Goal: Task Accomplishment & Management: Manage account settings

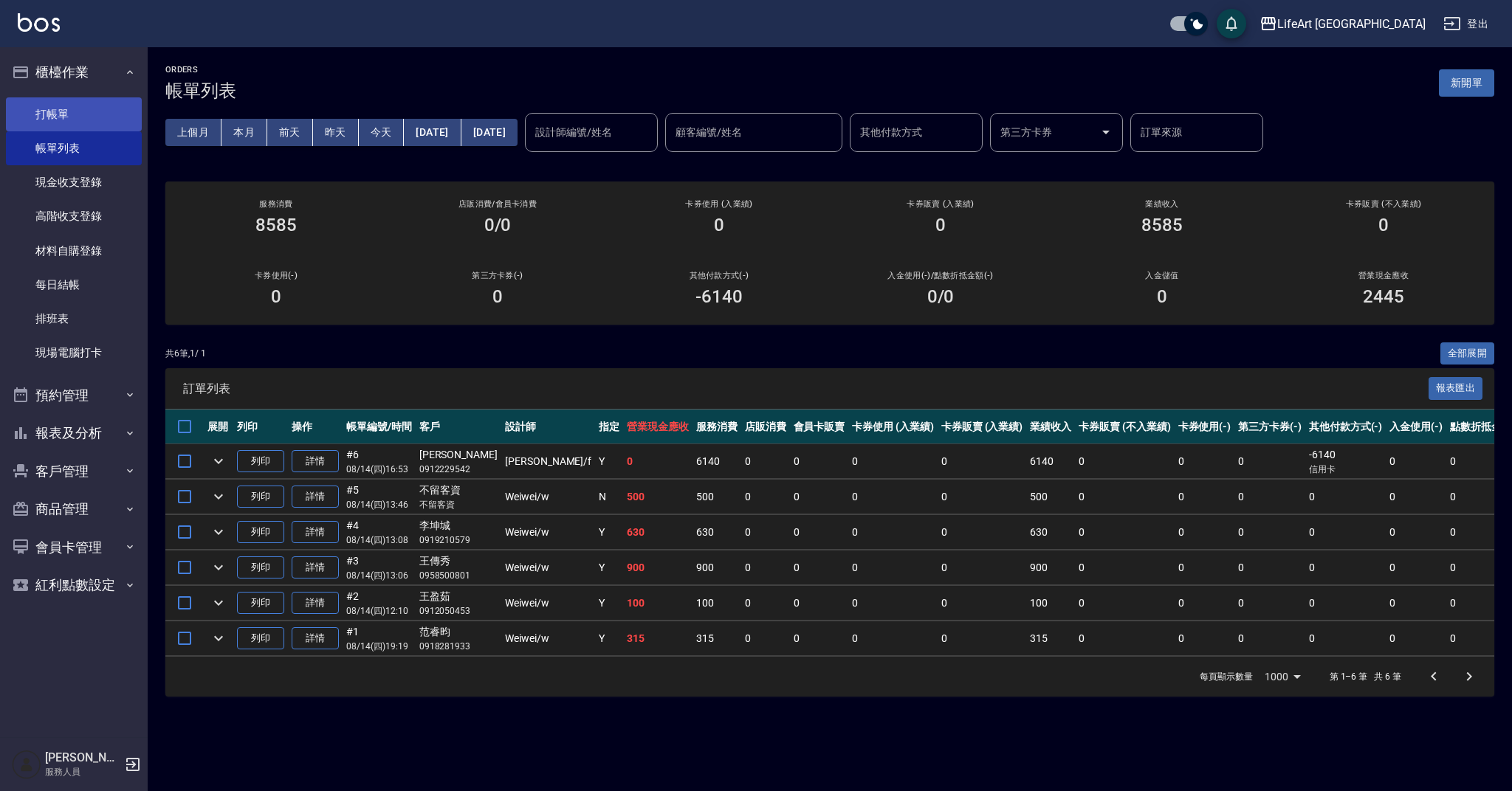
click at [105, 102] on link "打帳單" at bounding box center [74, 114] width 136 height 34
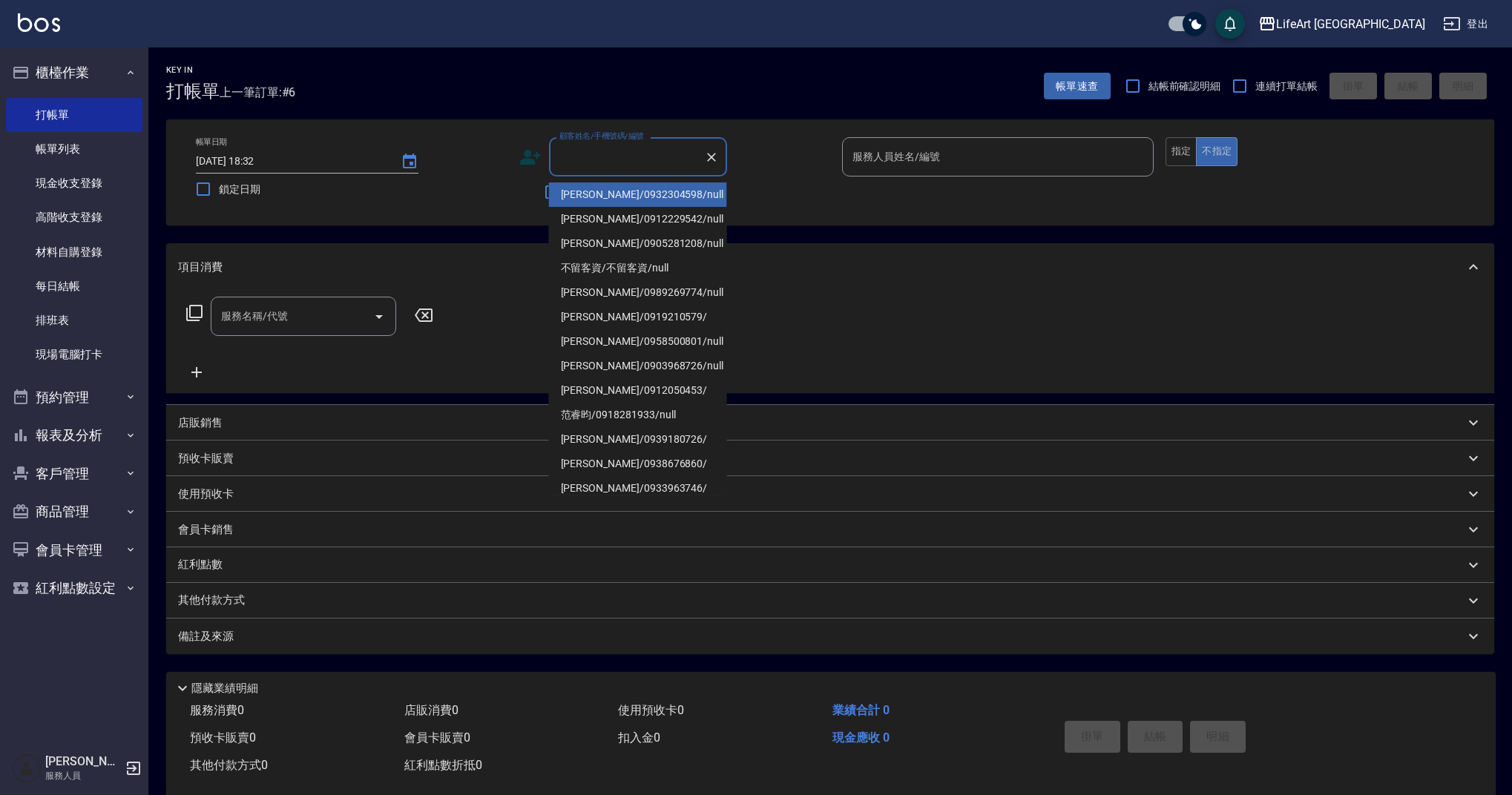
click at [654, 162] on input "顧客姓名/手機號碼/編號" at bounding box center [627, 157] width 143 height 26
click at [610, 158] on input "顧客姓名/手機號碼/編號" at bounding box center [627, 157] width 143 height 26
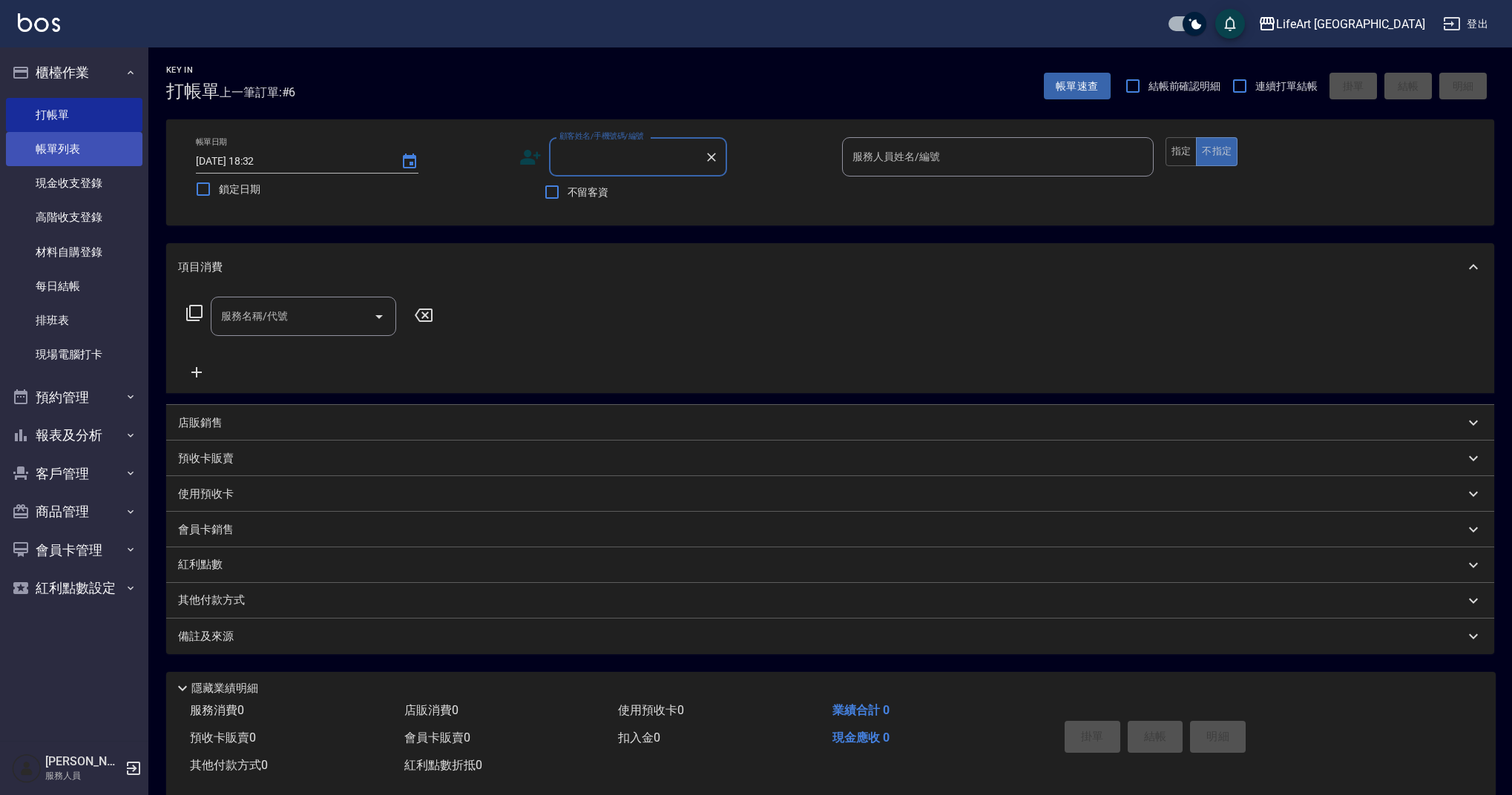
click at [74, 136] on link "帳單列表" at bounding box center [74, 149] width 136 height 34
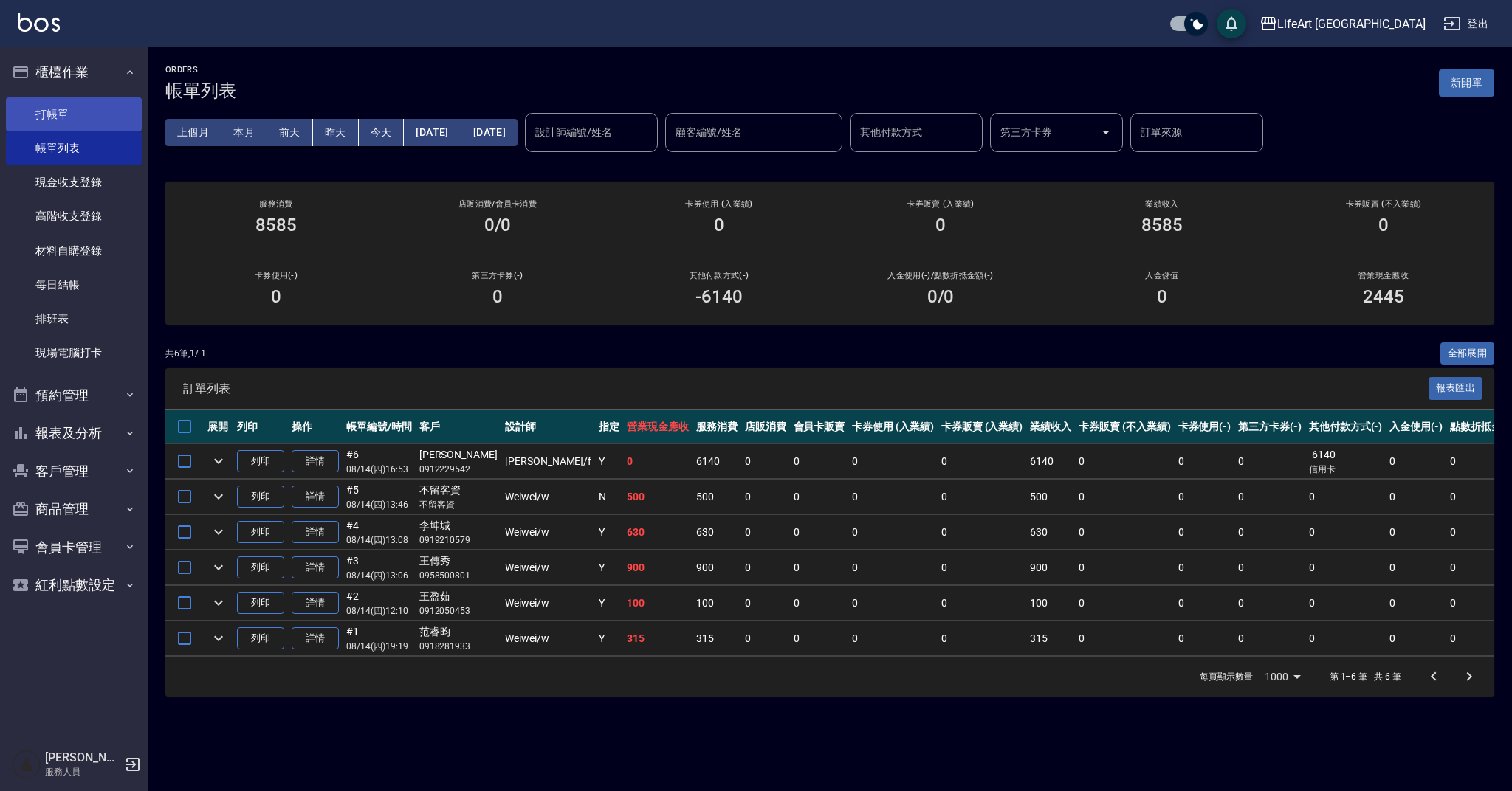
click at [67, 105] on link "打帳單" at bounding box center [74, 114] width 136 height 34
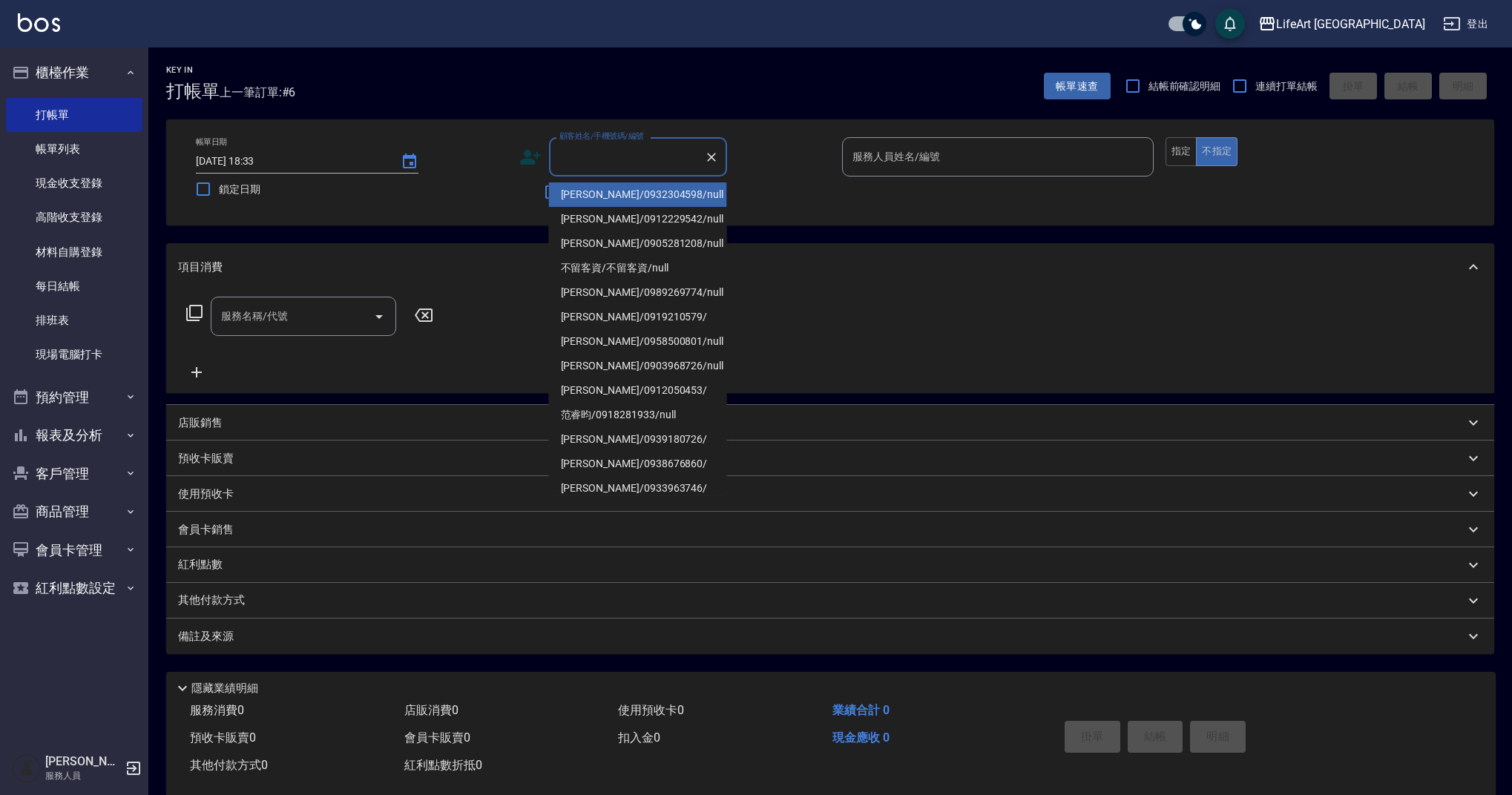
click at [571, 155] on input "顧客姓名/手機號碼/編號" at bounding box center [627, 157] width 143 height 26
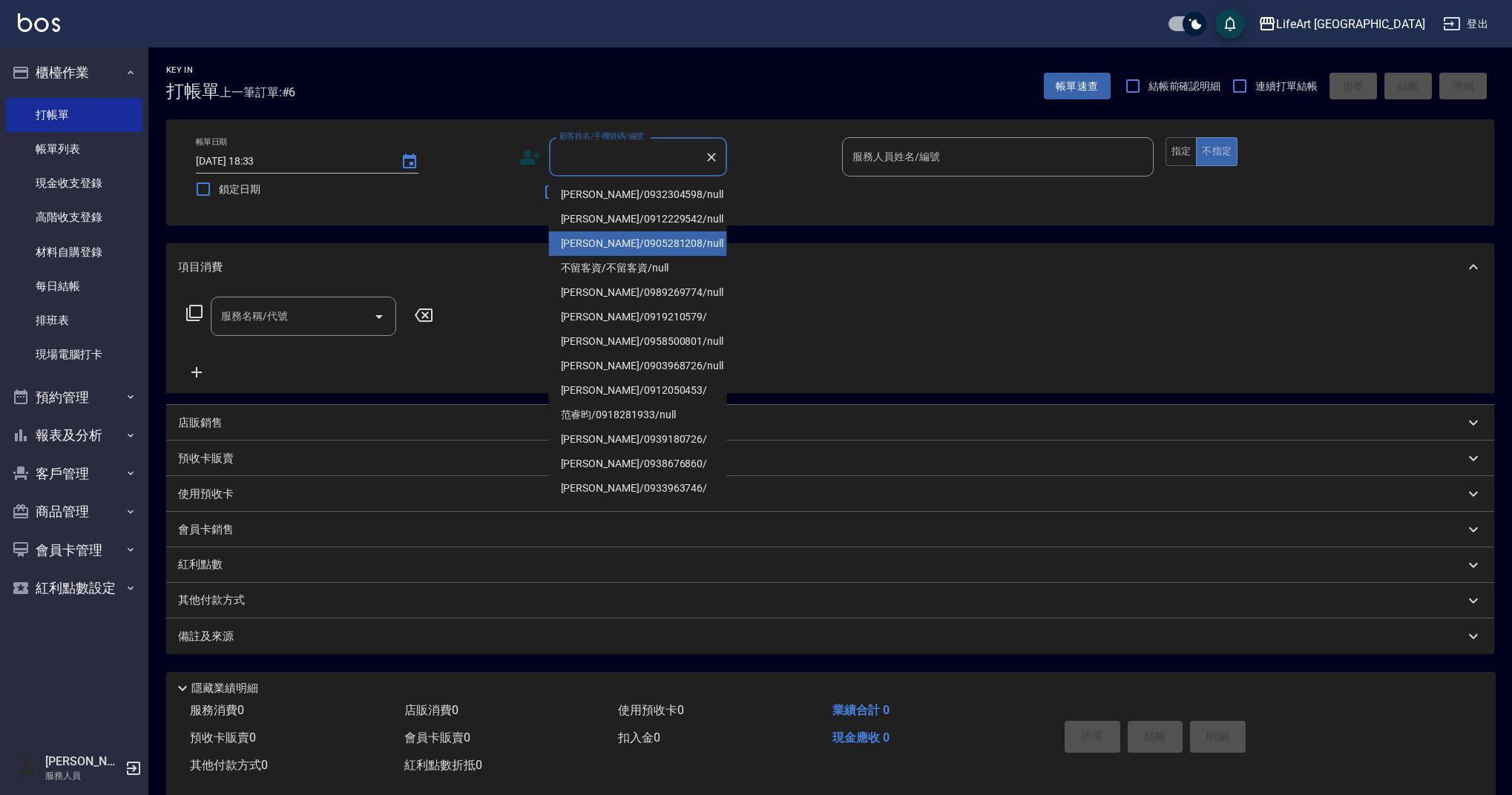
click at [742, 194] on div "顧客姓名/手機號碼/編號 顧客姓名/手機號碼/編號 不留客資" at bounding box center [675, 172] width 312 height 70
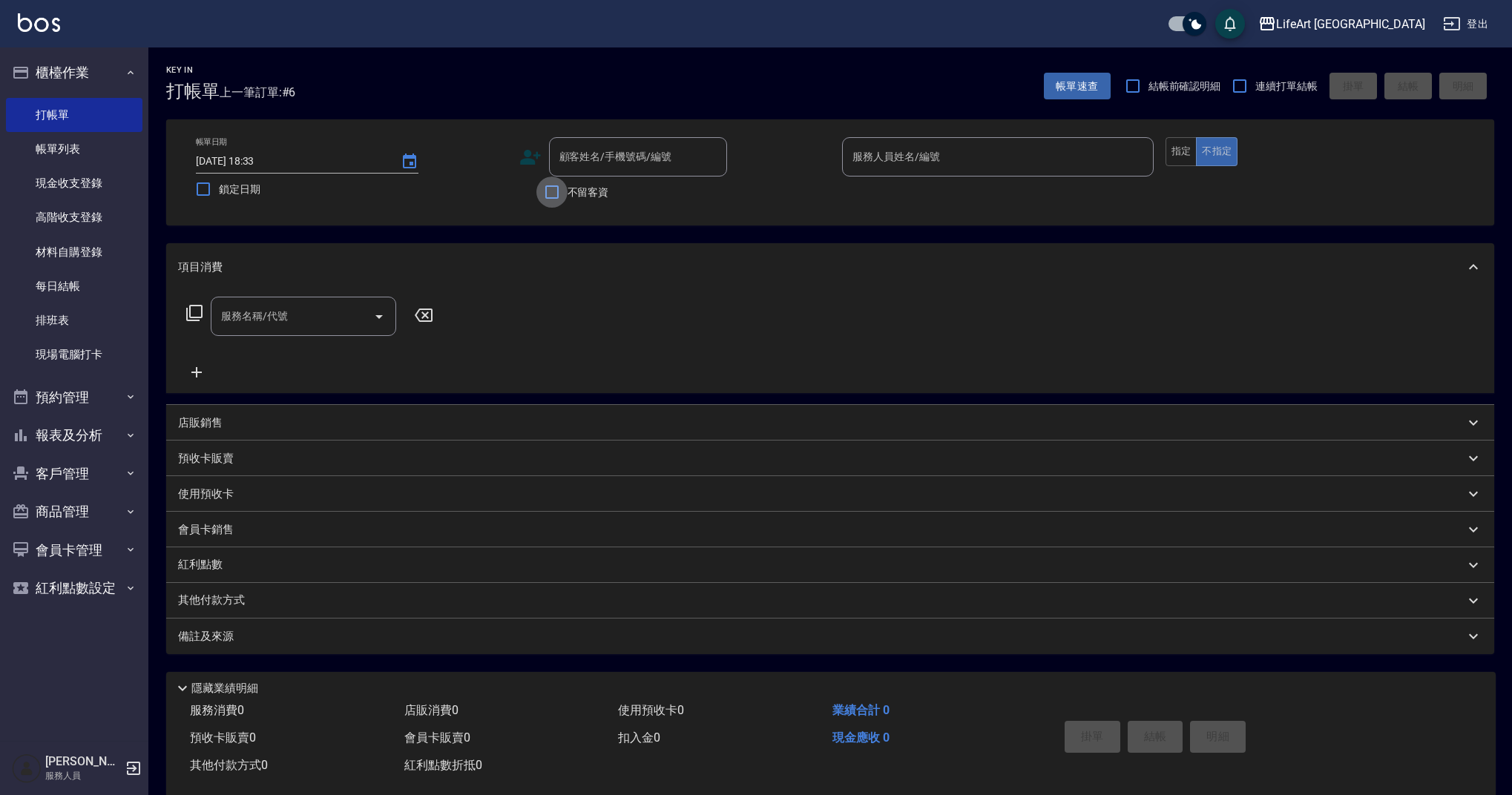
click at [562, 189] on input "不留客資" at bounding box center [552, 192] width 31 height 31
checkbox input "true"
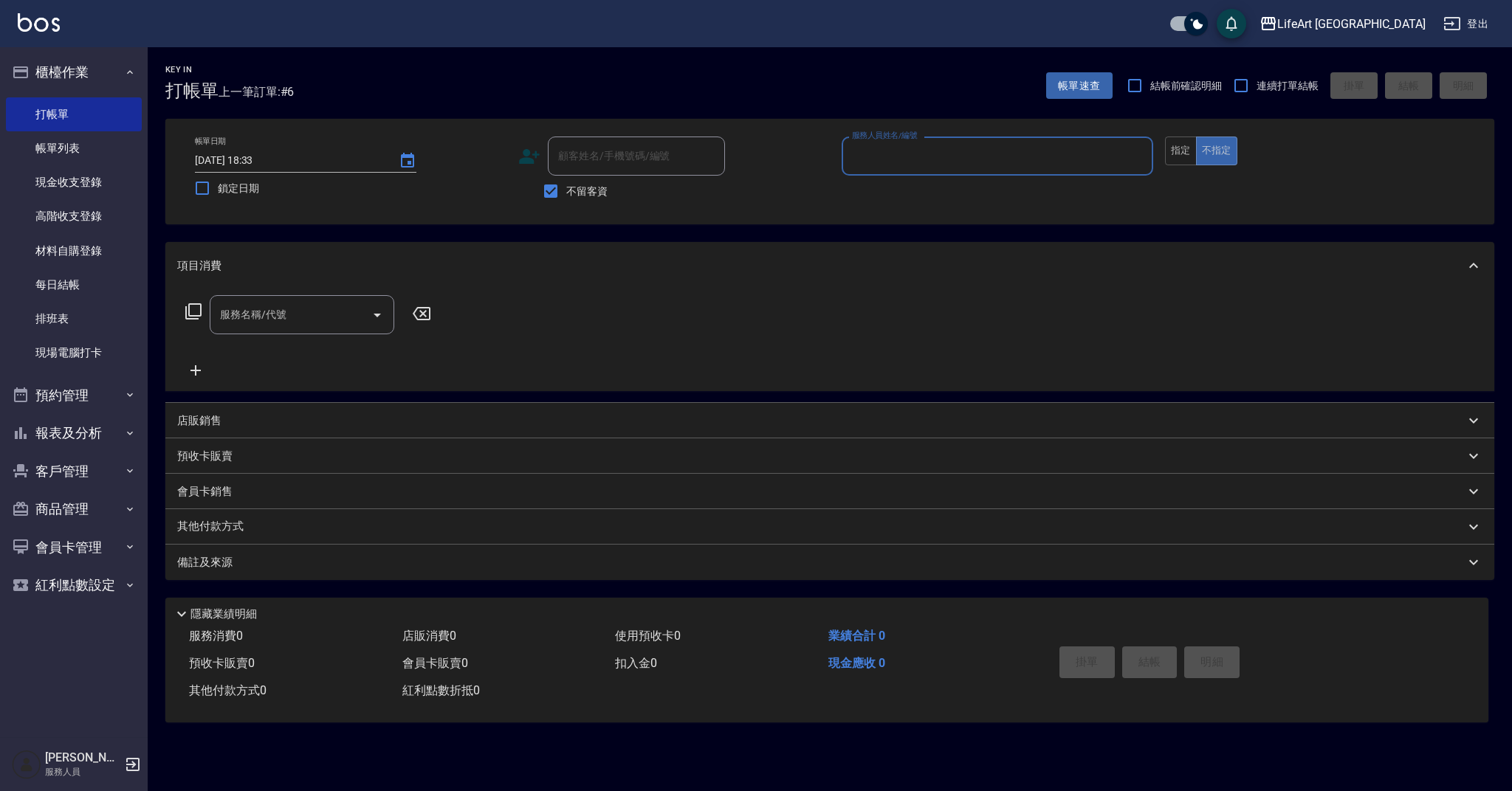
click at [1022, 159] on input "服務人員姓名/編號" at bounding box center [997, 156] width 298 height 26
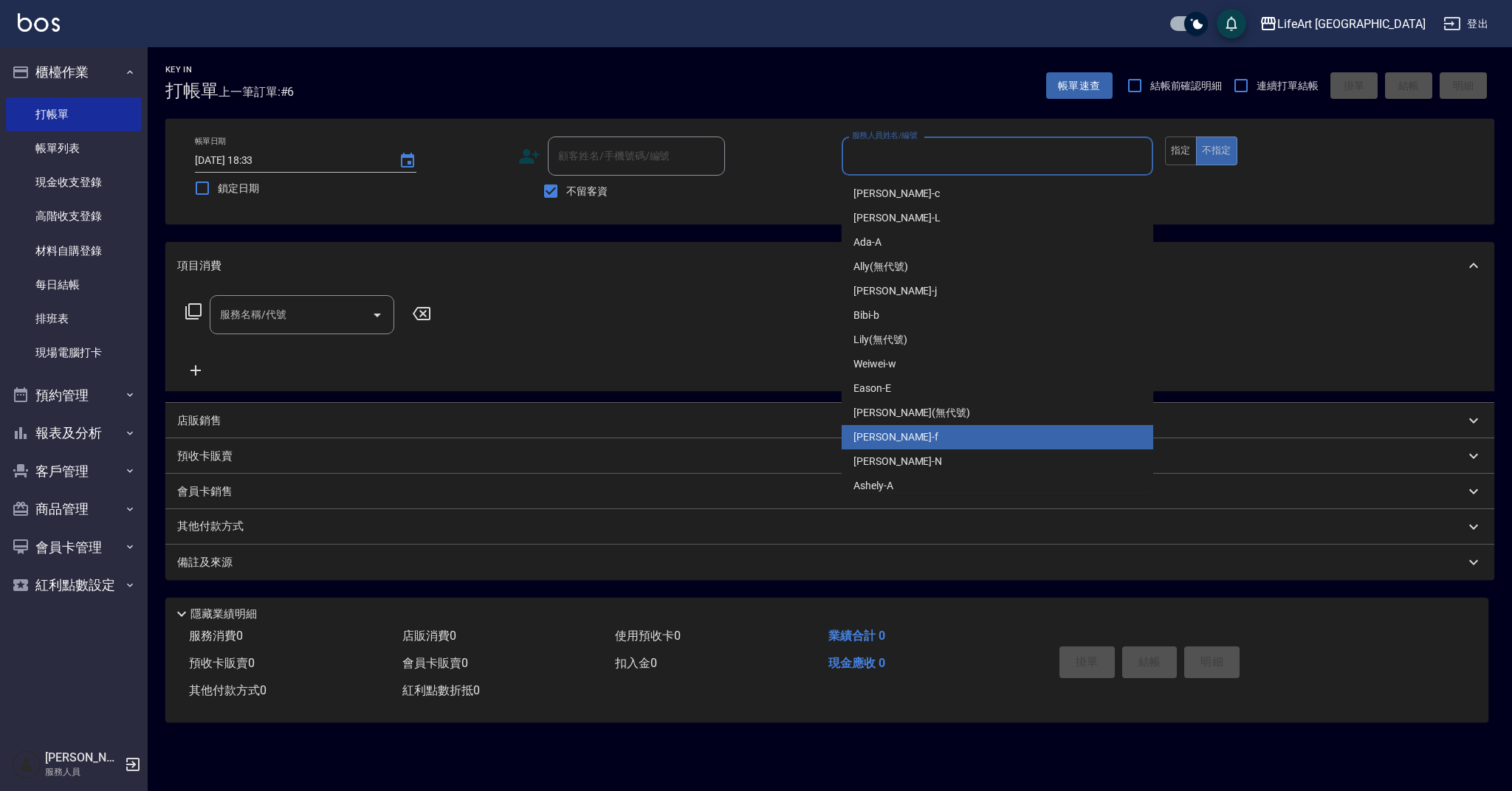
click at [897, 439] on div "Finney -f" at bounding box center [997, 437] width 311 height 24
type input "Finney-f"
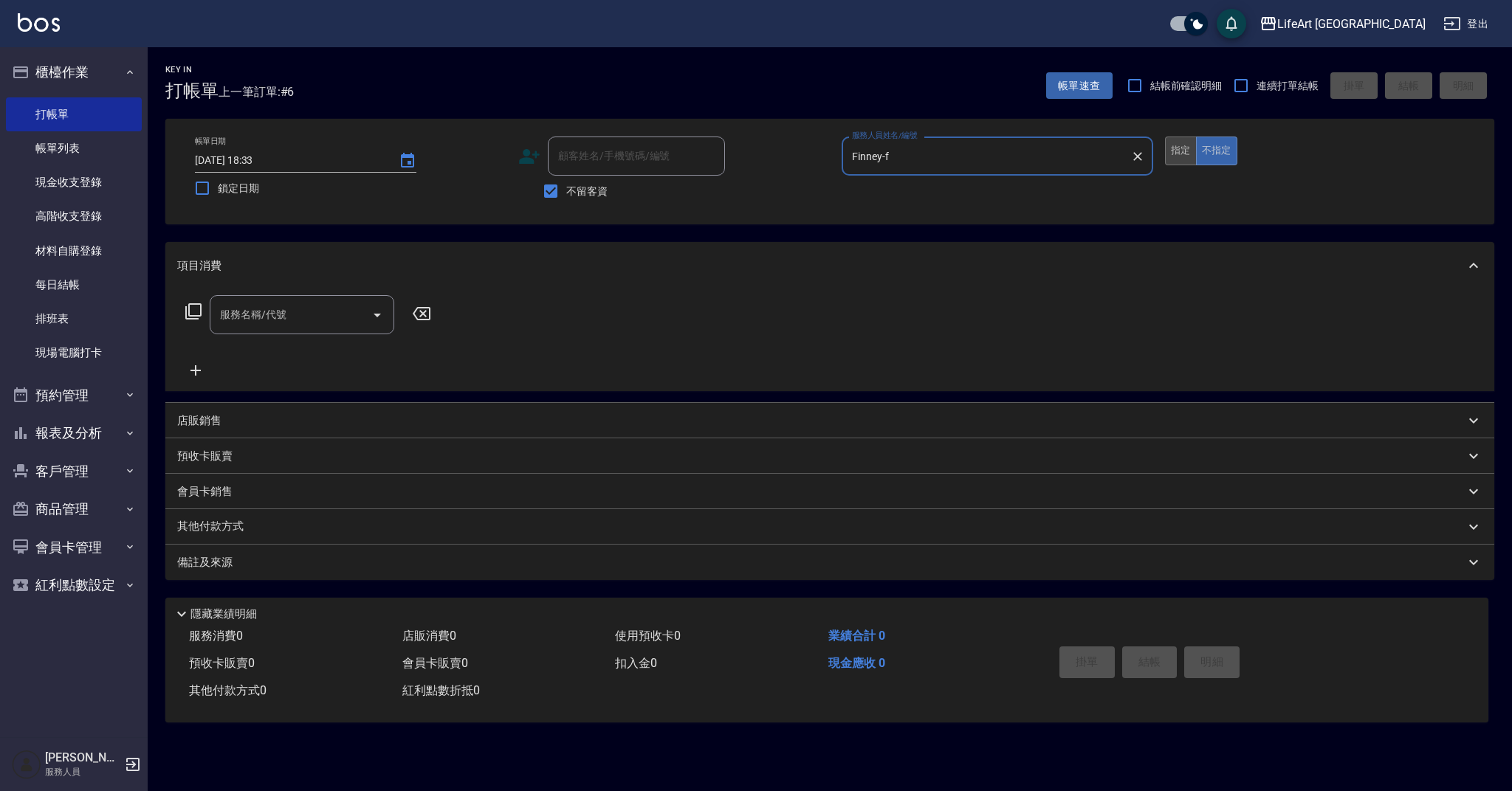
click at [1176, 150] on button "指定" at bounding box center [1181, 150] width 32 height 29
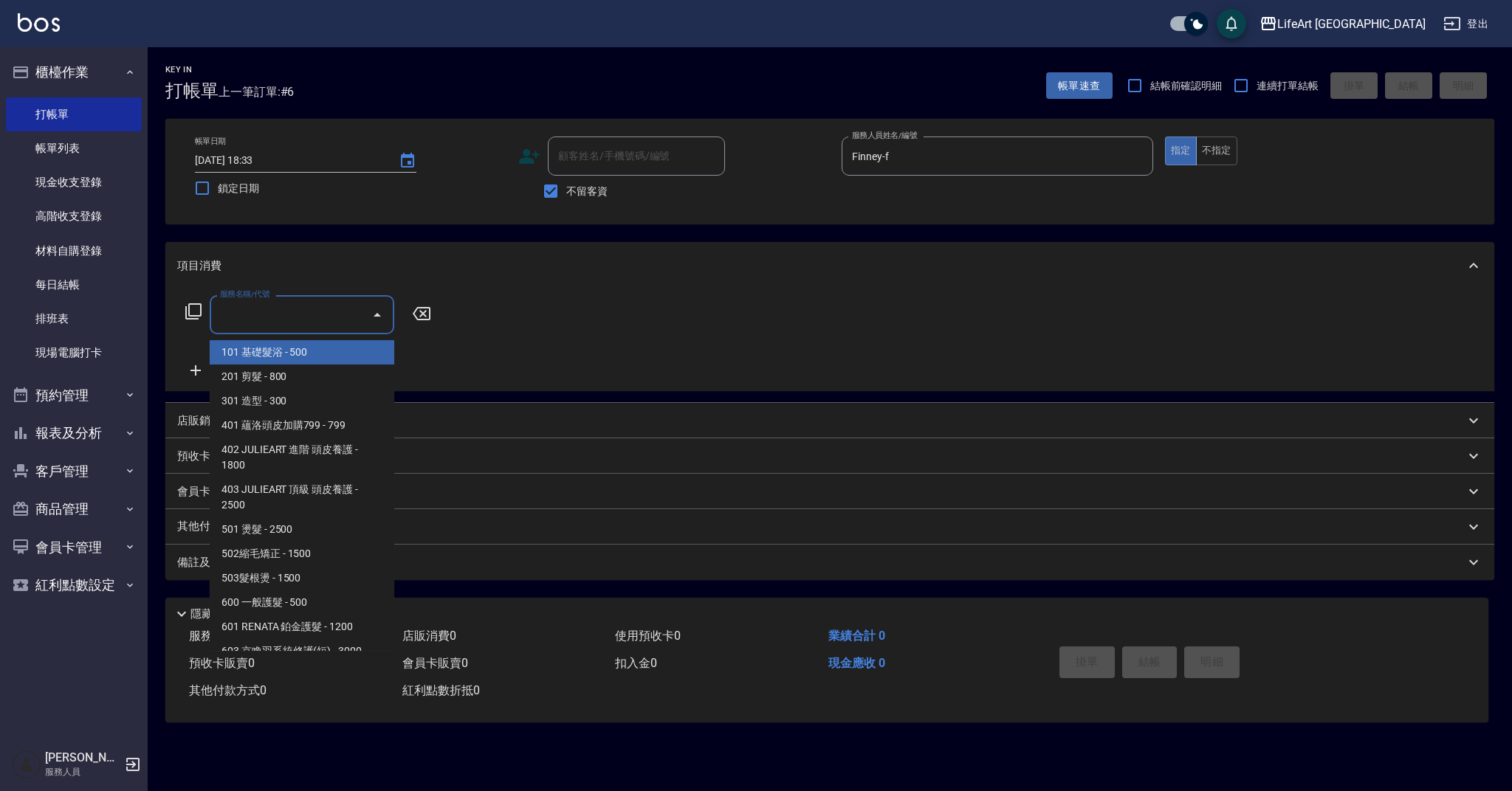
click at [257, 320] on input "服務名稱/代號" at bounding box center [291, 315] width 149 height 26
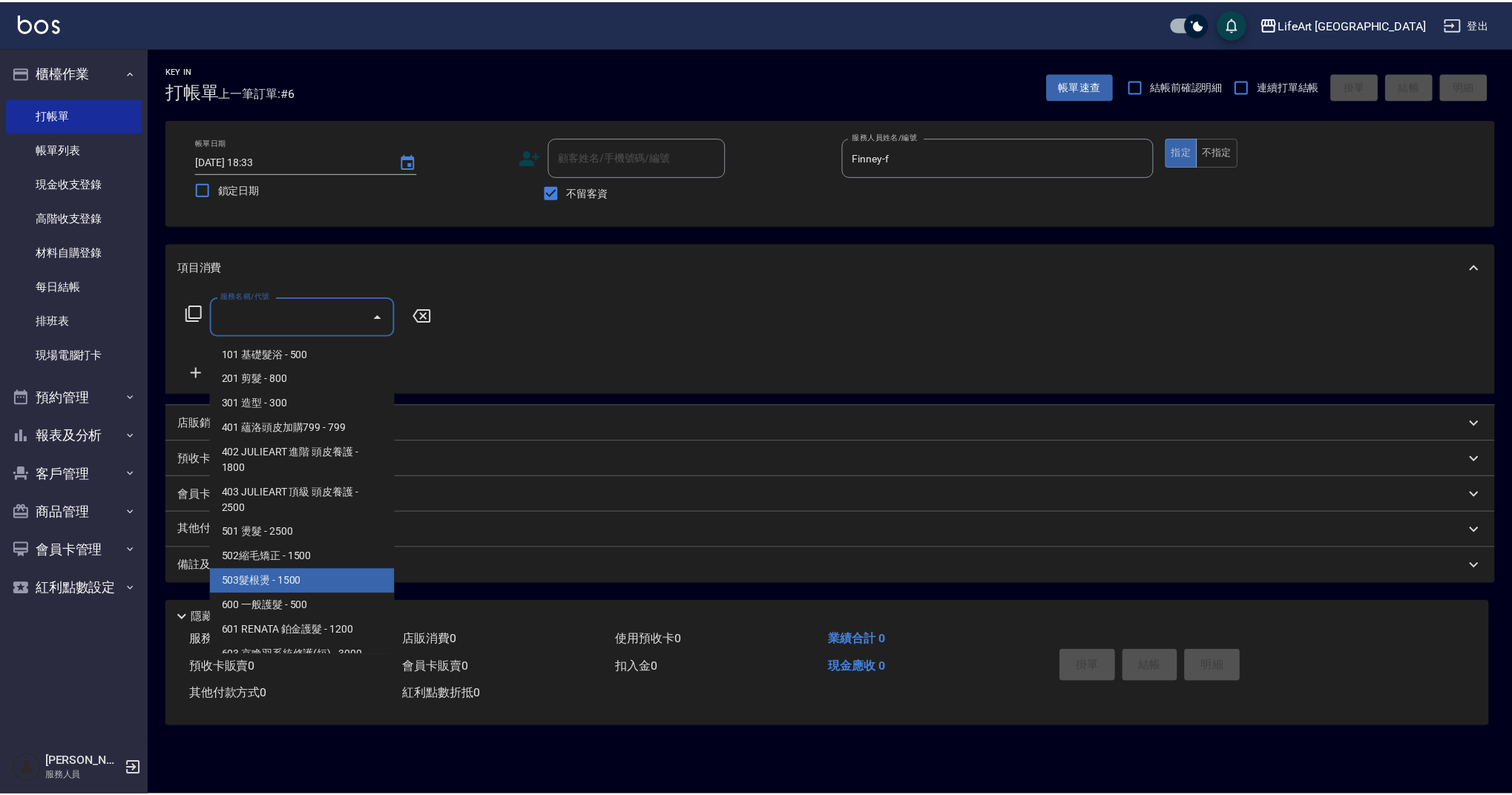
scroll to position [190, 0]
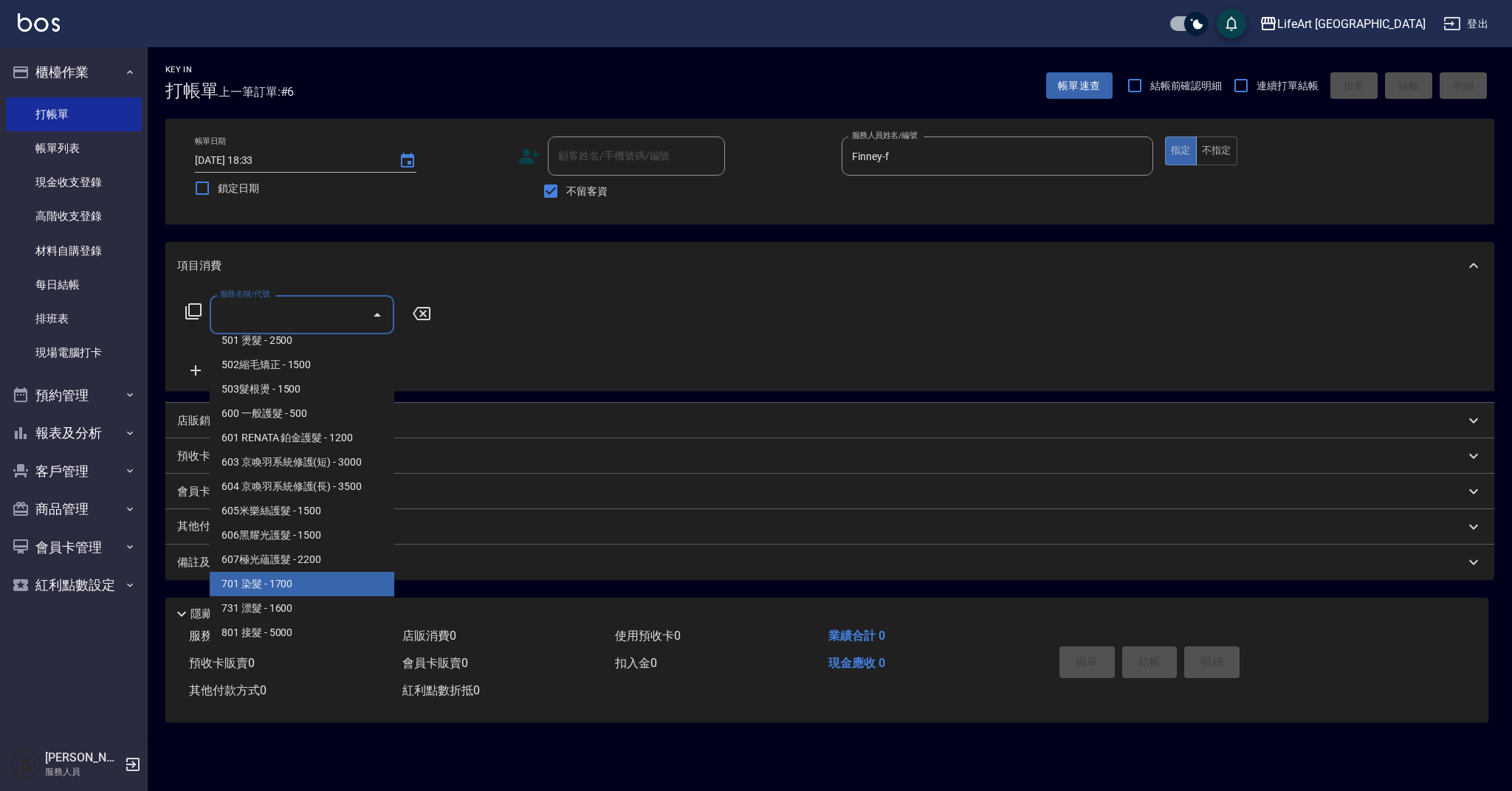
click at [285, 592] on span "701 染髮 - 1700" at bounding box center [301, 584] width 184 height 24
type input "701 染髮(701)"
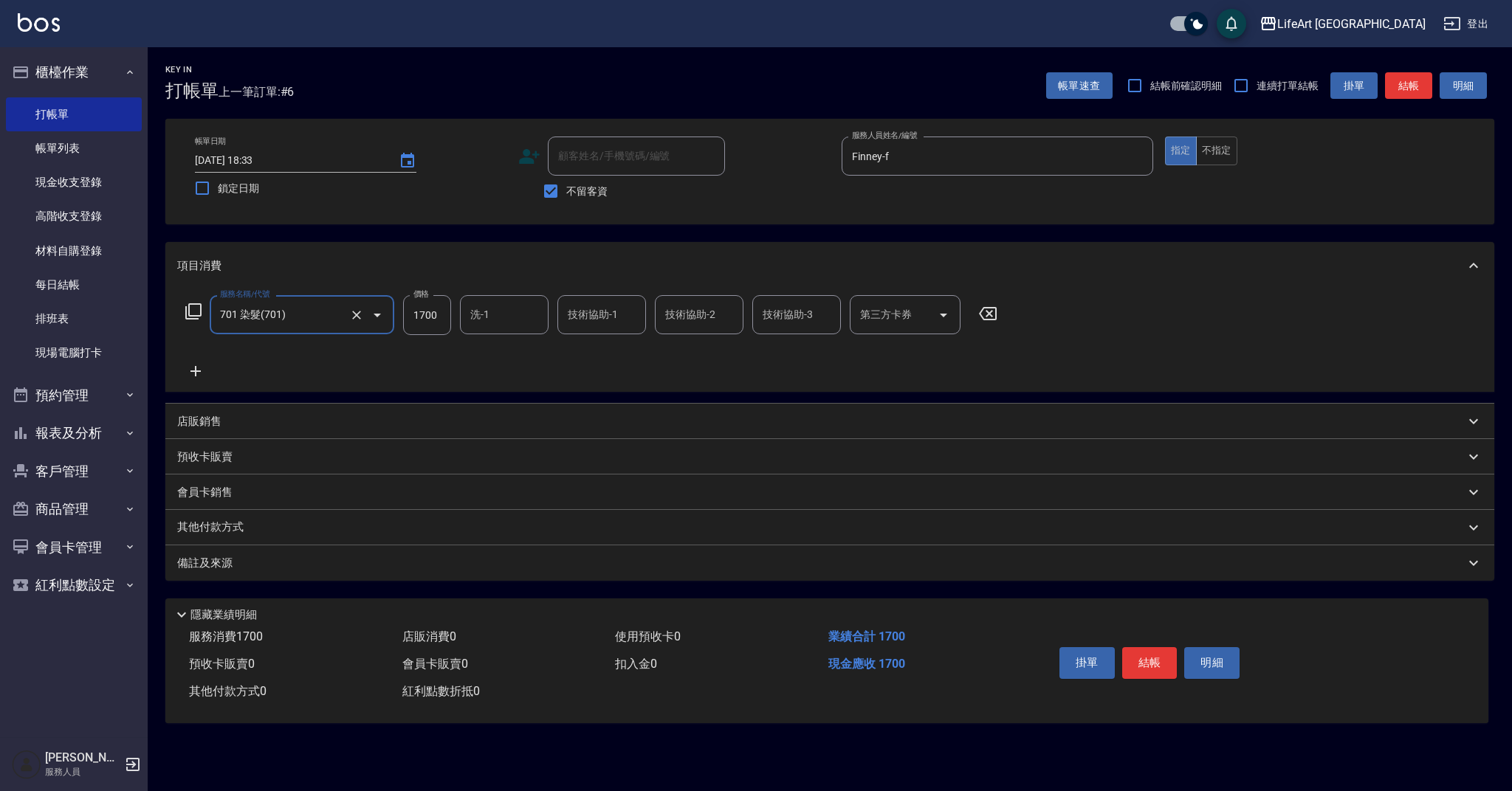
click at [204, 379] on icon at bounding box center [195, 371] width 37 height 17
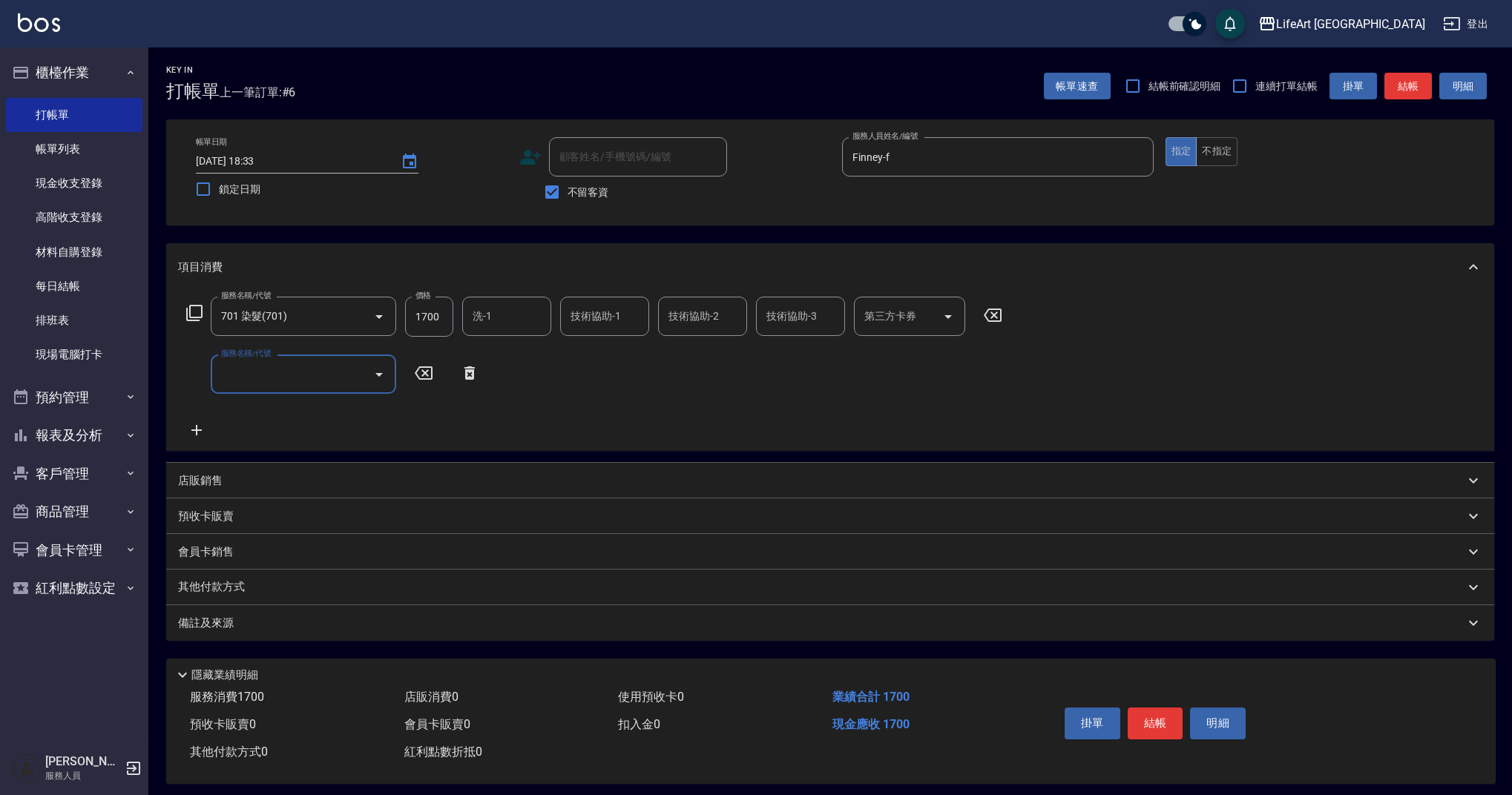
click at [242, 388] on input "服務名稱/代號" at bounding box center [292, 374] width 149 height 26
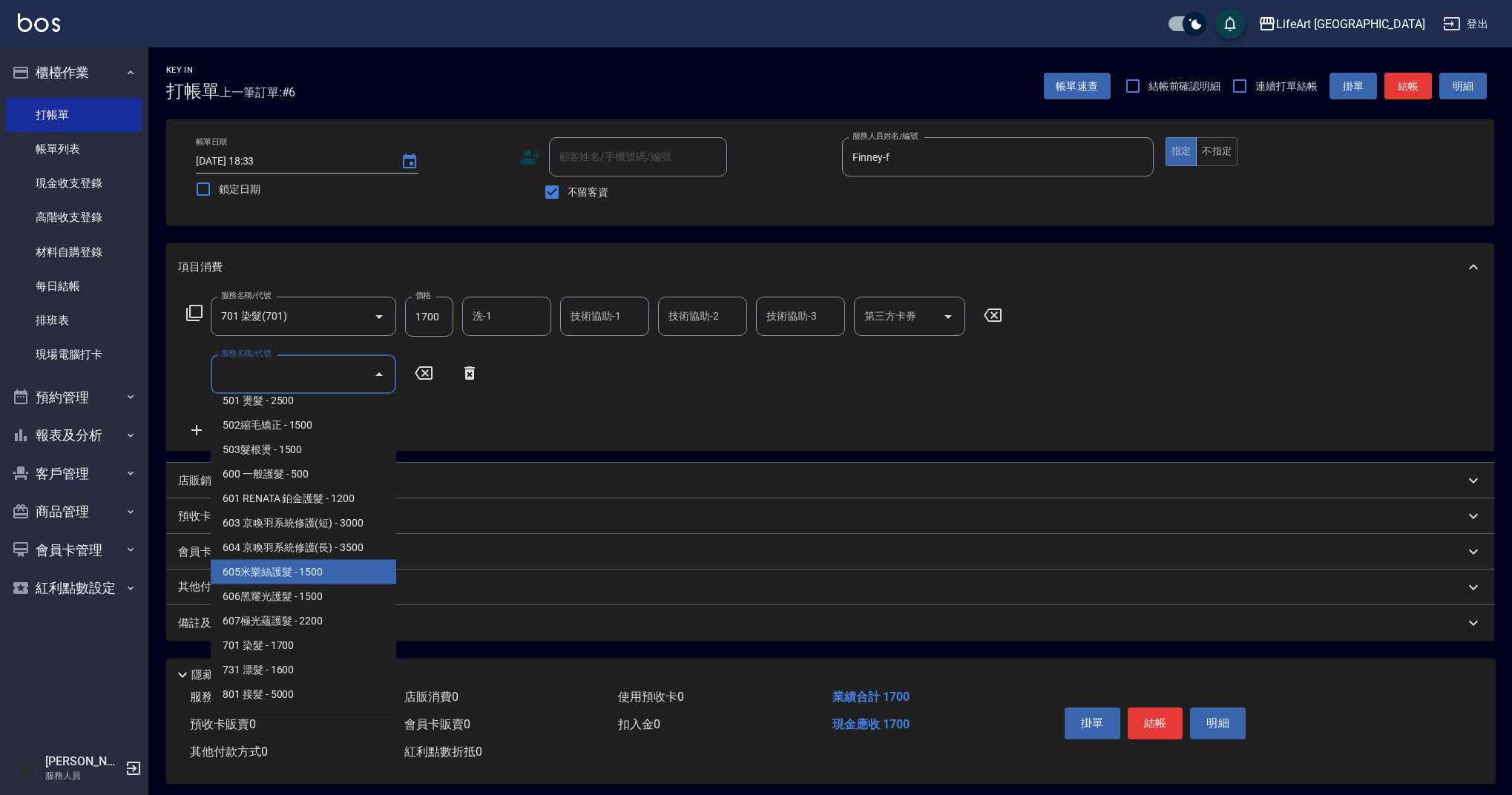
click at [295, 568] on span "605米樂絲護髮 - 1500" at bounding box center [302, 572] width 185 height 24
type input "605米樂絲護髮(605)"
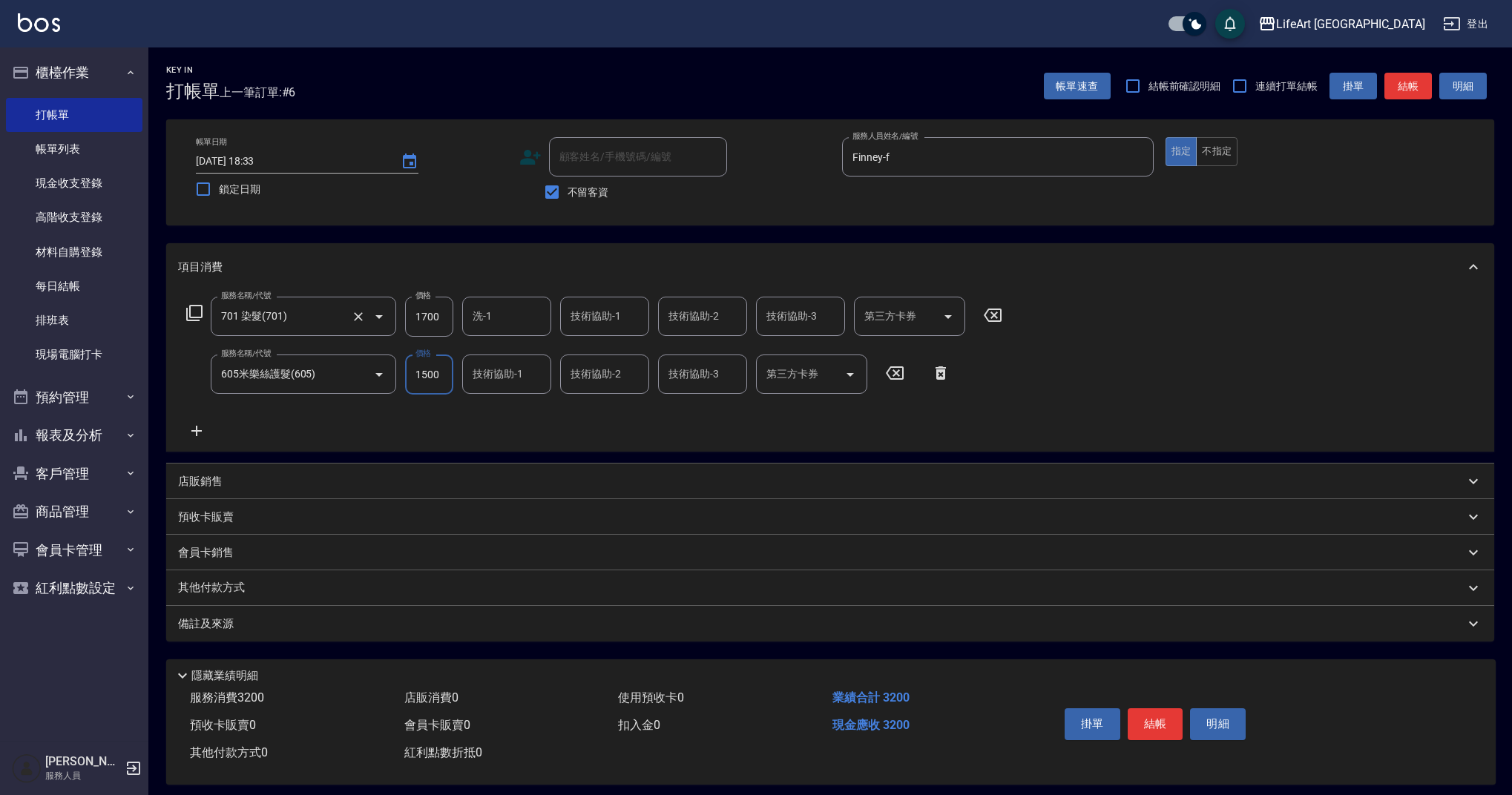
drag, startPoint x: 442, startPoint y: 312, endPoint x: 393, endPoint y: 312, distance: 49.0
click at [393, 312] on div "服務名稱/代號 701 染髮(701) 服務名稱/代號 價格 1700 價格 洗-1 洗-1 技術協助-1 技術協助-1 技術協助-2 技術協助-2 技術協助…" at bounding box center [594, 316] width 833 height 40
drag, startPoint x: 433, startPoint y: 315, endPoint x: 395, endPoint y: 308, distance: 38.6
click at [395, 308] on div "服務名稱/代號 701 染髮(701) 服務名稱/代號 價格 1700 價格 洗-1 洗-1 技術協助-1 技術協助-1 技術協助-2 技術協助-2 技術協助…" at bounding box center [594, 316] width 833 height 40
type input "5500"
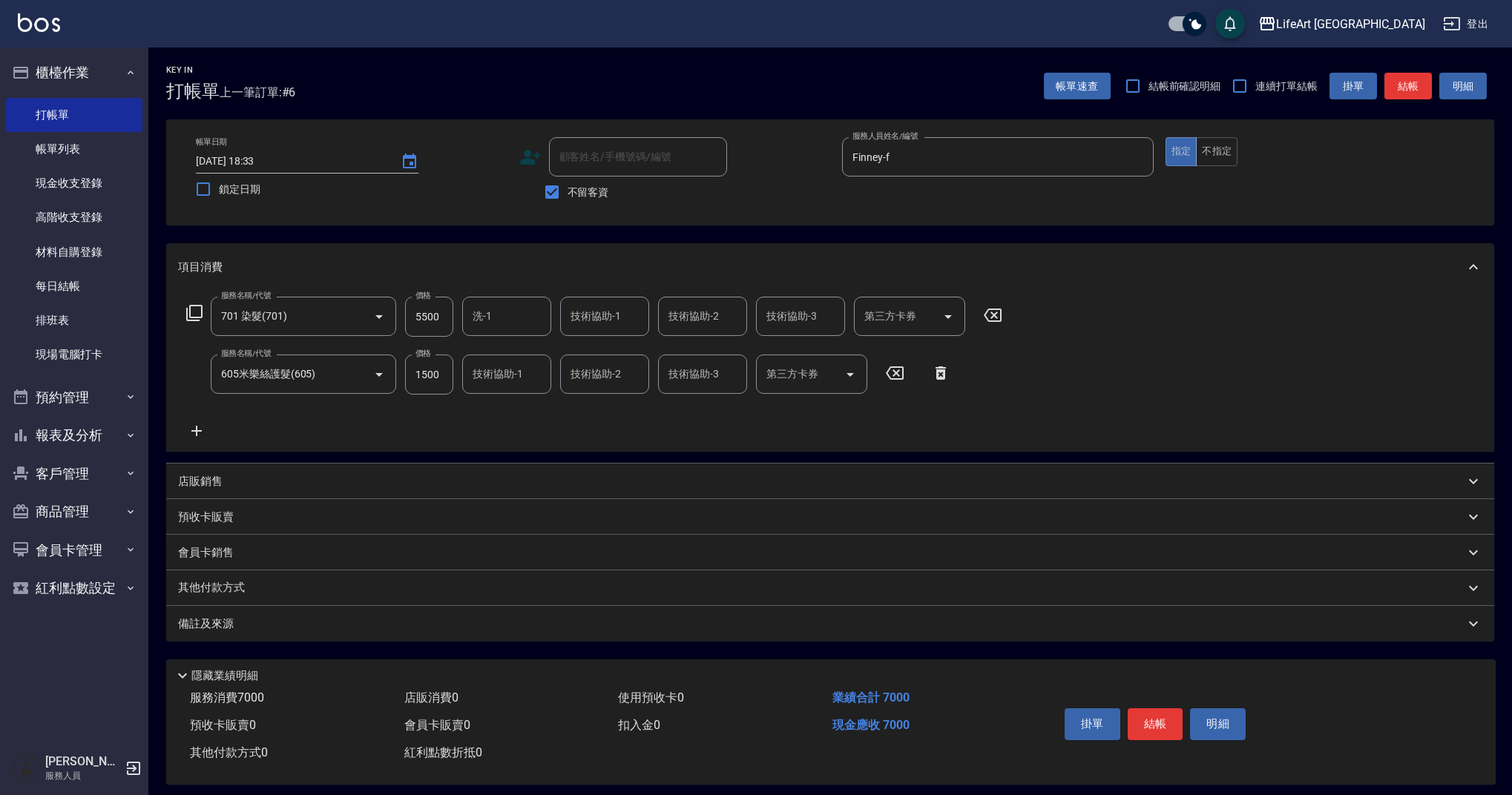
click at [261, 625] on div "備註及來源" at bounding box center [821, 624] width 1286 height 16
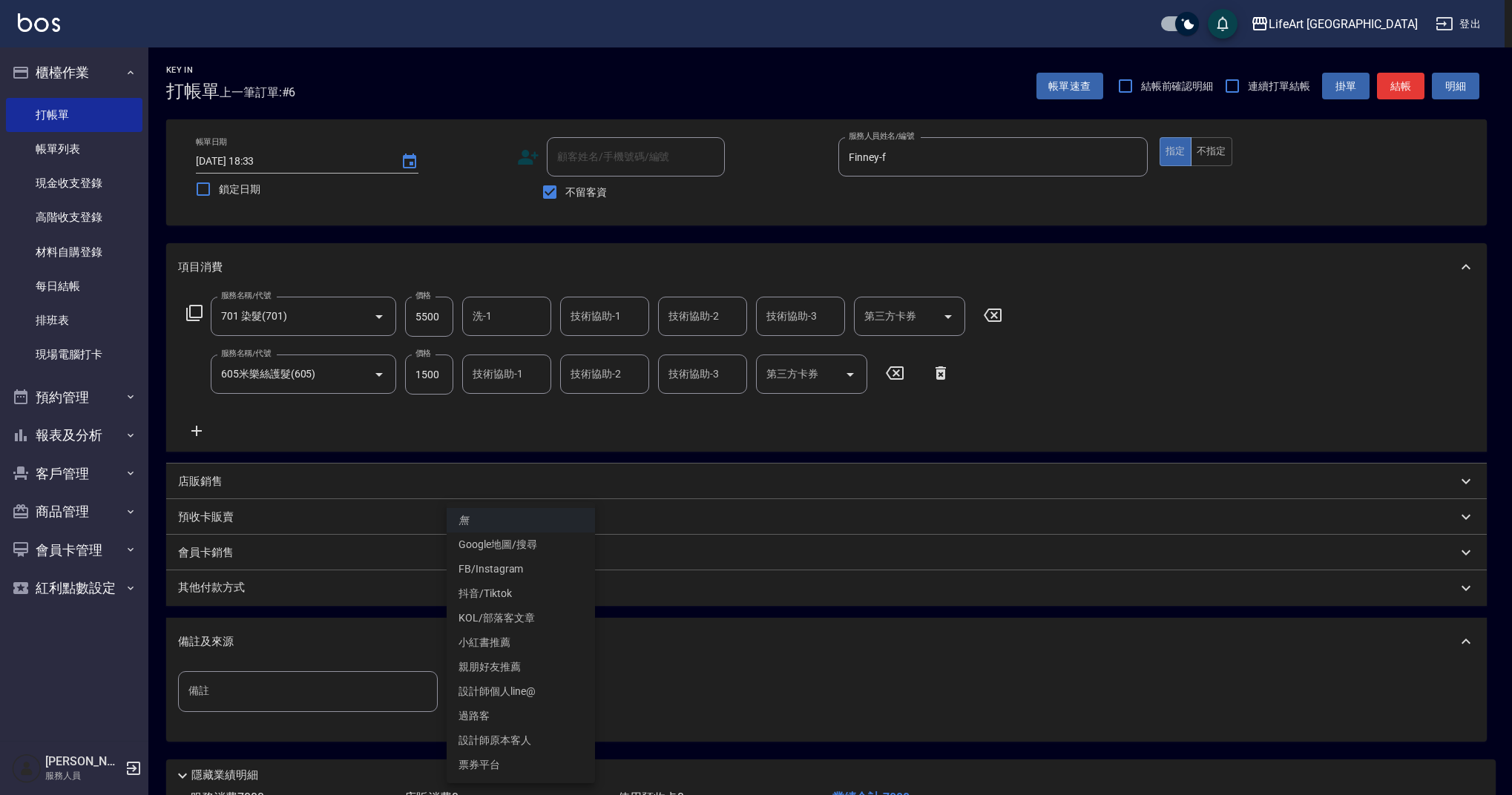
click at [540, 681] on body "LifeArt 蘆洲 登出 櫃檯作業 打帳單 帳單列表 現金收支登錄 高階收支登錄 材料自購登錄 每日結帳 排班表 現場電腦打卡 預約管理 預約管理 單日預約…" at bounding box center [756, 451] width 1512 height 903
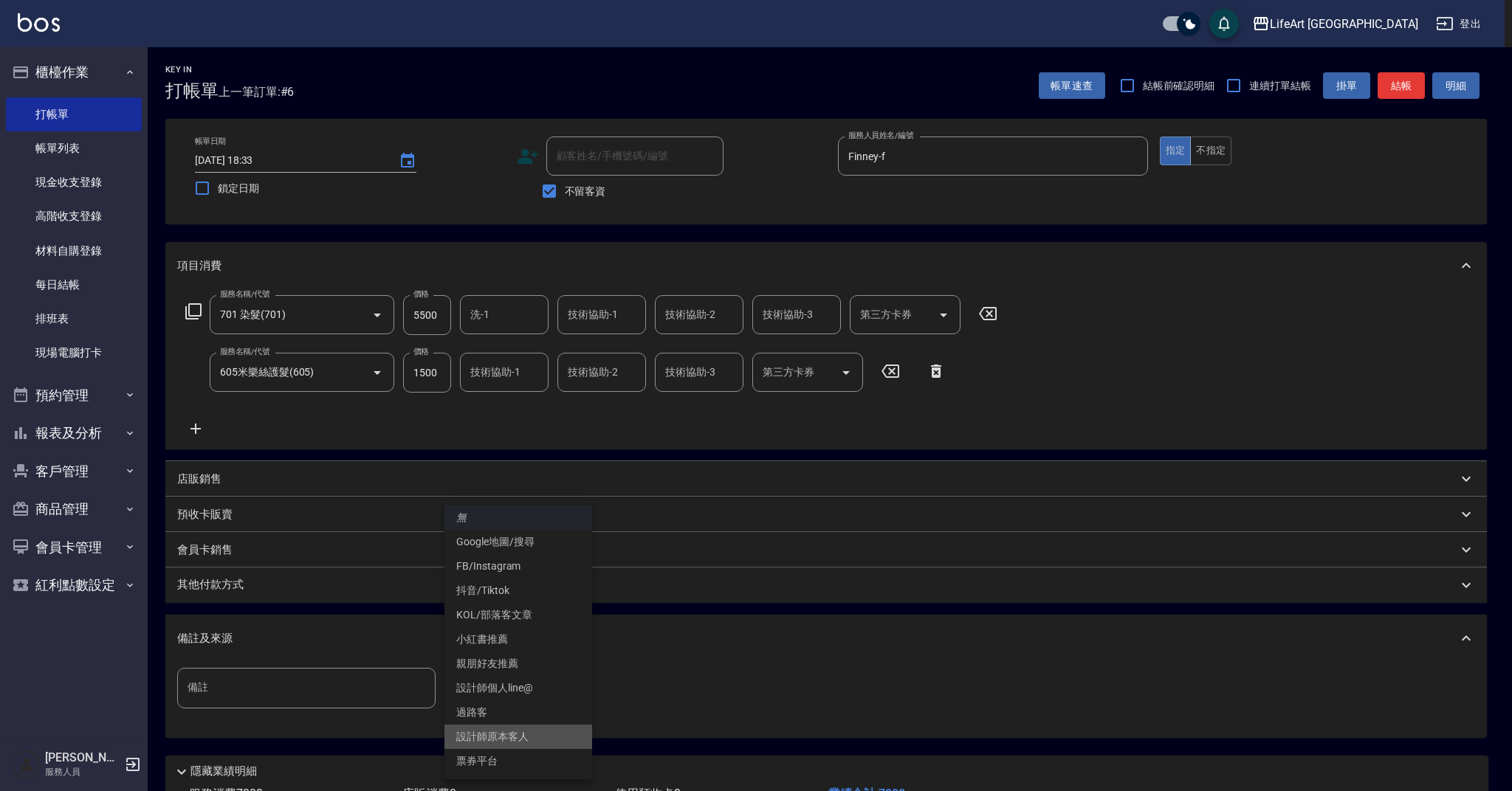
click at [497, 740] on li "設計師原本客人" at bounding box center [518, 737] width 148 height 24
type input "設計師原本客人"
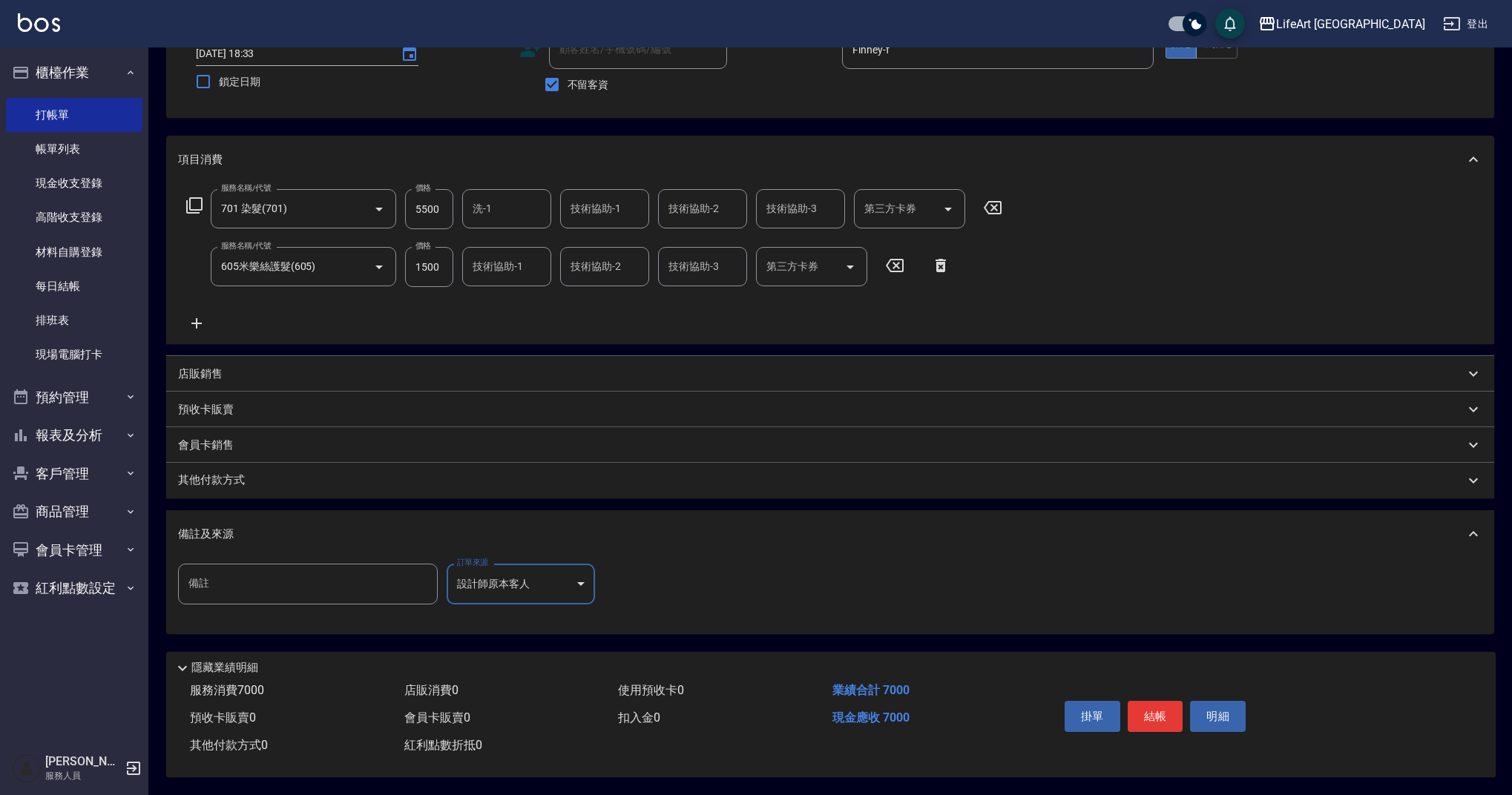
scroll to position [0, 0]
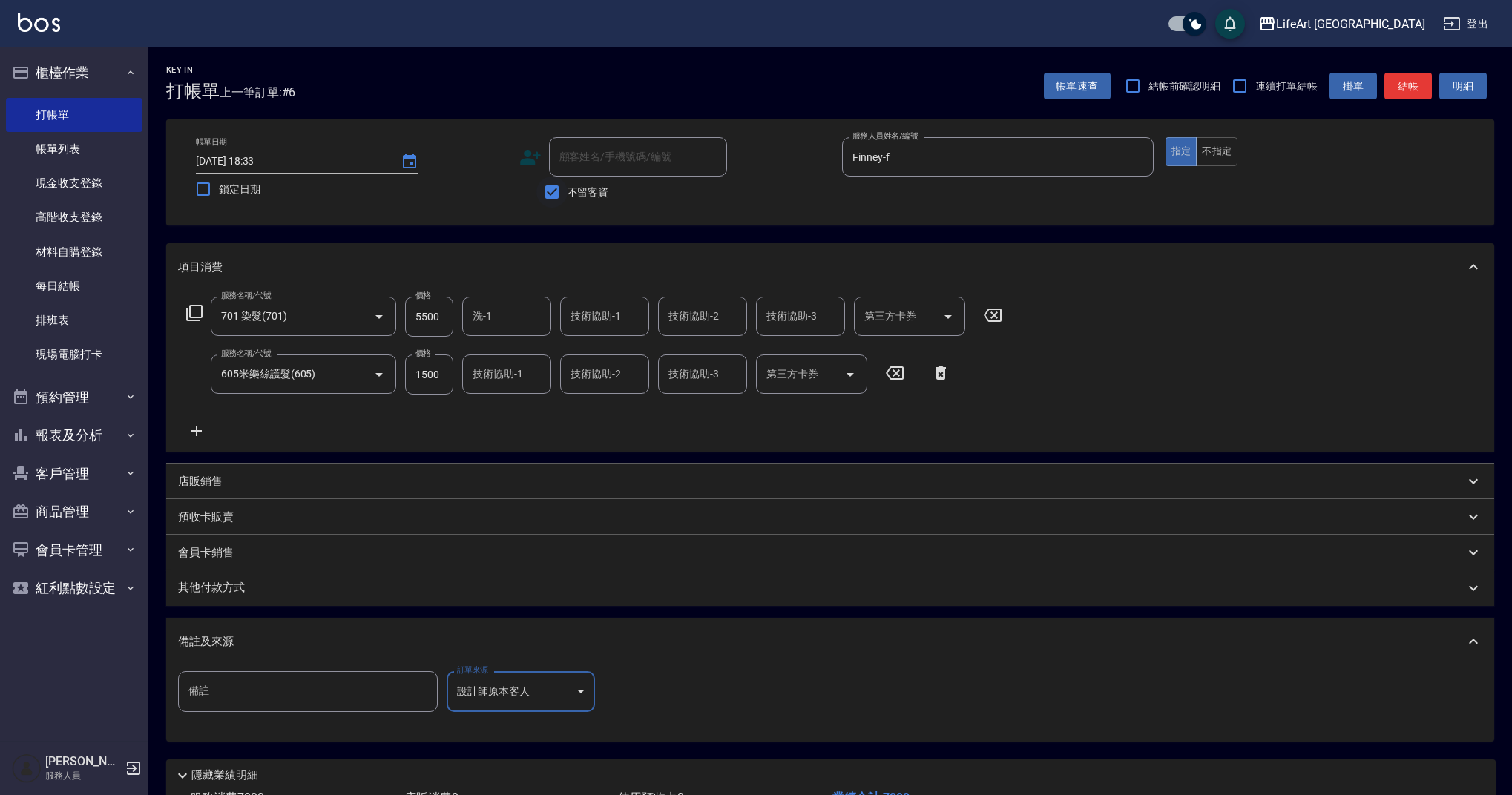
click at [562, 196] on input "不留客資" at bounding box center [552, 192] width 31 height 31
checkbox input "false"
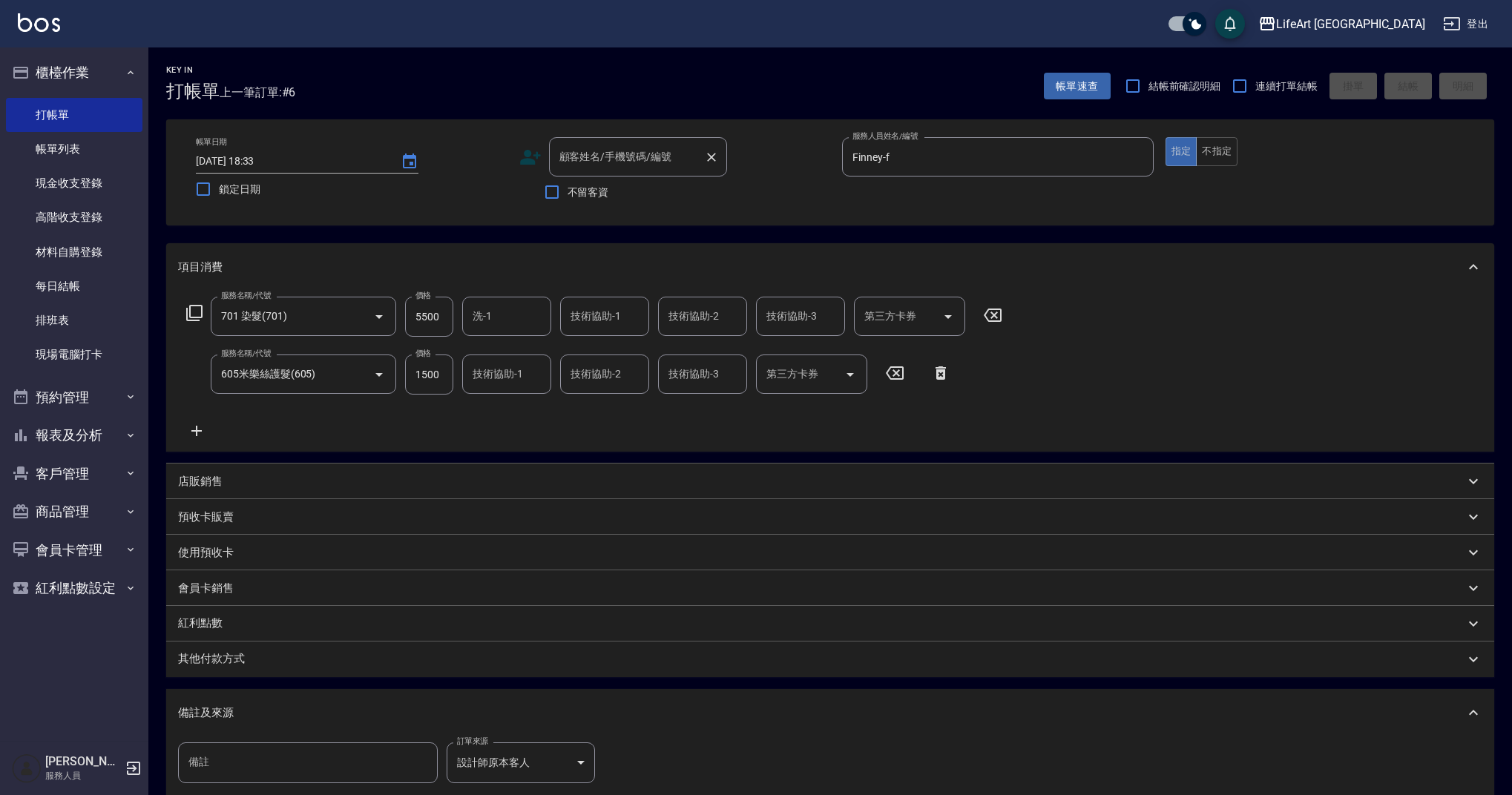
click at [642, 155] on div "顧客姓名/手機號碼/編號 顧客姓名/手機號碼/編號" at bounding box center [638, 156] width 178 height 39
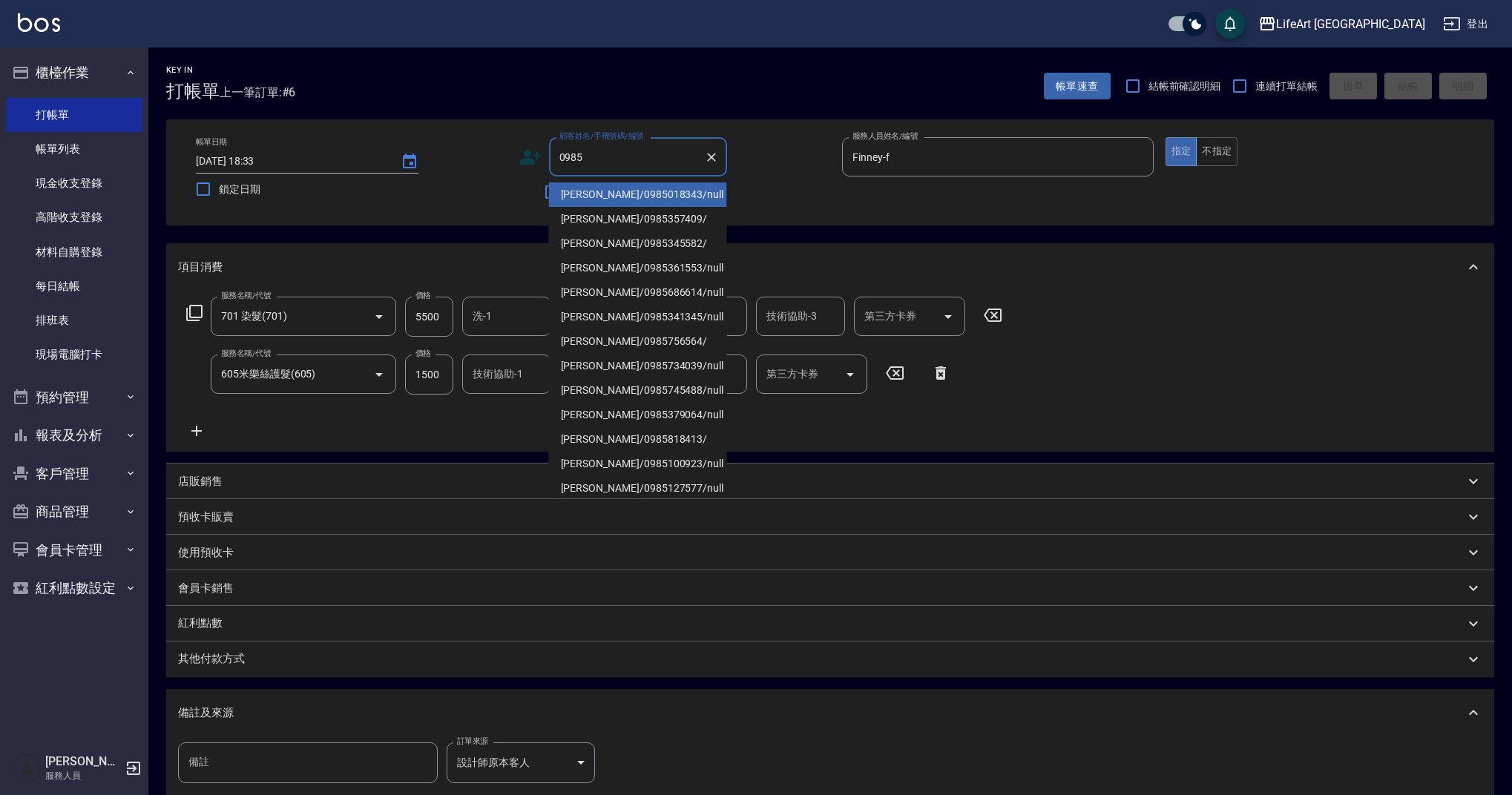
click at [610, 182] on li "[PERSON_NAME]/0985018343/null" at bounding box center [638, 195] width 178 height 24
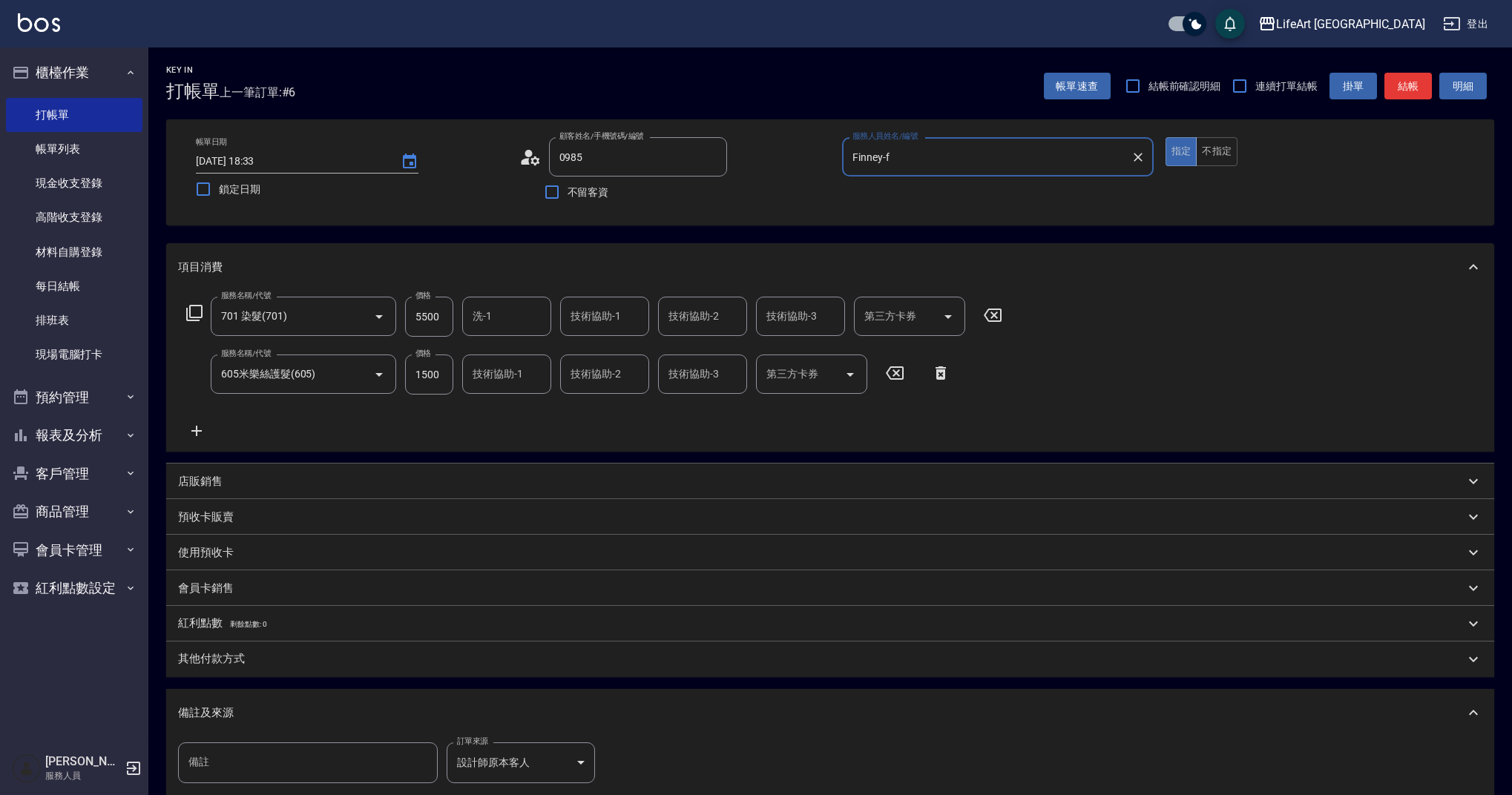
type input "[PERSON_NAME]/0985018343/null"
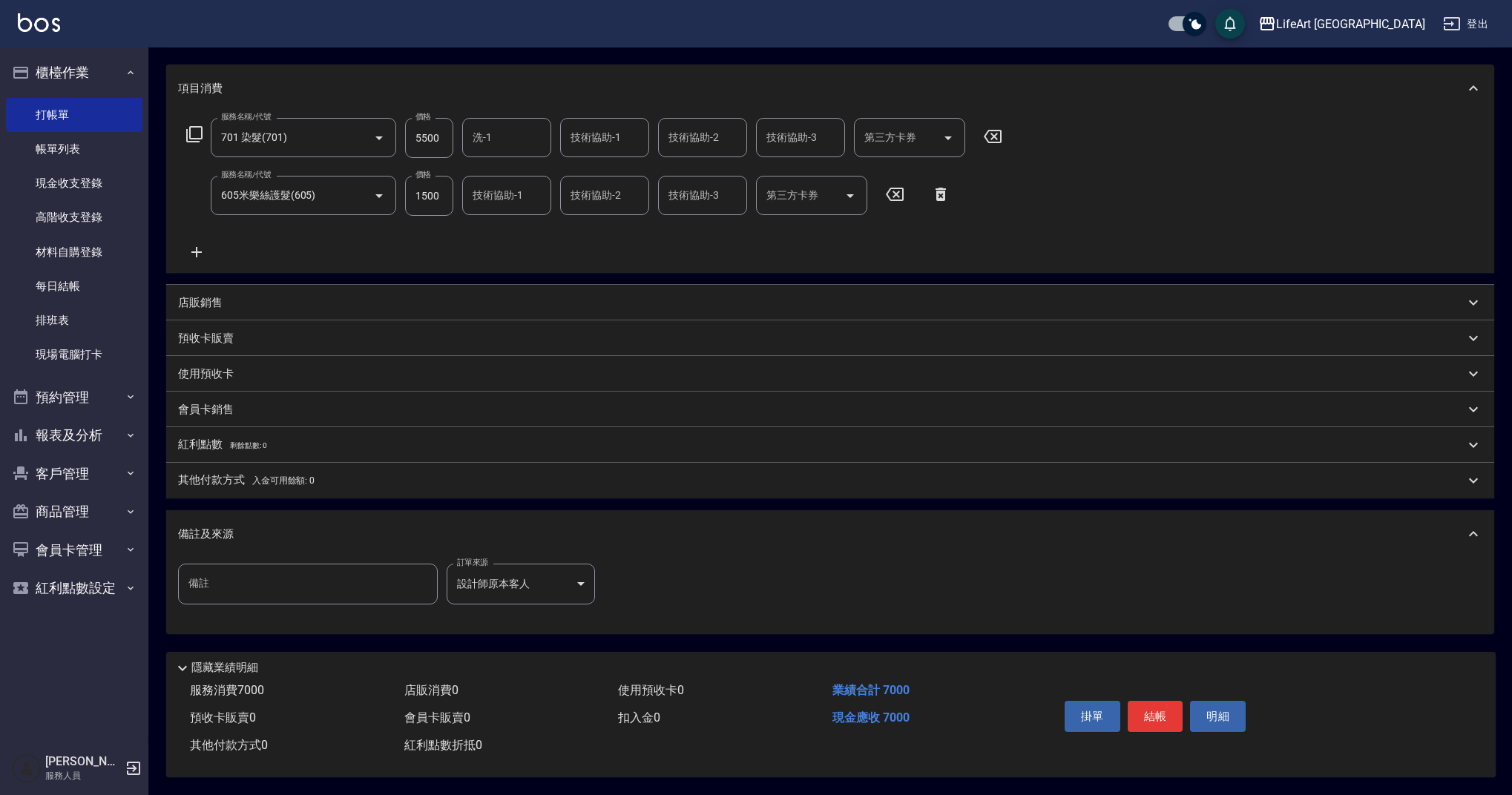
click at [288, 482] on p "其他付款方式 入金可用餘額: 0" at bounding box center [246, 480] width 136 height 17
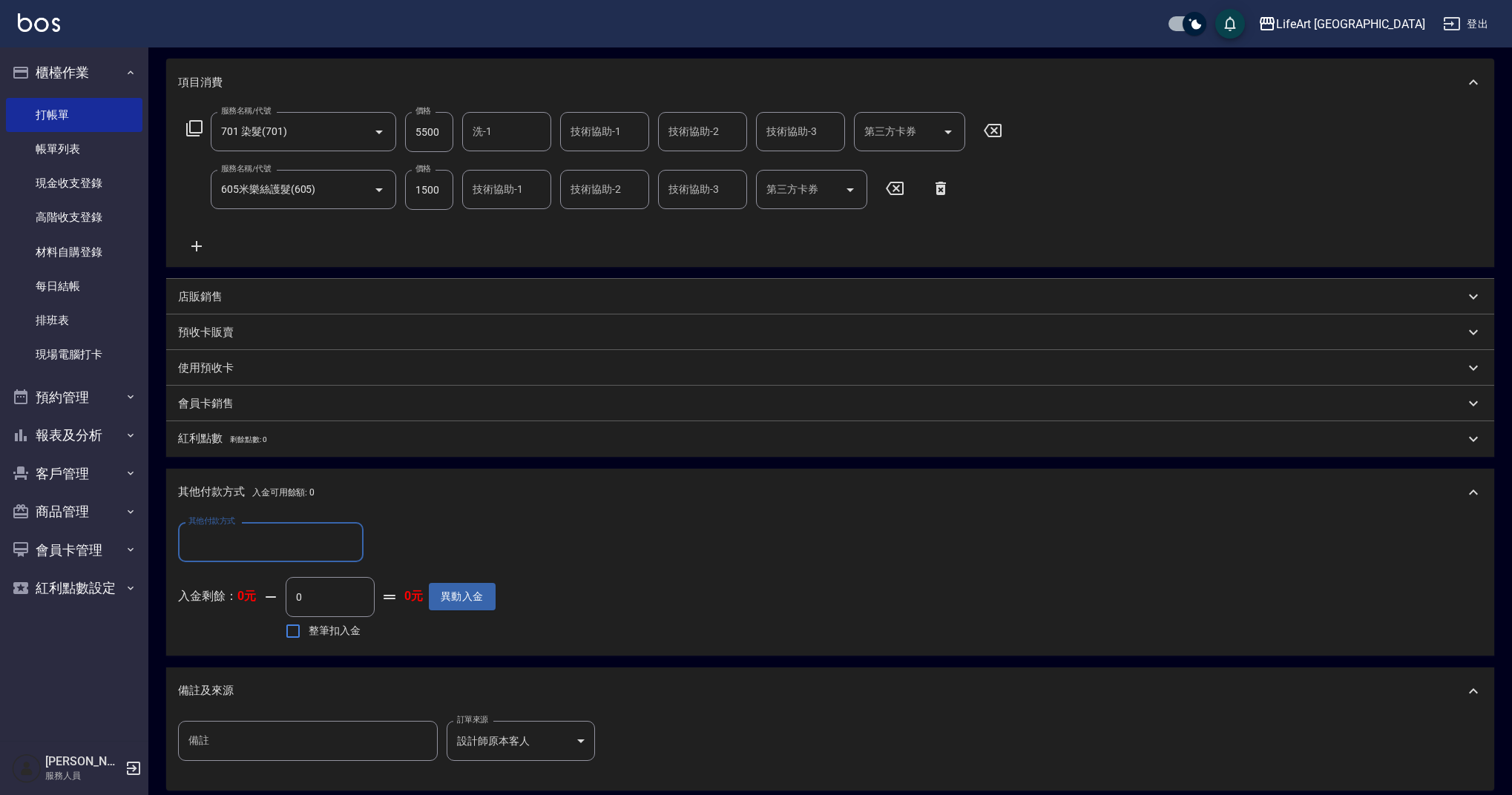
click at [289, 527] on div "其他付款方式" at bounding box center [270, 541] width 185 height 39
click at [266, 650] on span "信用卡" at bounding box center [270, 653] width 185 height 24
type input "信用卡"
drag, startPoint x: 379, startPoint y: 540, endPoint x: 334, endPoint y: 530, distance: 46.1
click at [334, 530] on div "其他付款方式 信用卡 其他付款方式 信用卡金額 0 信用卡金額" at bounding box center [336, 542] width 317 height 40
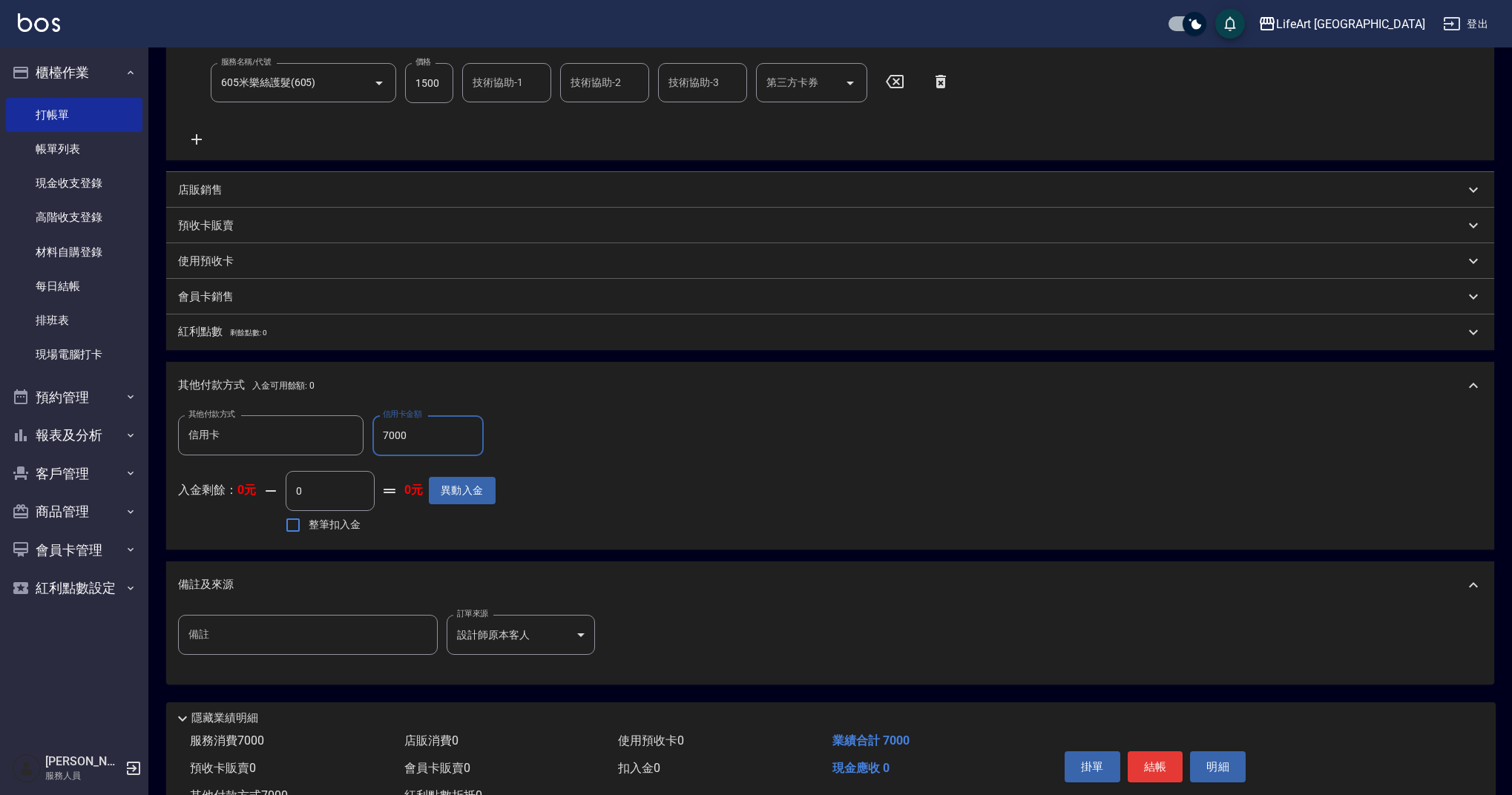
scroll to position [348, 0]
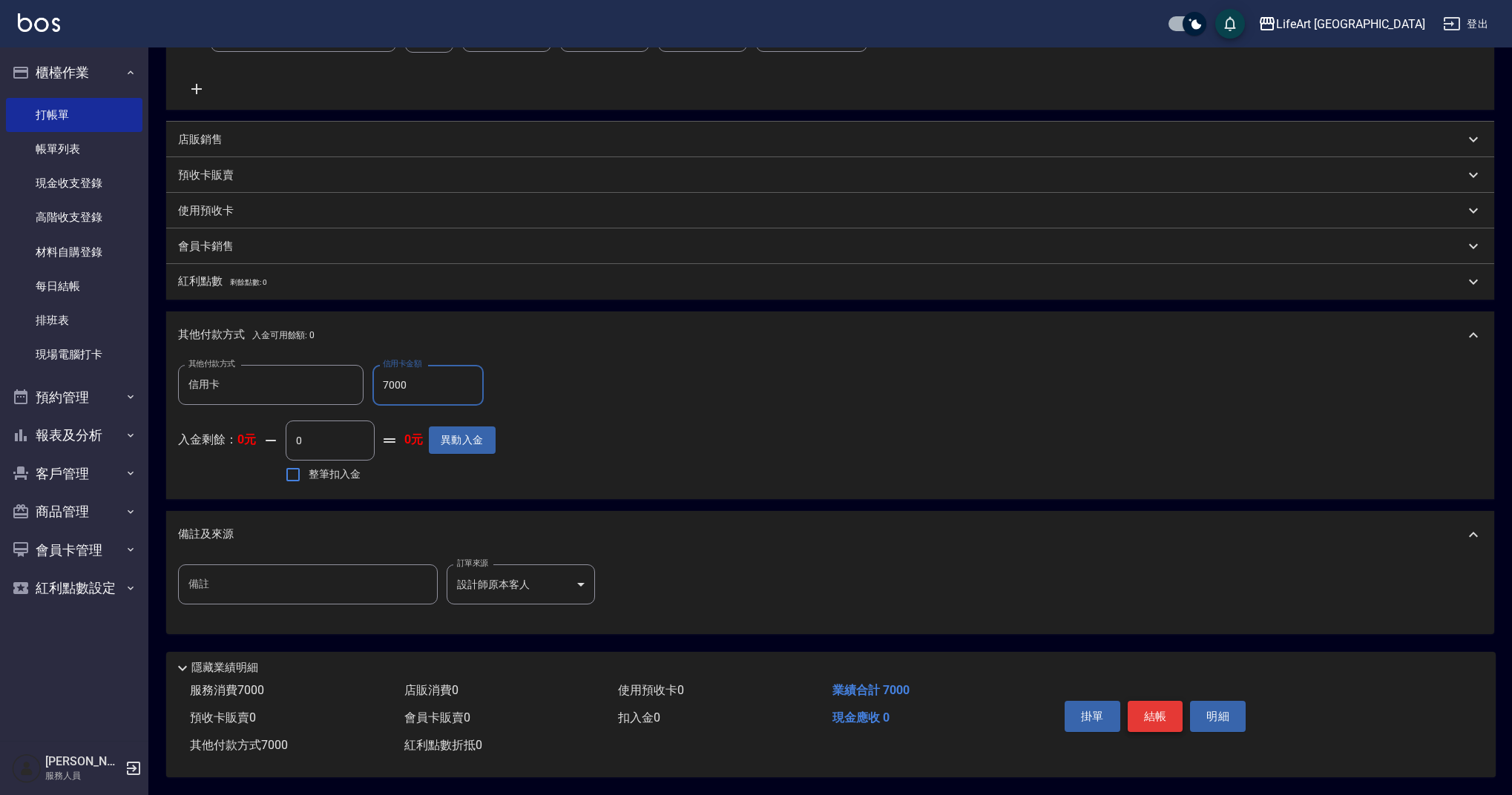
type input "7000"
click at [1153, 712] on button "結帳" at bounding box center [1155, 717] width 56 height 31
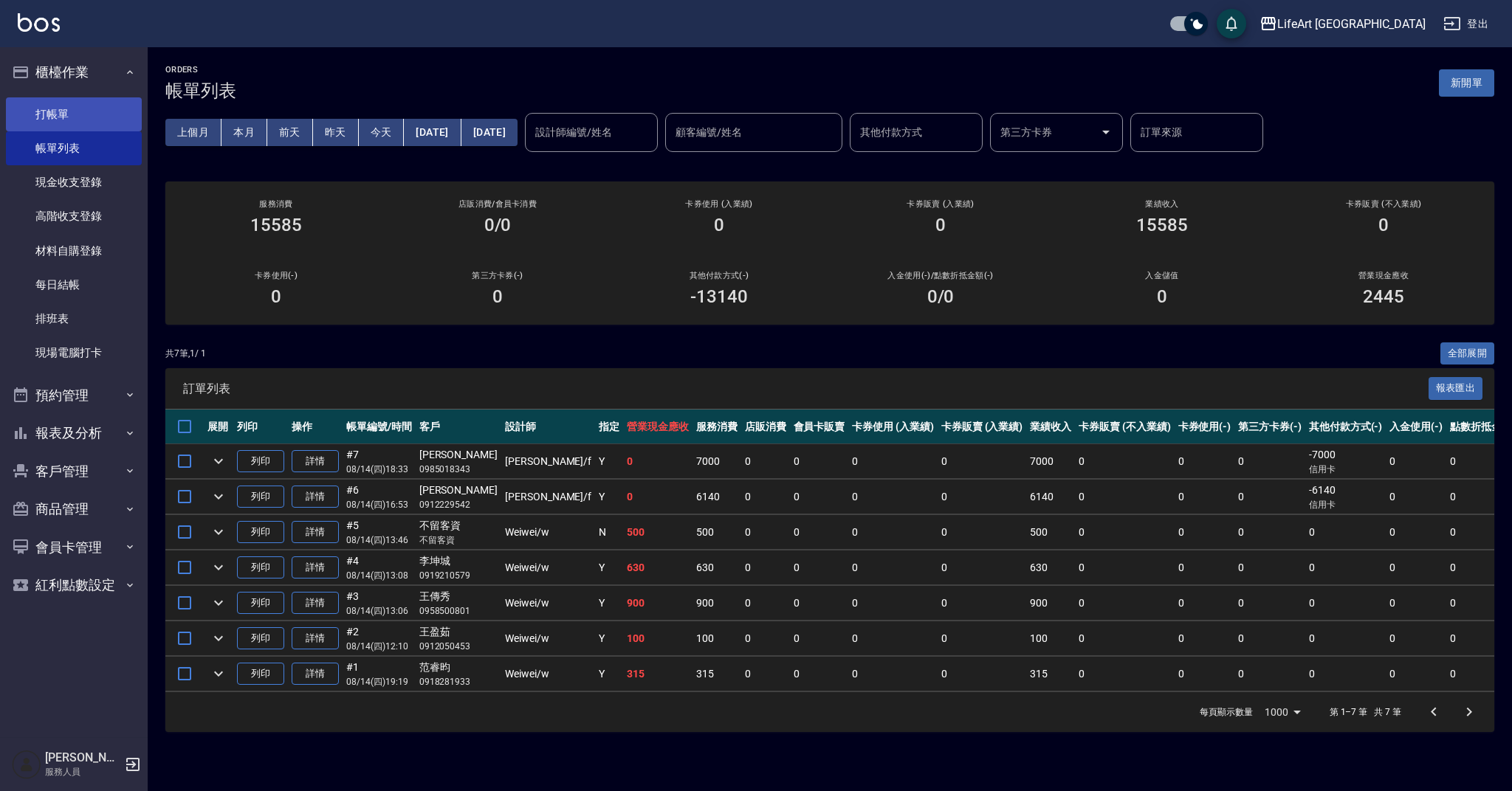
click at [47, 112] on link "打帳單" at bounding box center [74, 114] width 136 height 34
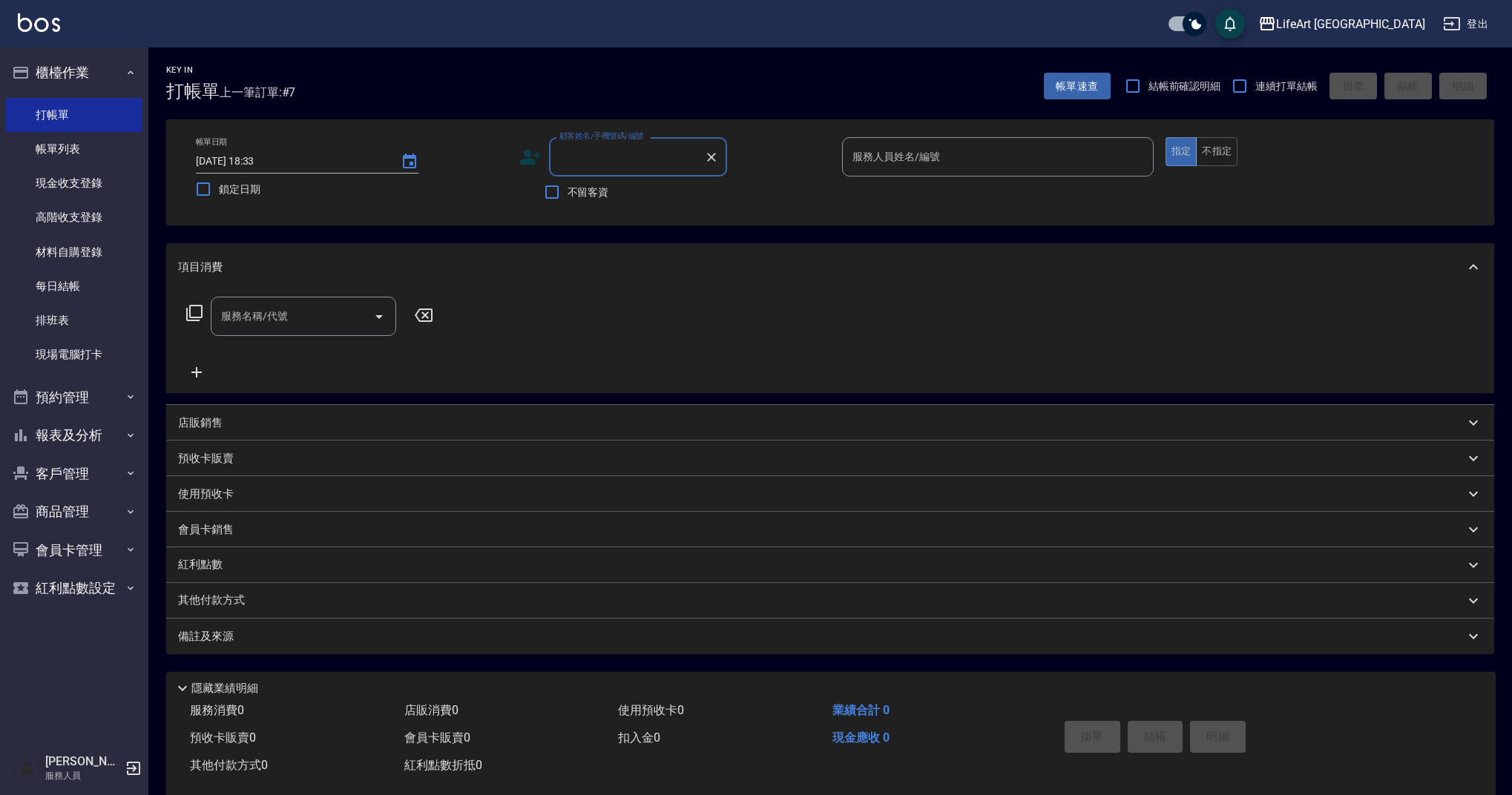
click at [585, 149] on input "顧客姓名/手機號碼/編號" at bounding box center [627, 157] width 143 height 26
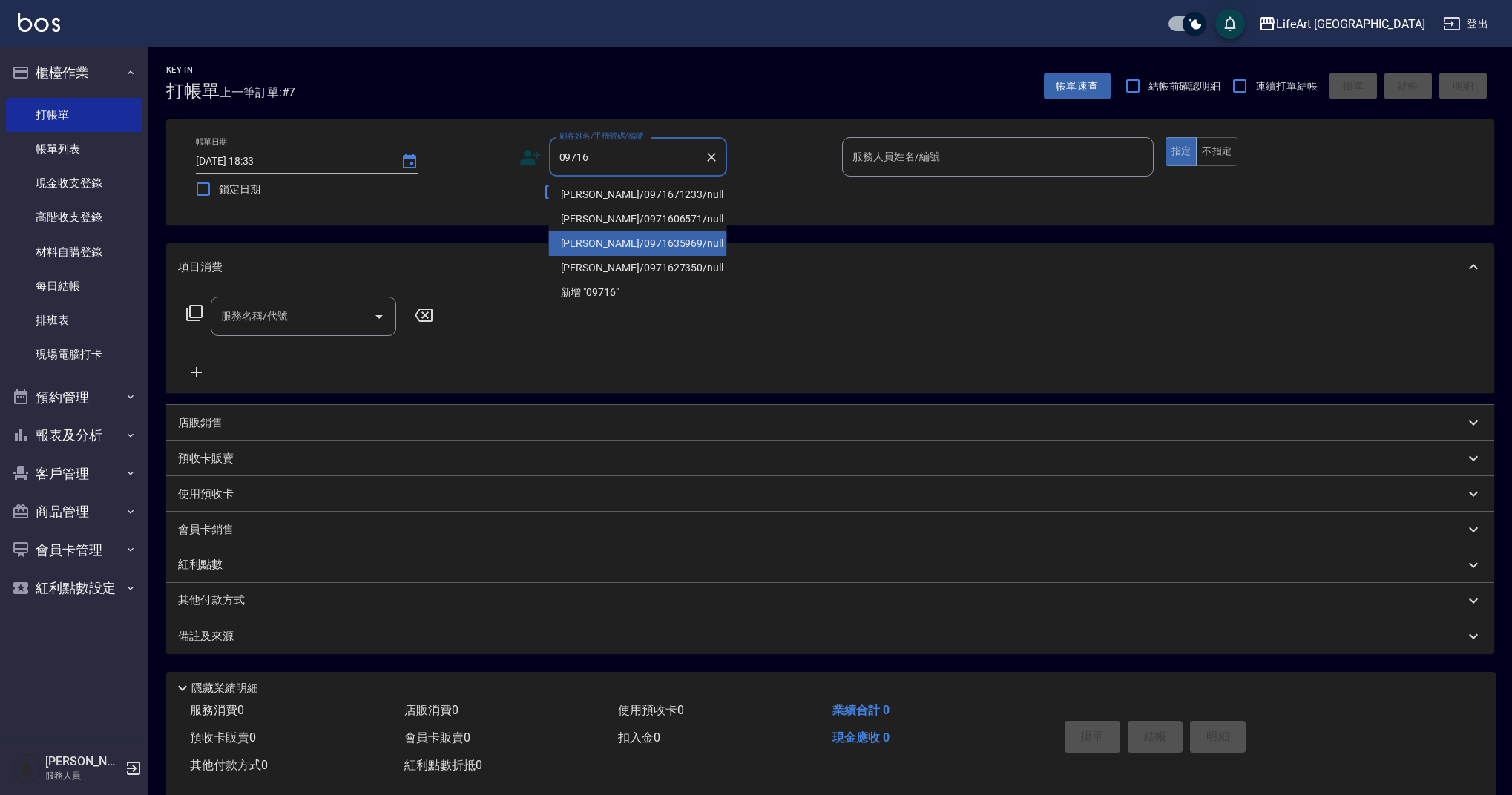
click at [625, 235] on li "[PERSON_NAME]/0971635969/null" at bounding box center [638, 243] width 178 height 24
type input "[PERSON_NAME]/0971635969/null"
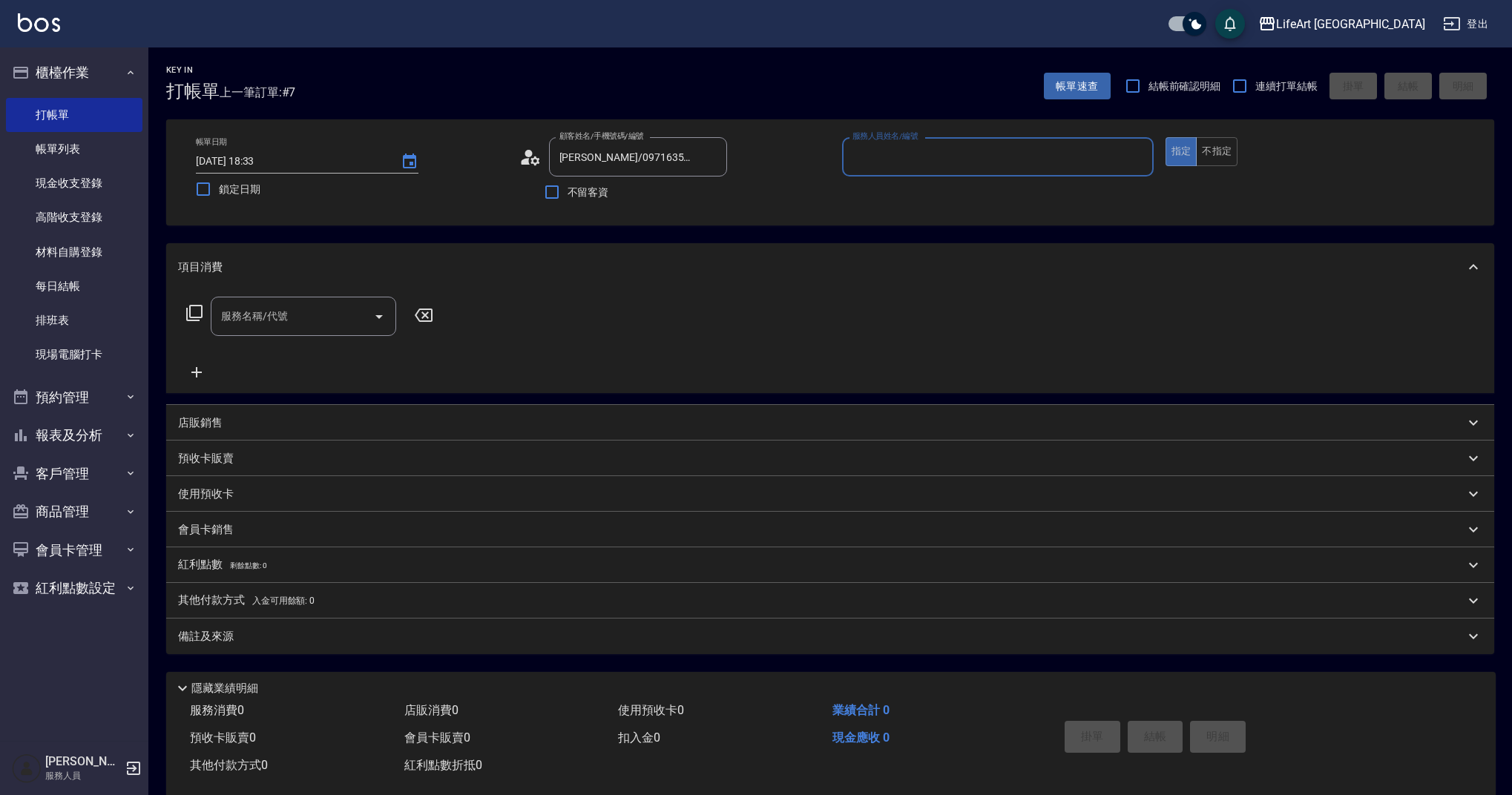
click at [877, 162] on input "服務人員姓名/編號" at bounding box center [997, 157] width 298 height 26
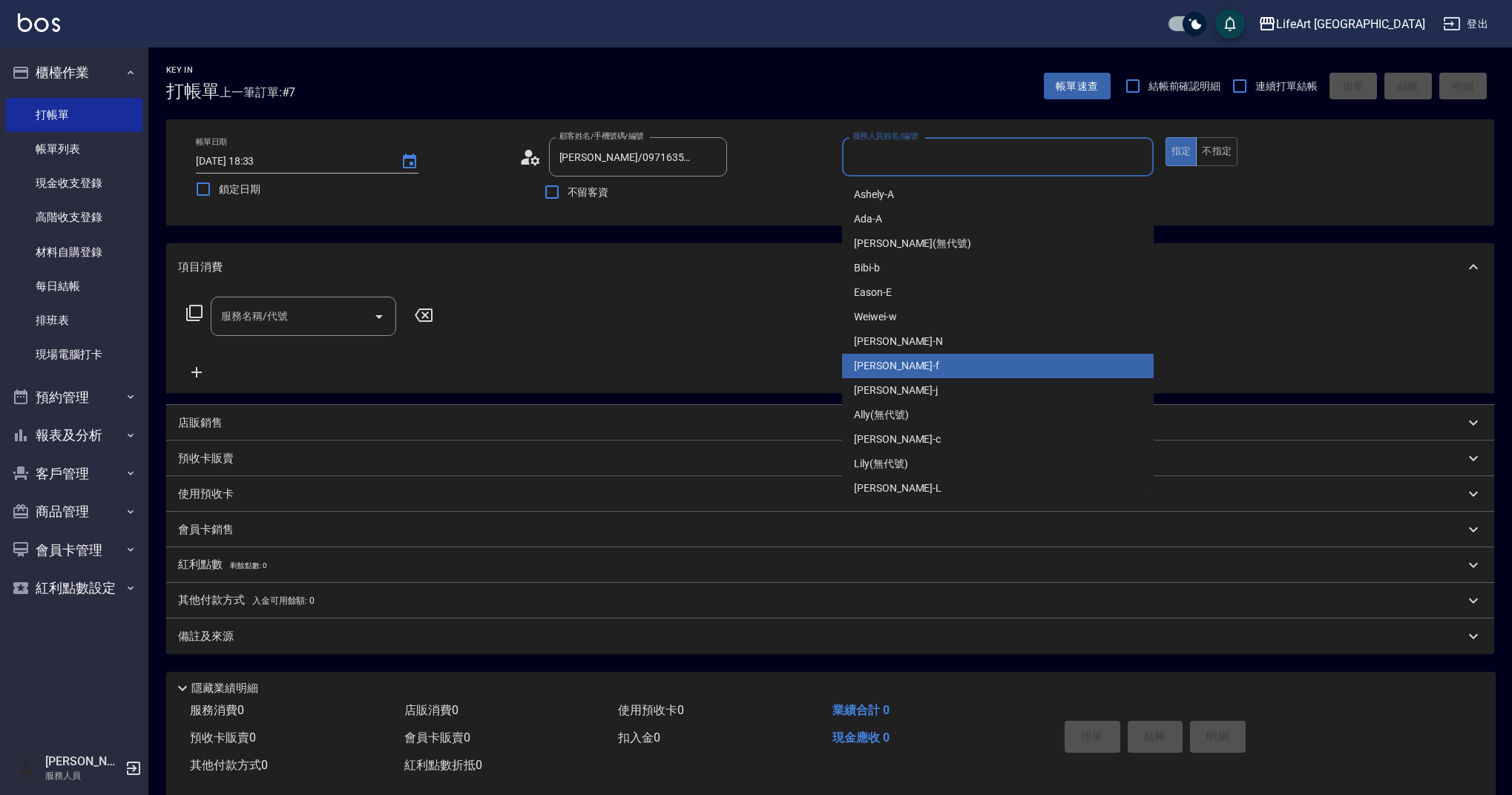
click at [918, 369] on div "Finney -f" at bounding box center [998, 366] width 312 height 24
type input "Finney-f"
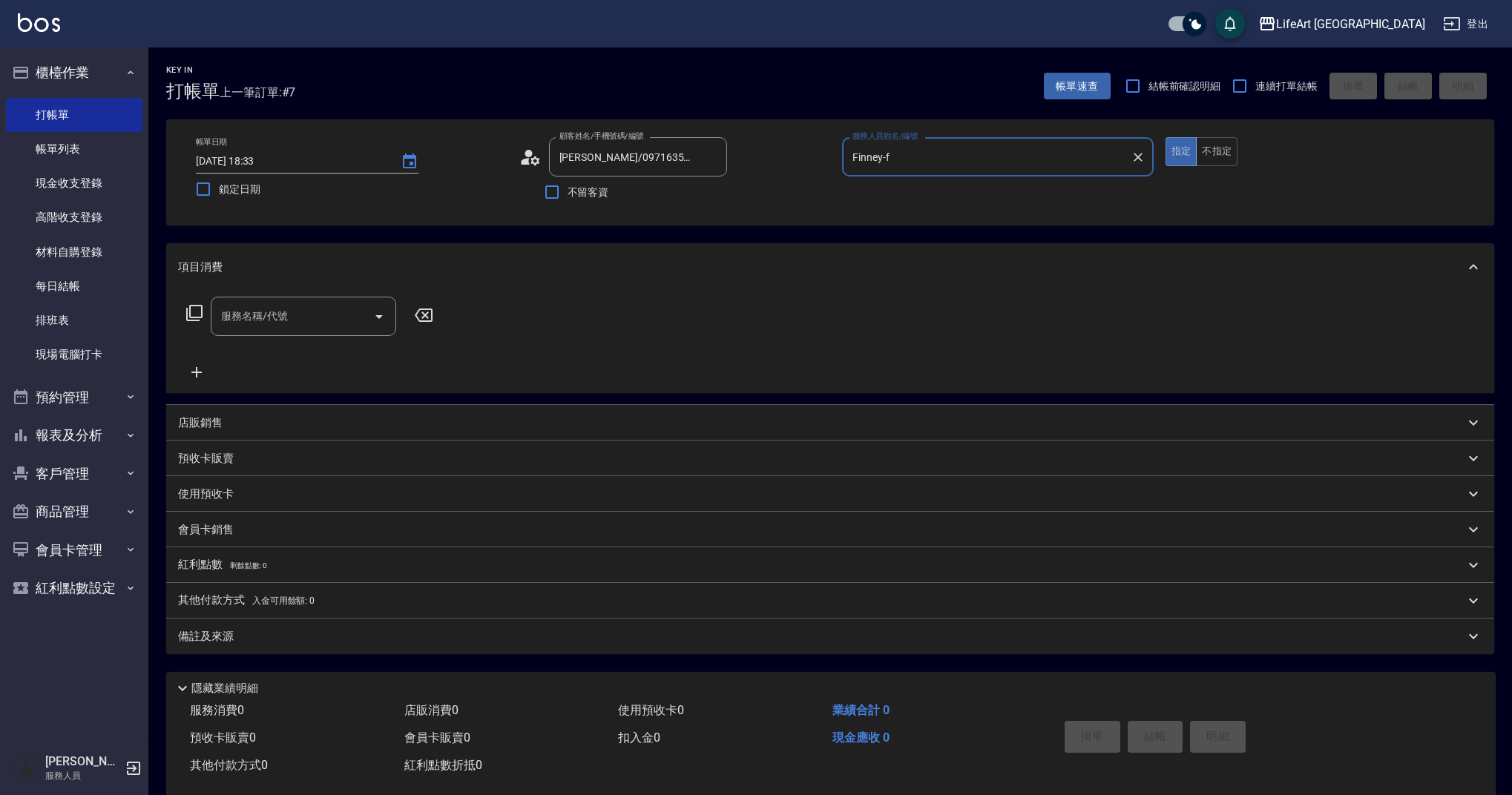
click at [275, 301] on div "服務名稱/代號" at bounding box center [302, 315] width 185 height 39
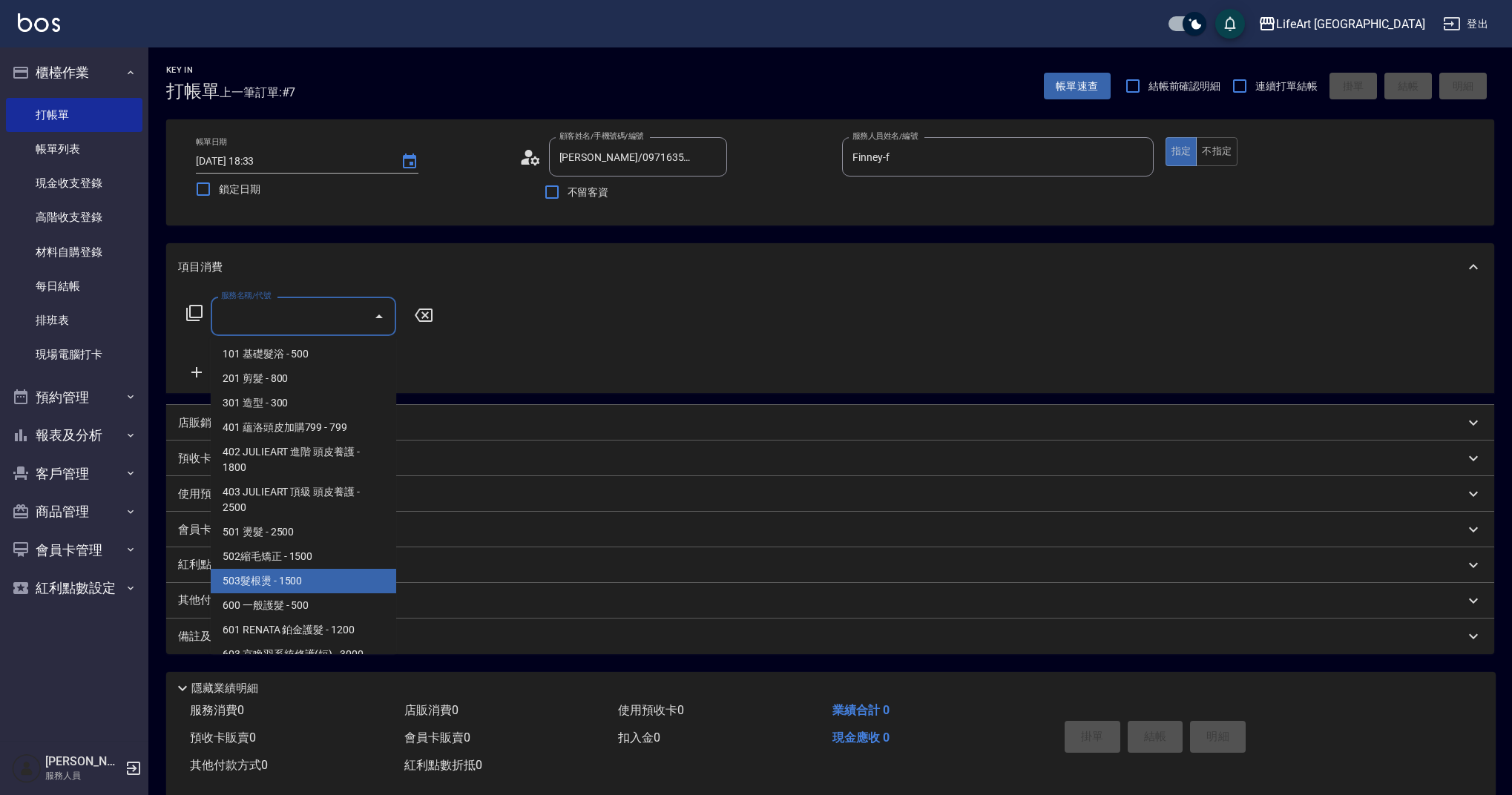
scroll to position [190, 0]
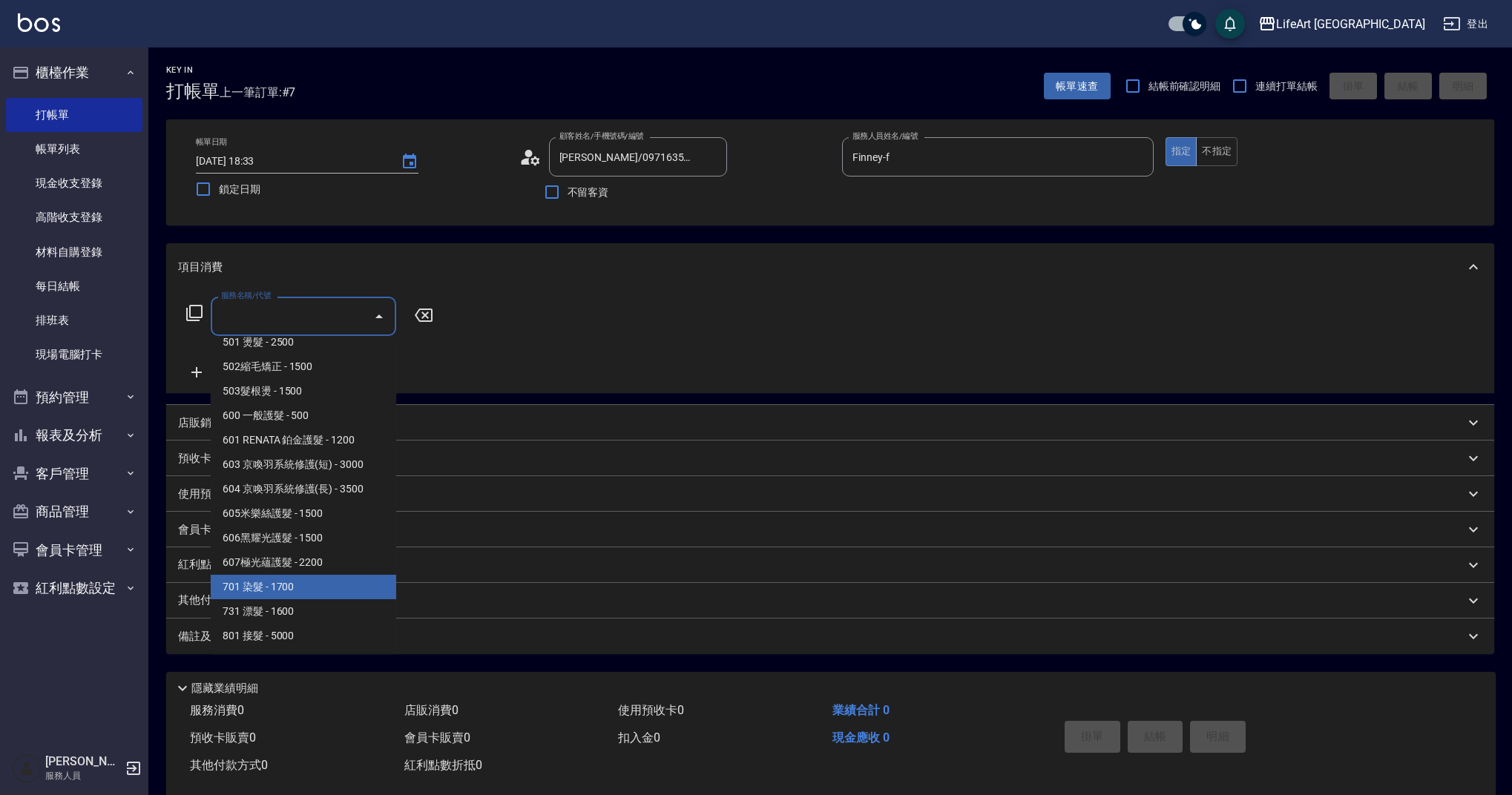
click at [266, 597] on span "701 染髮 - 1700" at bounding box center [302, 587] width 185 height 24
type input "701 染髮(701)"
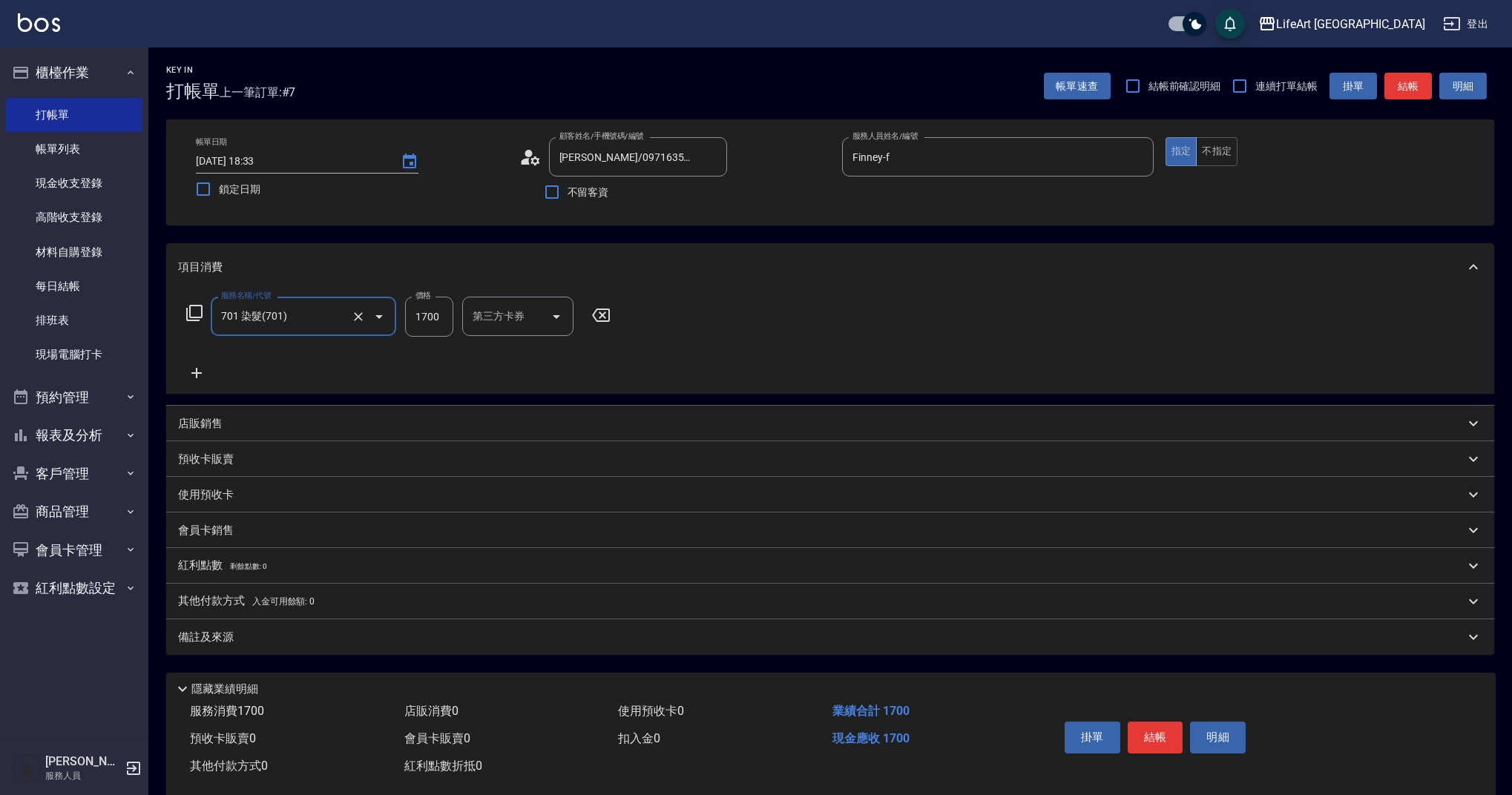
drag, startPoint x: 192, startPoint y: 360, endPoint x: 203, endPoint y: 368, distance: 13.6
click at [192, 359] on div "服務名稱/代號 701 染髮(701) 服務名稱/代號 價格 1700 價格 第三方卡券 第三方卡券" at bounding box center [399, 339] width 441 height 85
click at [219, 372] on div "服務名稱/代號 701 染髮(701) 服務名稱/代號 價格 1700 價格 洗-1 洗-1 技術協助-1 技術協助-1 技術協助-2 技術協助-2 技術協助…" at bounding box center [594, 339] width 833 height 85
click at [192, 374] on icon at bounding box center [196, 373] width 10 height 10
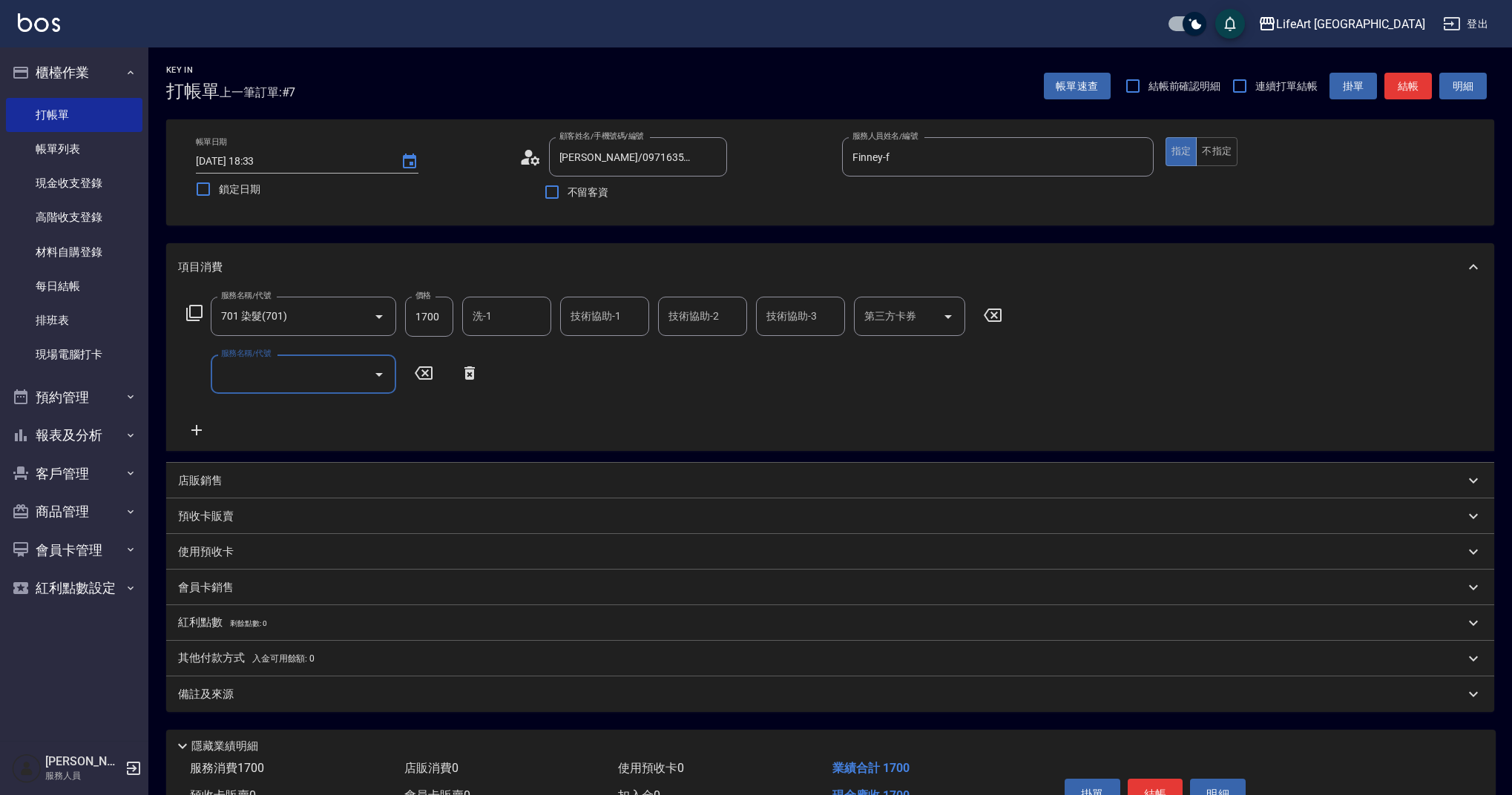
click at [261, 374] on input "服務名稱/代號" at bounding box center [292, 374] width 149 height 26
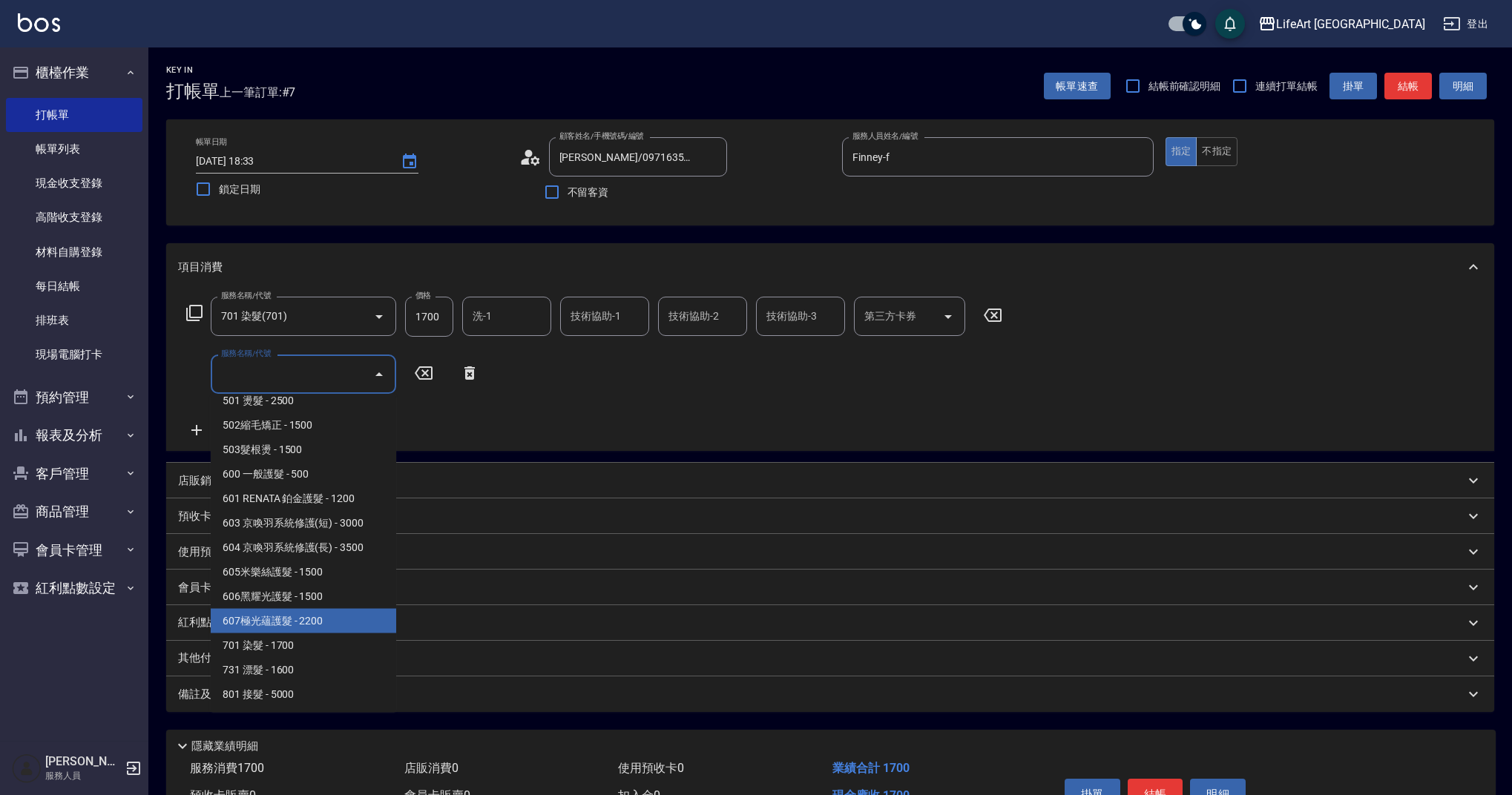
click at [302, 613] on span "607極光蘊護髮 - 2200" at bounding box center [302, 621] width 185 height 24
type input "607極光蘊護髮(607)"
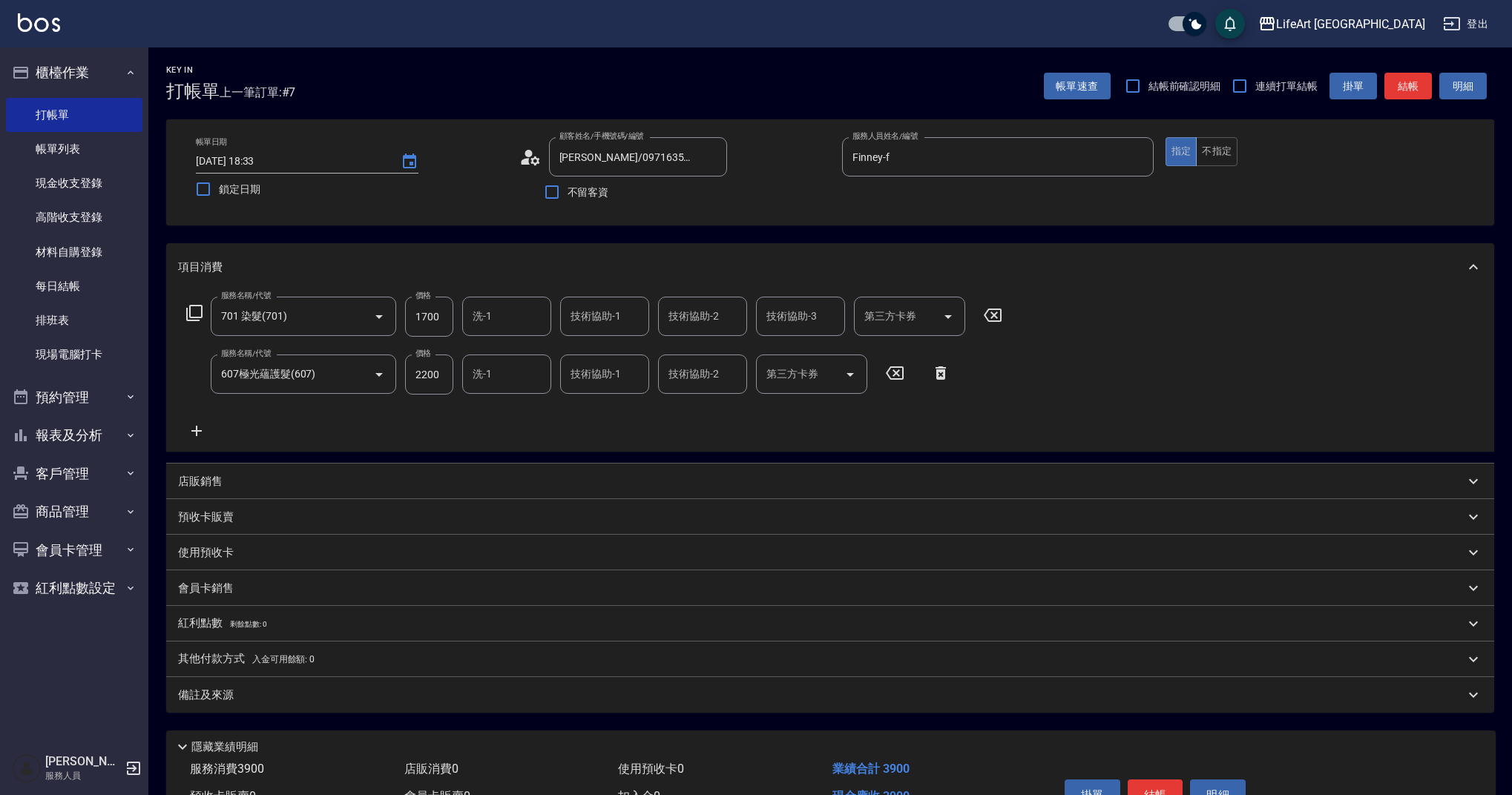
click at [207, 428] on icon at bounding box center [196, 431] width 37 height 17
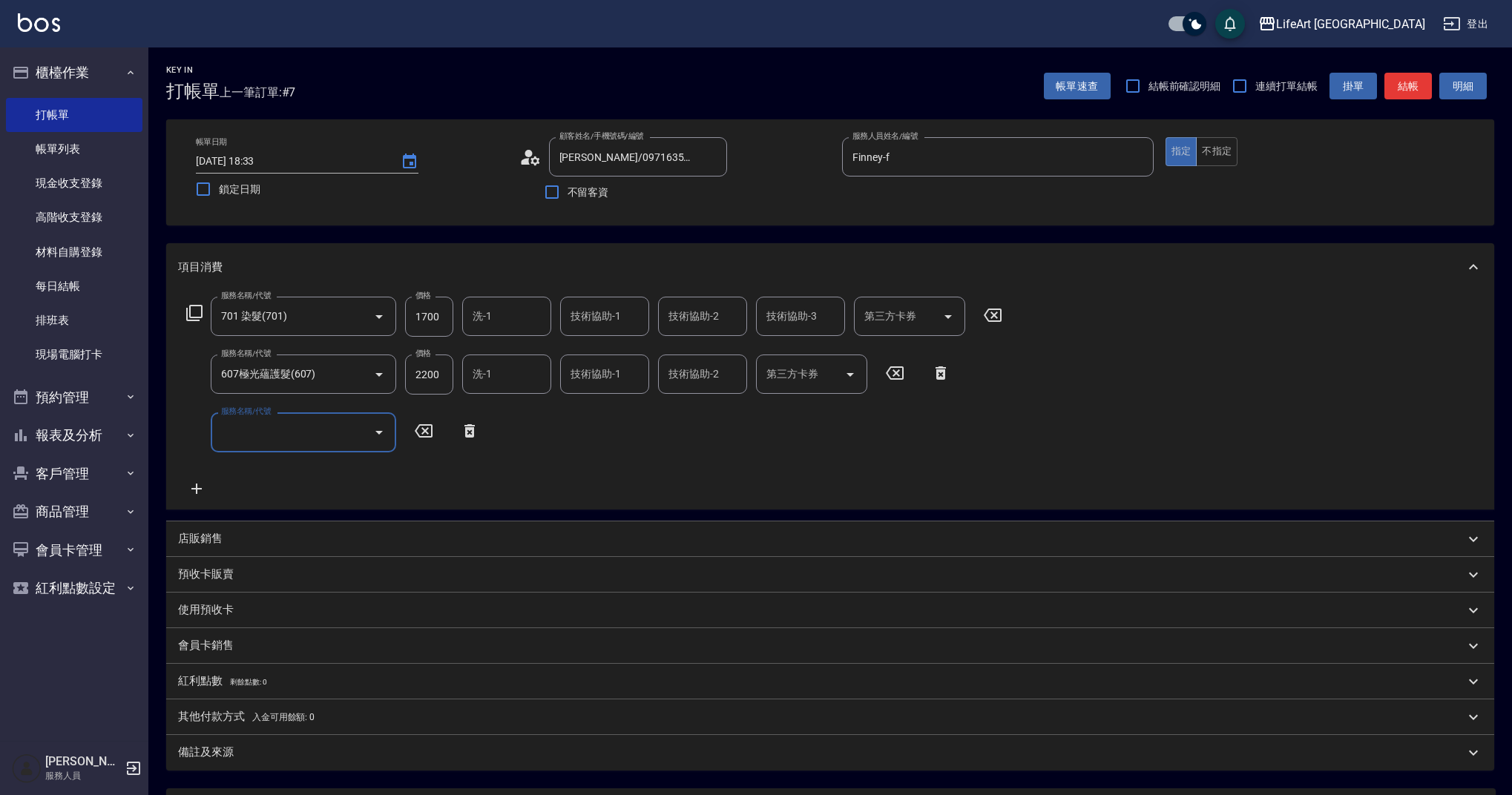
click at [238, 419] on div "服務名稱/代號 服務名稱/代號" at bounding box center [302, 432] width 185 height 39
click at [258, 447] on div "服務名稱/代號" at bounding box center [302, 432] width 185 height 39
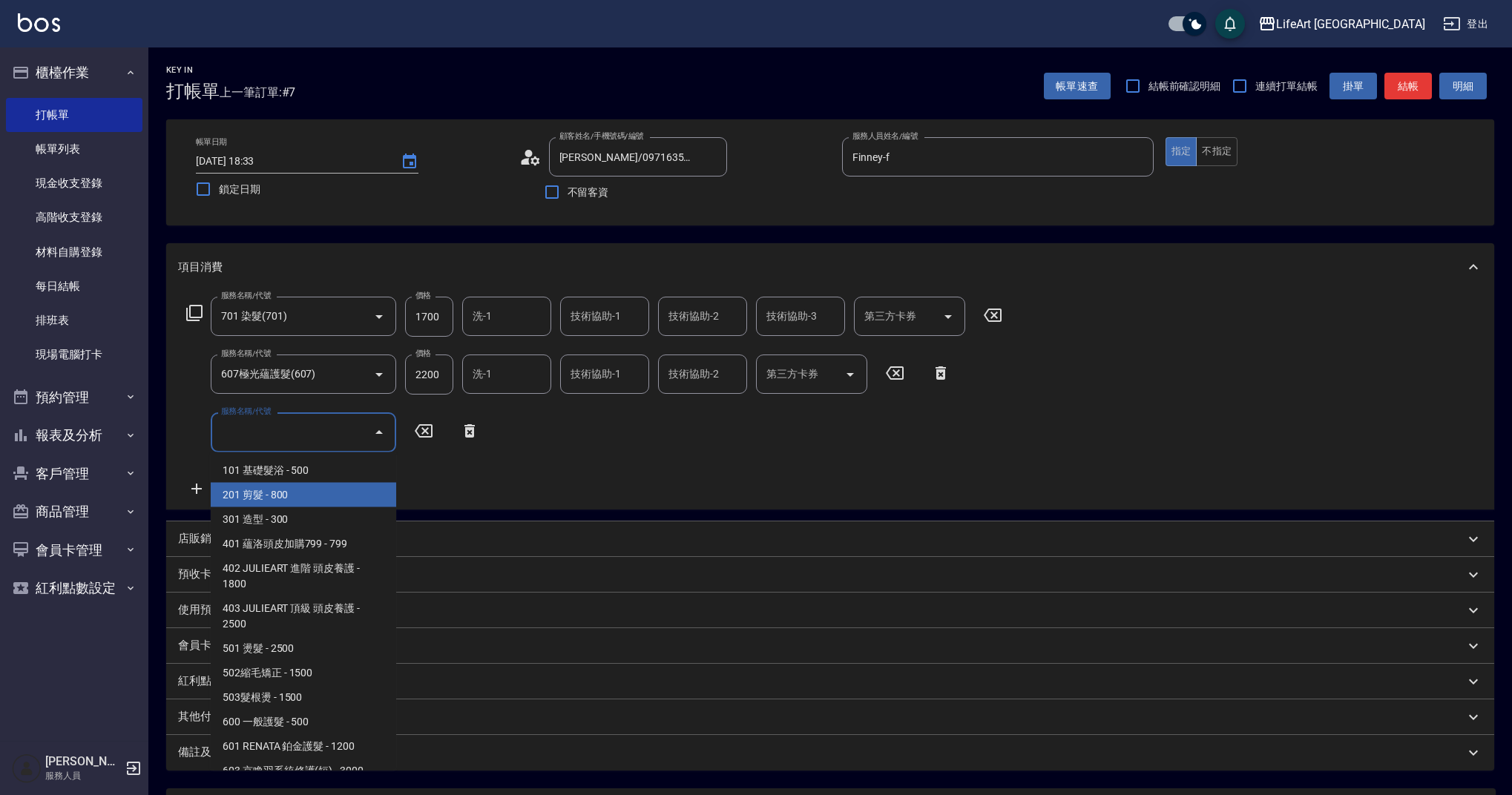
click at [271, 499] on span "201 剪髮 - 800" at bounding box center [302, 495] width 185 height 24
type input "201 剪髮(201)"
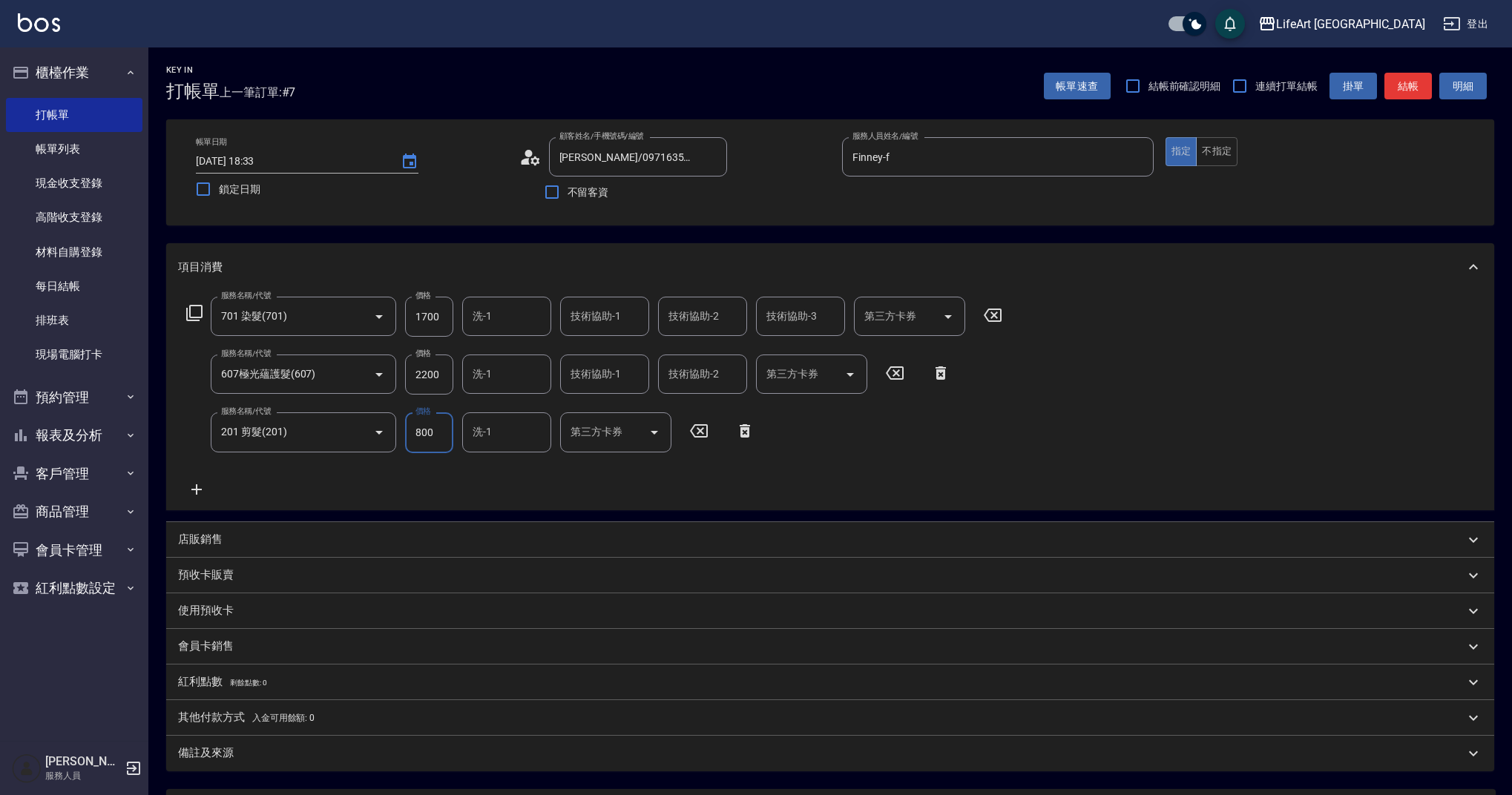
drag, startPoint x: 446, startPoint y: 429, endPoint x: 401, endPoint y: 432, distance: 45.1
click at [401, 432] on div "服務名稱/代號 201 剪髮(201) 服務名稱/代號 價格 800 價格 洗-1 洗-1 第三方卡券 第三方卡券" at bounding box center [470, 433] width 585 height 40
type input "100"
drag, startPoint x: 448, startPoint y: 316, endPoint x: 408, endPoint y: 321, distance: 40.3
click at [408, 321] on input "1700" at bounding box center [428, 316] width 48 height 40
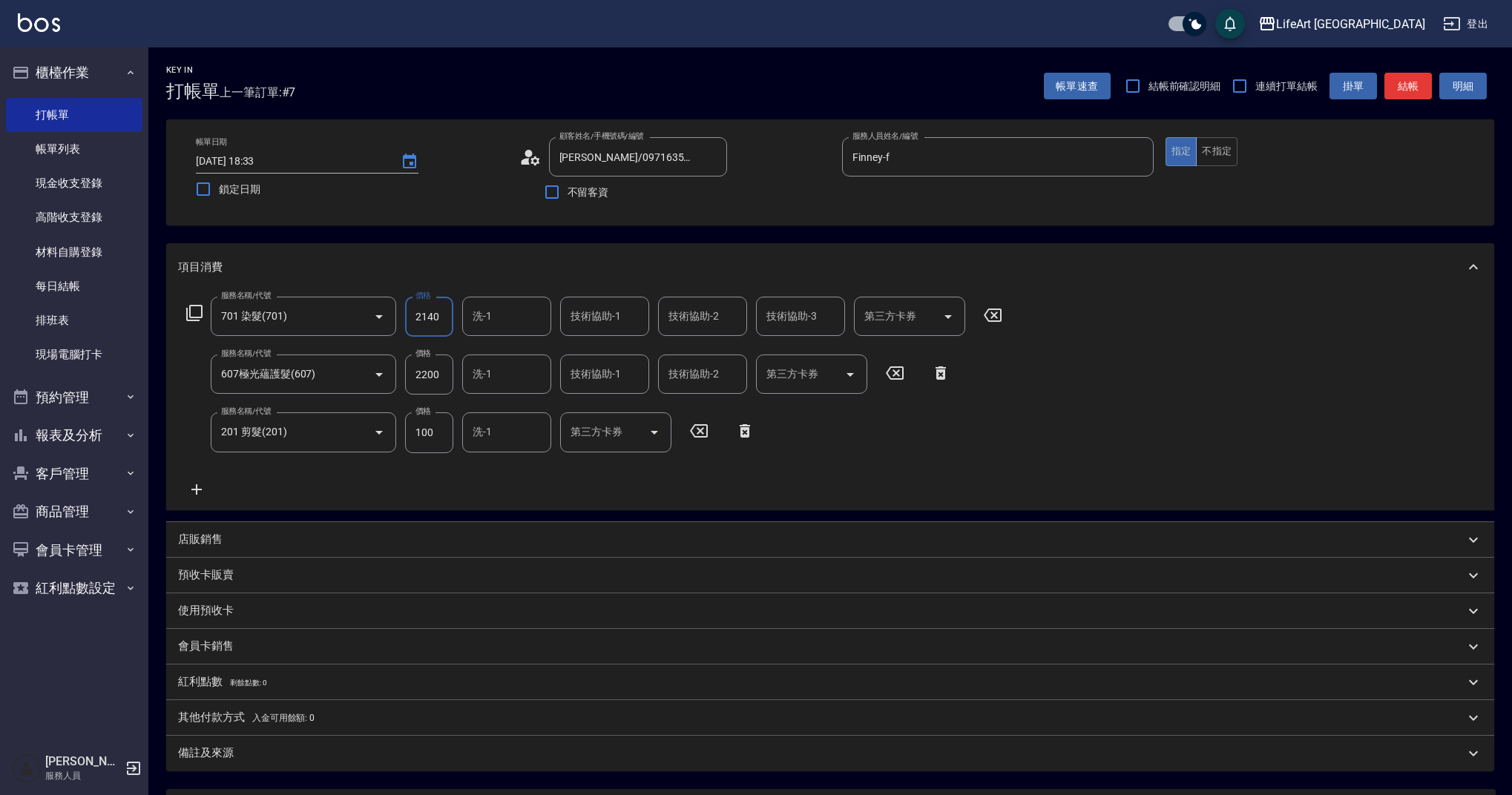
type input "2140"
click at [732, 516] on div "項目消費 服務名稱/代號 701 染髮(701) 服務名稱/代號 價格 2140 價格 洗-1 洗-1 技術協助-1 技術協助-1 技術協助-2 技術協助-2…" at bounding box center [830, 507] width 1328 height 527
click at [322, 793] on div "隱藏業績明細" at bounding box center [831, 801] width 1330 height 25
click at [299, 745] on div "備註及來源" at bounding box center [821, 753] width 1286 height 16
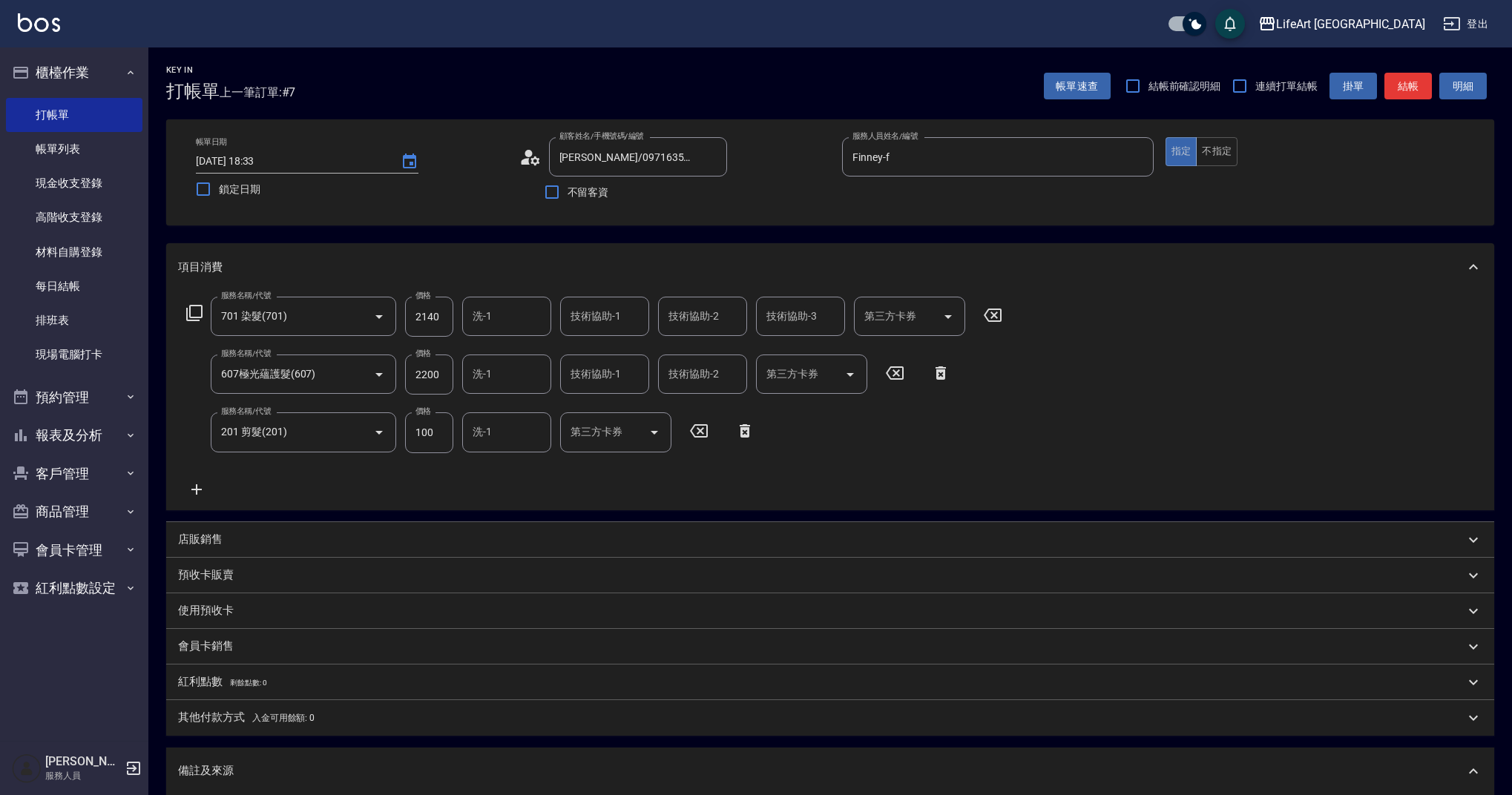
scroll to position [243, 0]
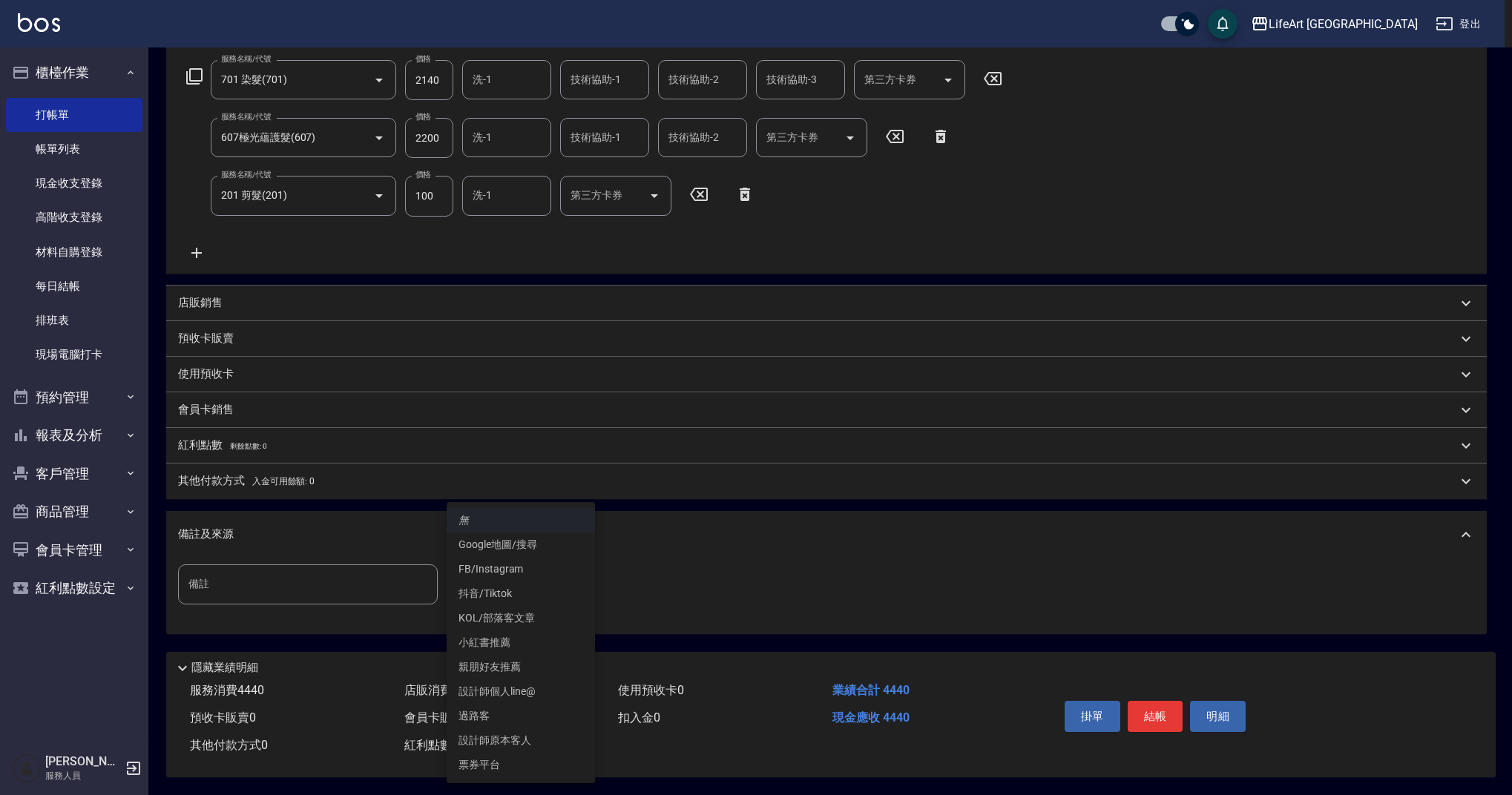
click at [534, 577] on body "LifeArt 蘆洲 登出 櫃檯作業 打帳單 帳單列表 現金收支登錄 高階收支登錄 材料自購登錄 每日結帳 排班表 現場電腦打卡 預約管理 預約管理 單日預約…" at bounding box center [756, 279] width 1512 height 1031
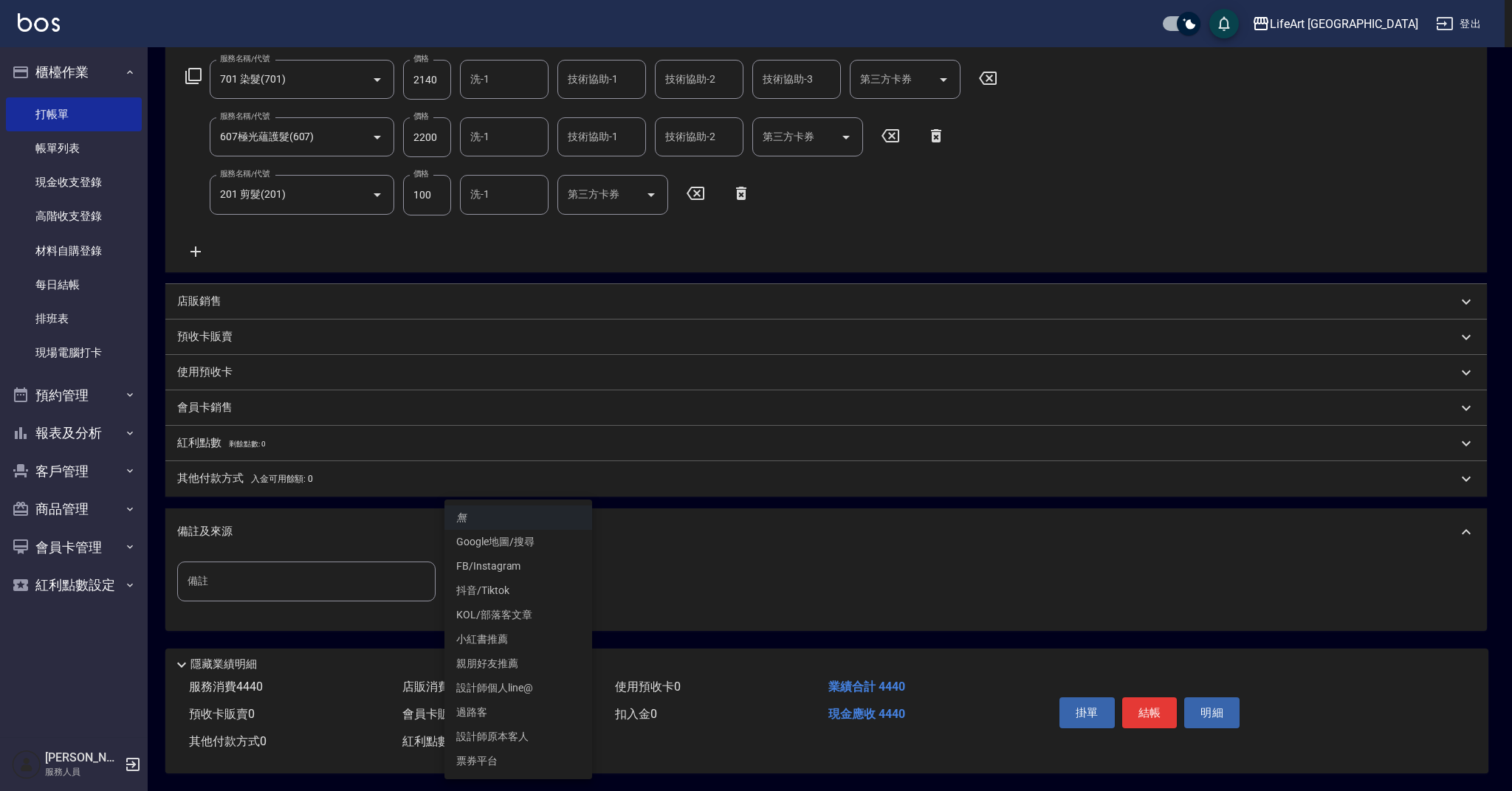
drag, startPoint x: 520, startPoint y: 728, endPoint x: 437, endPoint y: 588, distance: 162.8
click at [521, 729] on li "設計師原本客人" at bounding box center [518, 737] width 148 height 24
type input "設計師原本客人"
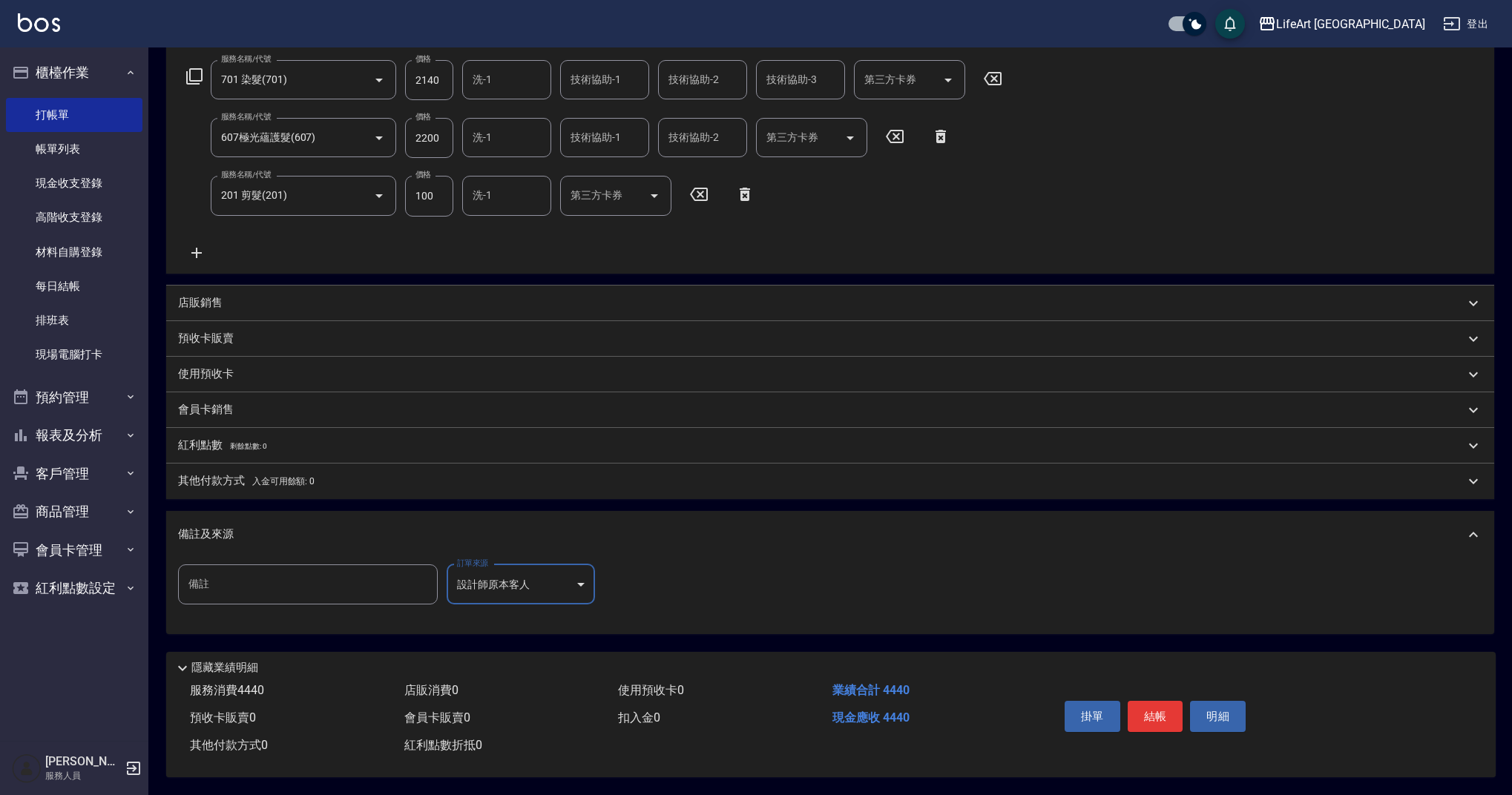
click at [286, 478] on span "入金可用餘額: 0" at bounding box center [283, 481] width 63 height 10
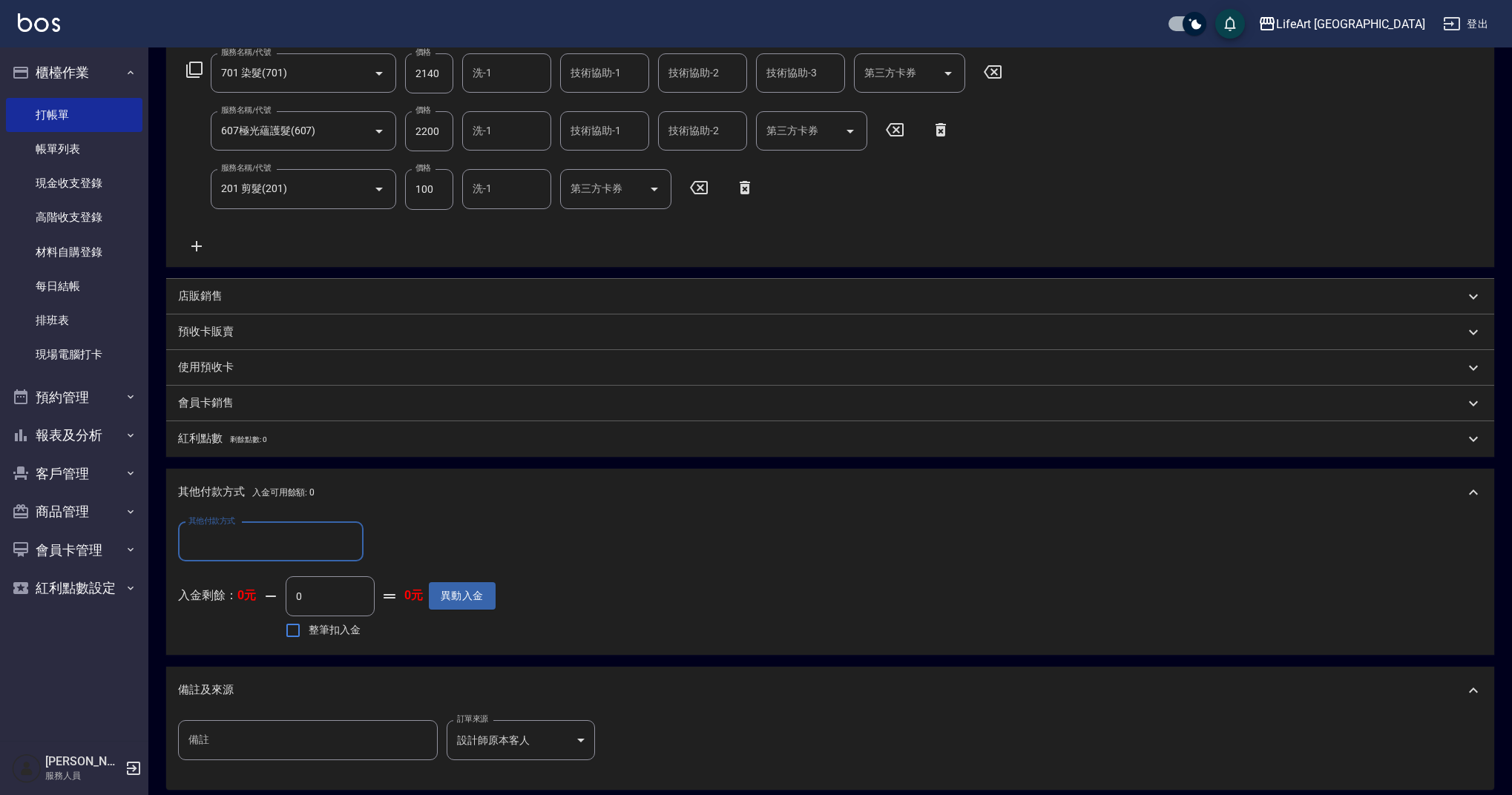
click at [271, 526] on div "其他付款方式" at bounding box center [270, 541] width 185 height 39
click at [209, 600] on span "Linepay" at bounding box center [270, 604] width 185 height 24
type input "Linepay"
drag, startPoint x: 416, startPoint y: 549, endPoint x: 337, endPoint y: 543, distance: 79.2
click at [335, 540] on div "其他付款方式 Linepay 其他付款方式 Linepay金額 0 Linepay金額" at bounding box center [336, 542] width 317 height 40
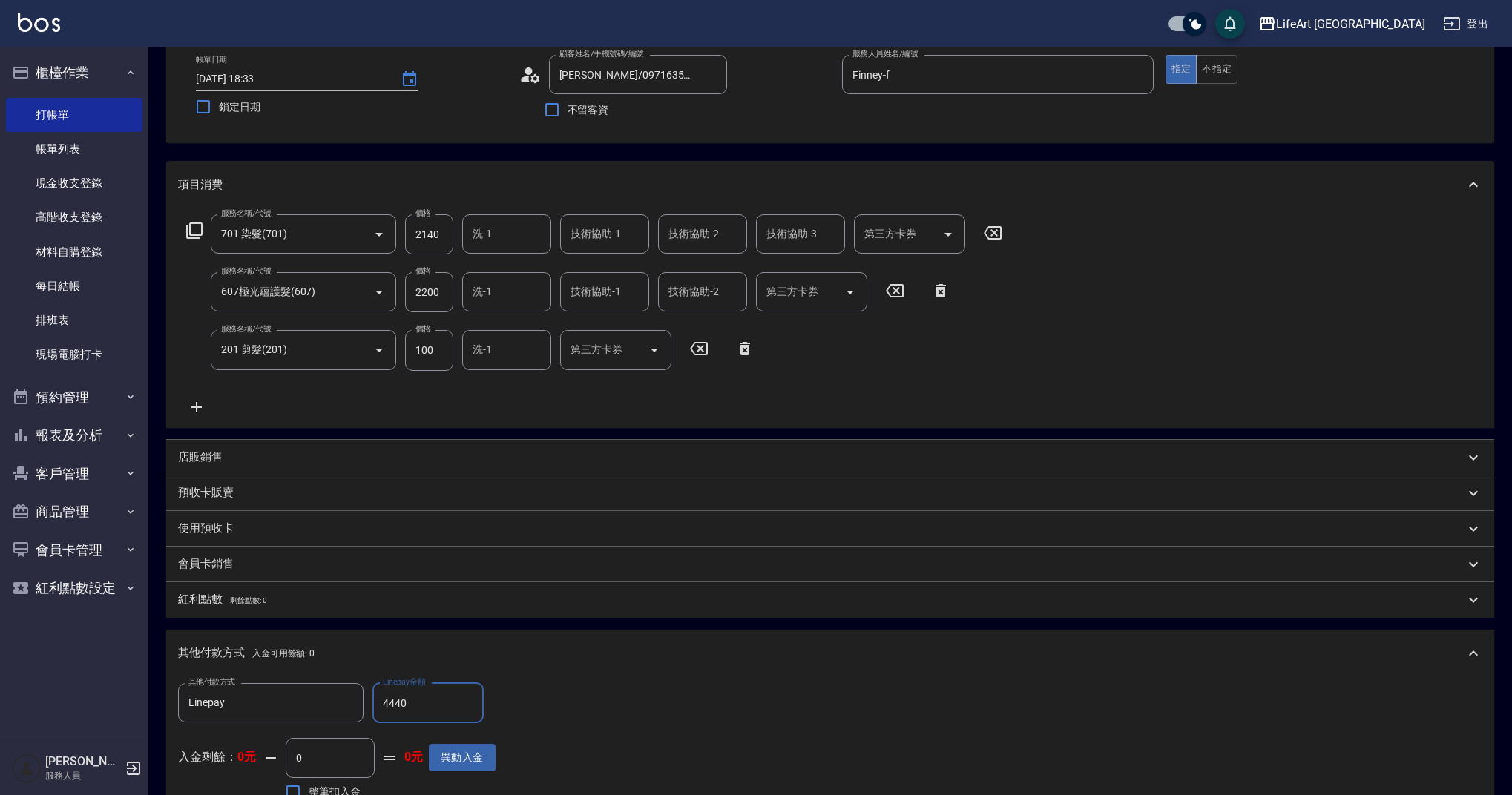
scroll to position [0, 0]
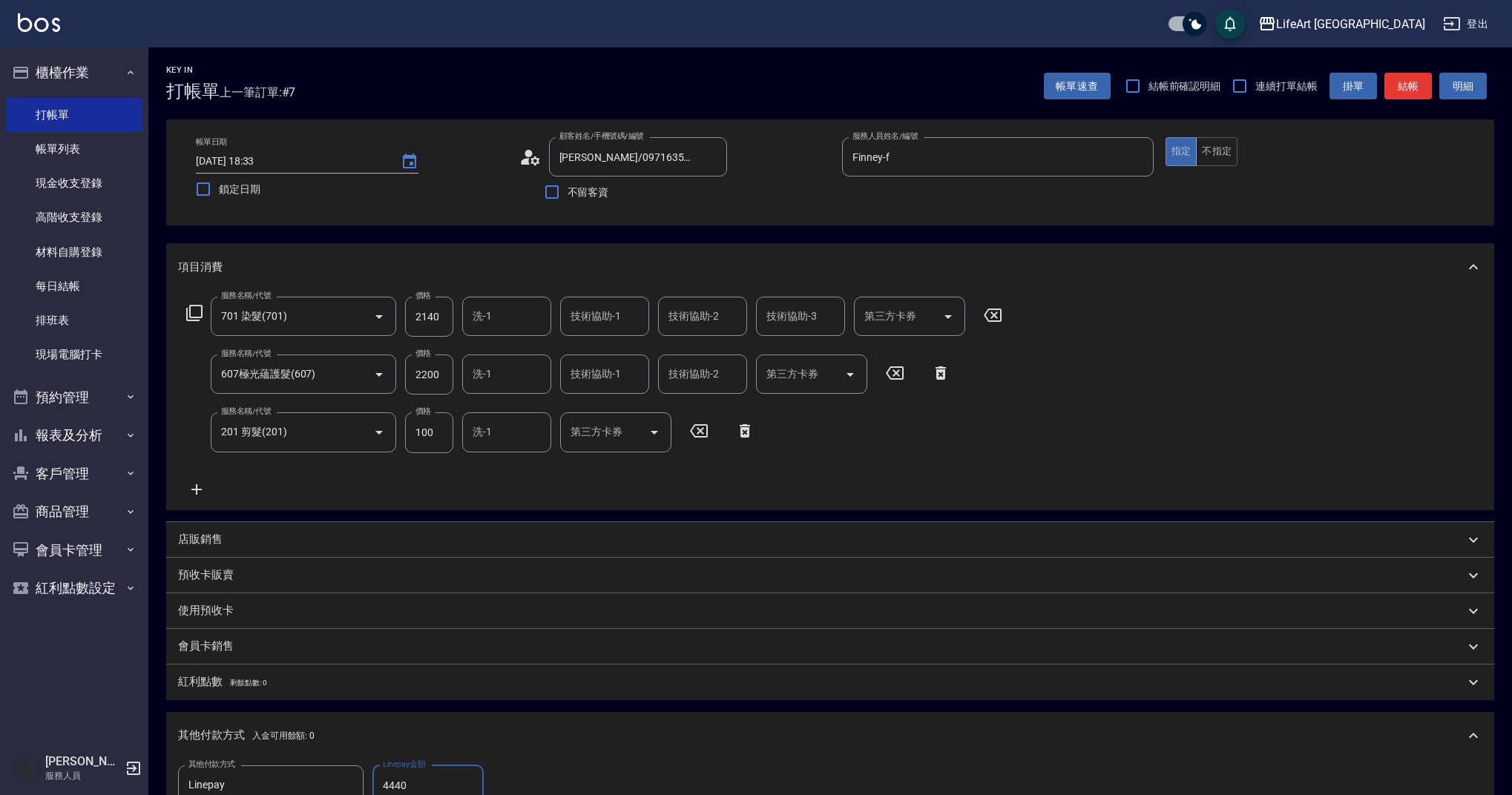
type input "4440"
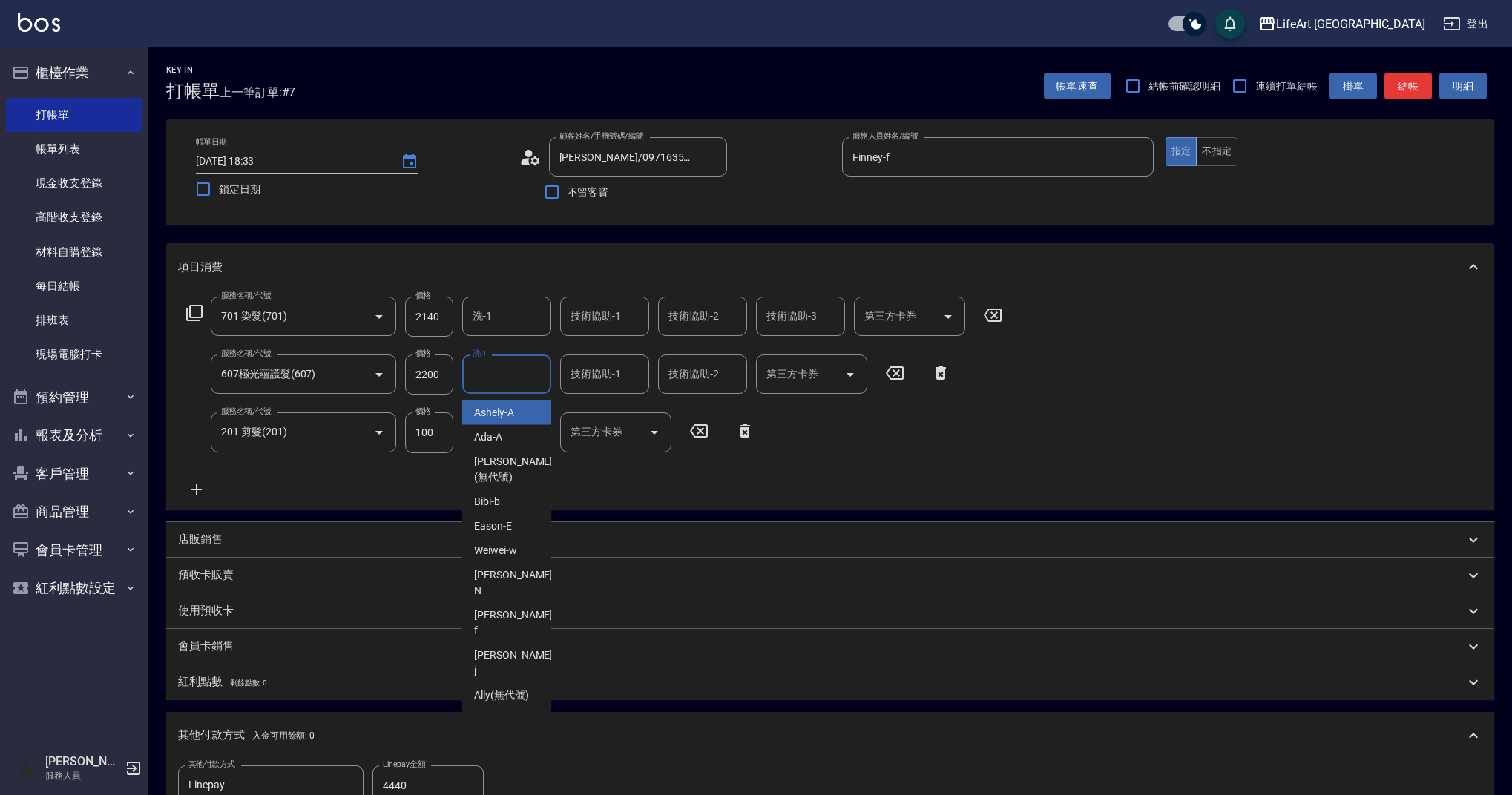
click at [488, 374] on div "洗-1 洗-1" at bounding box center [507, 374] width 89 height 39
click at [514, 683] on div "Ally (無代號)" at bounding box center [507, 695] width 89 height 24
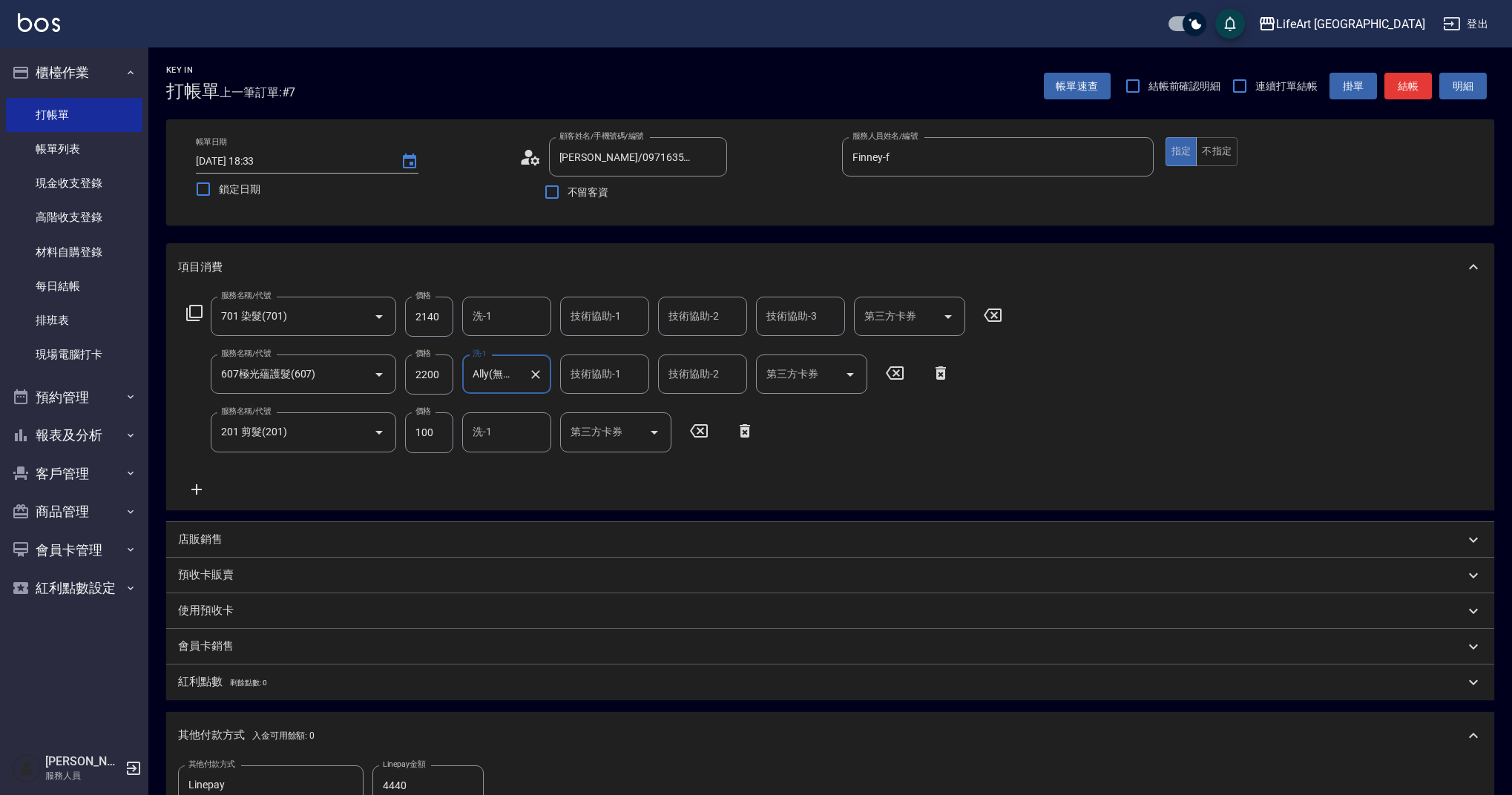
type input "Ally(無代號)"
type input "0"
click at [497, 329] on div "洗-1" at bounding box center [507, 315] width 89 height 39
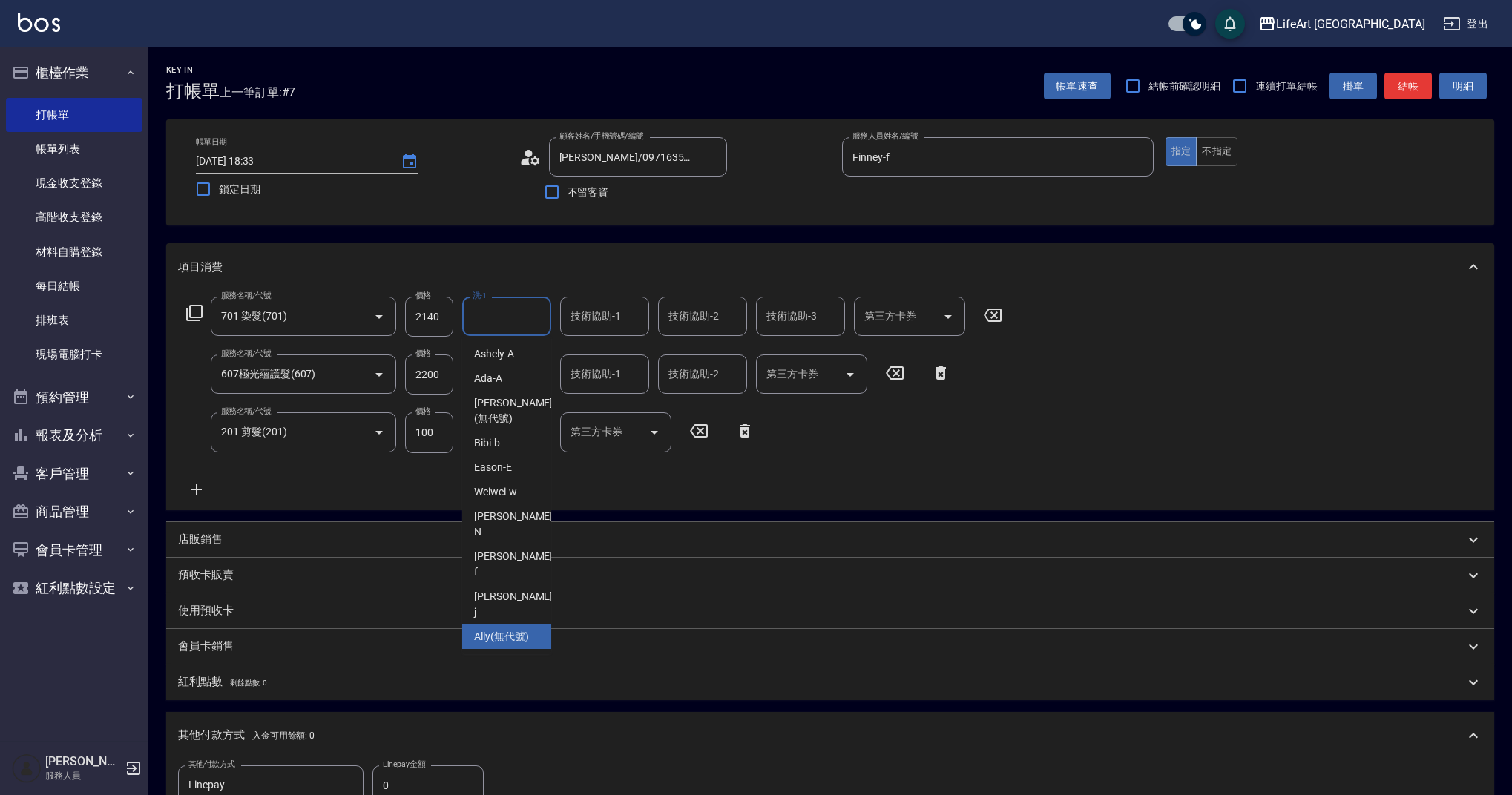
click at [533, 625] on div "Ally (無代號)" at bounding box center [507, 637] width 89 height 24
type input "Ally(無代號)"
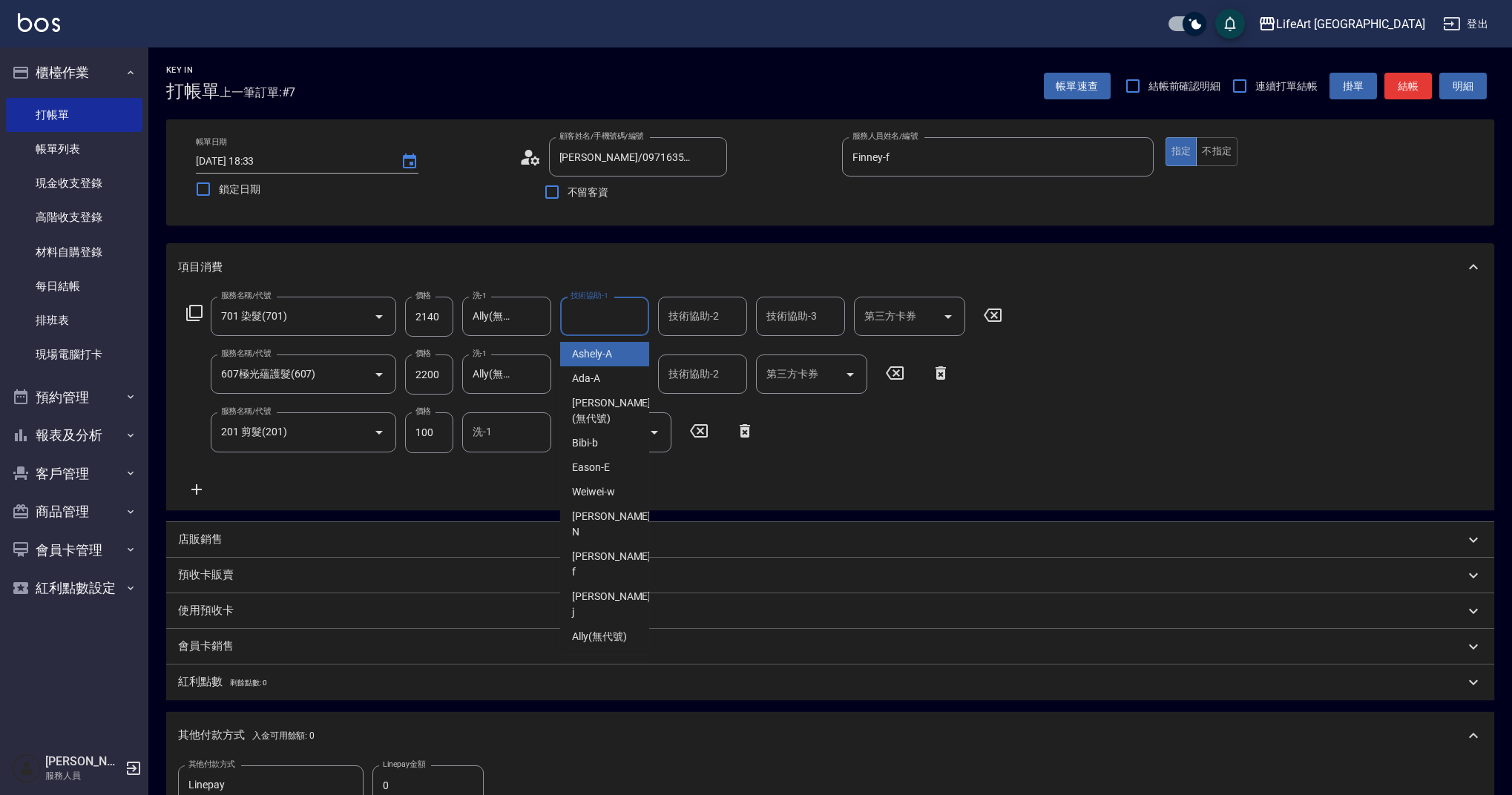
click at [596, 312] on div "技術協助-1 技術協助-1" at bounding box center [604, 315] width 89 height 39
click at [620, 629] on span "Ally (無代號)" at bounding box center [599, 637] width 55 height 16
type input "Ally(無代號)"
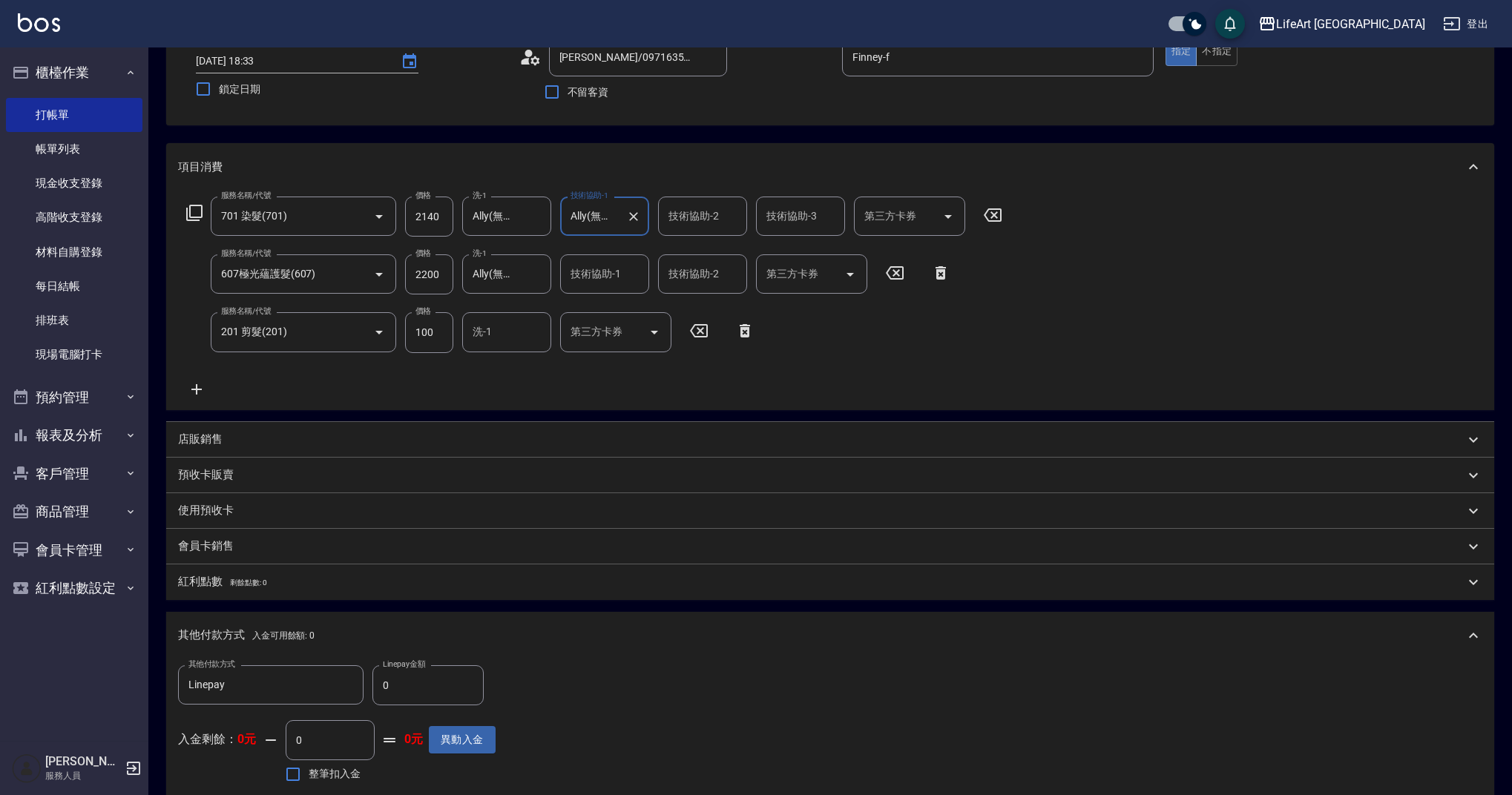
scroll to position [407, 0]
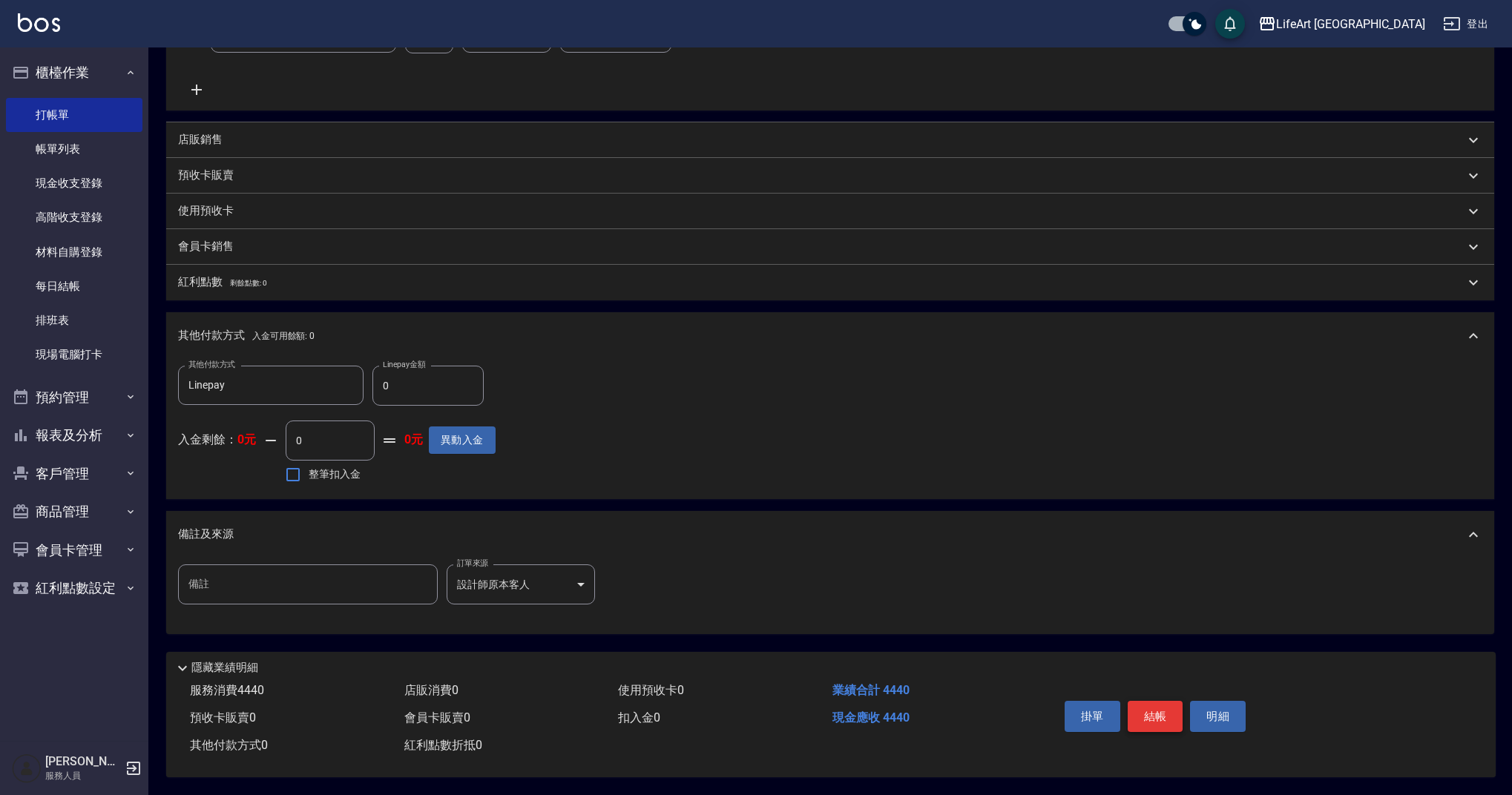
click at [1137, 701] on button "結帳" at bounding box center [1155, 717] width 56 height 31
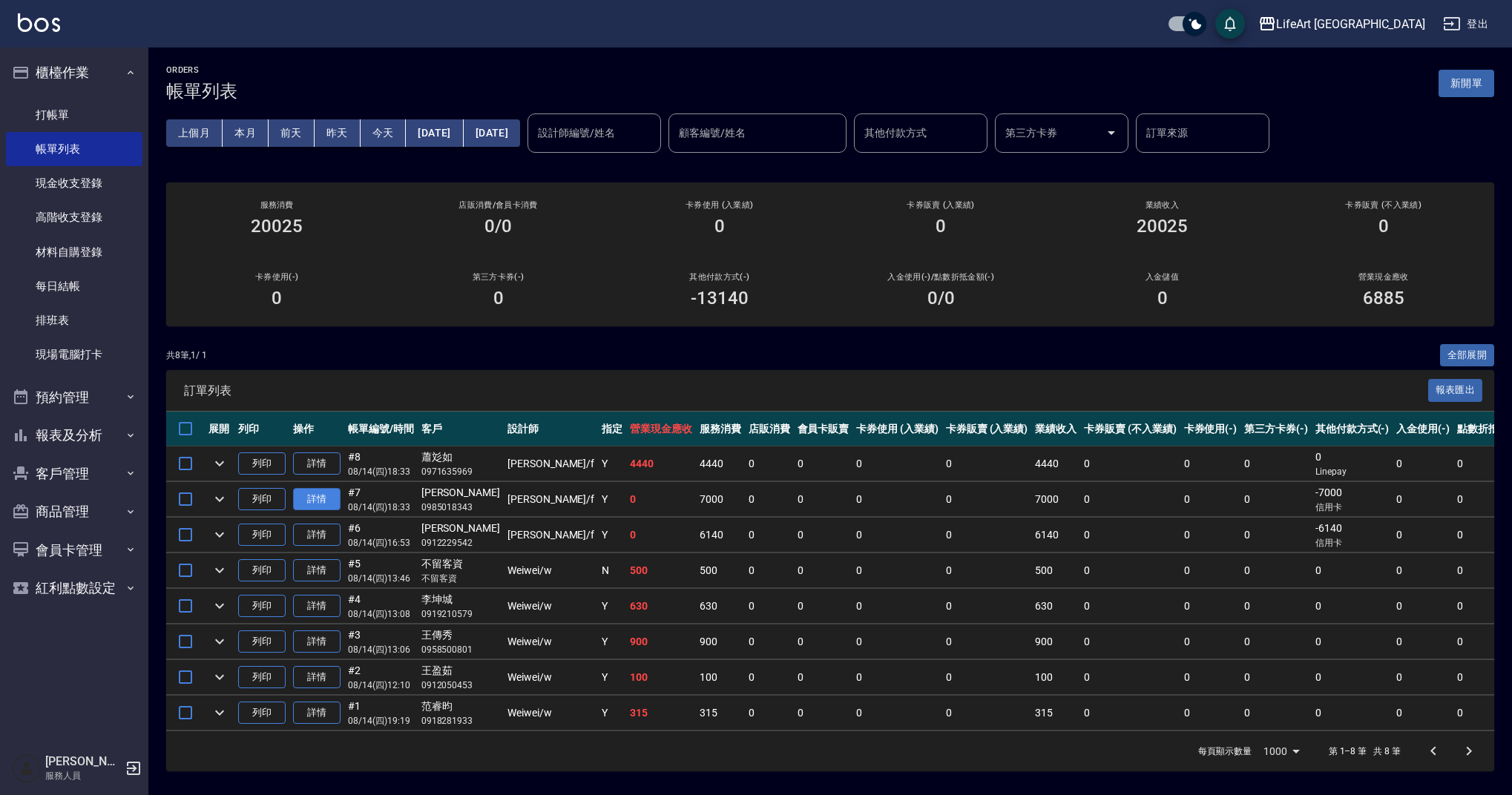
click at [328, 494] on link "詳情" at bounding box center [316, 500] width 48 height 23
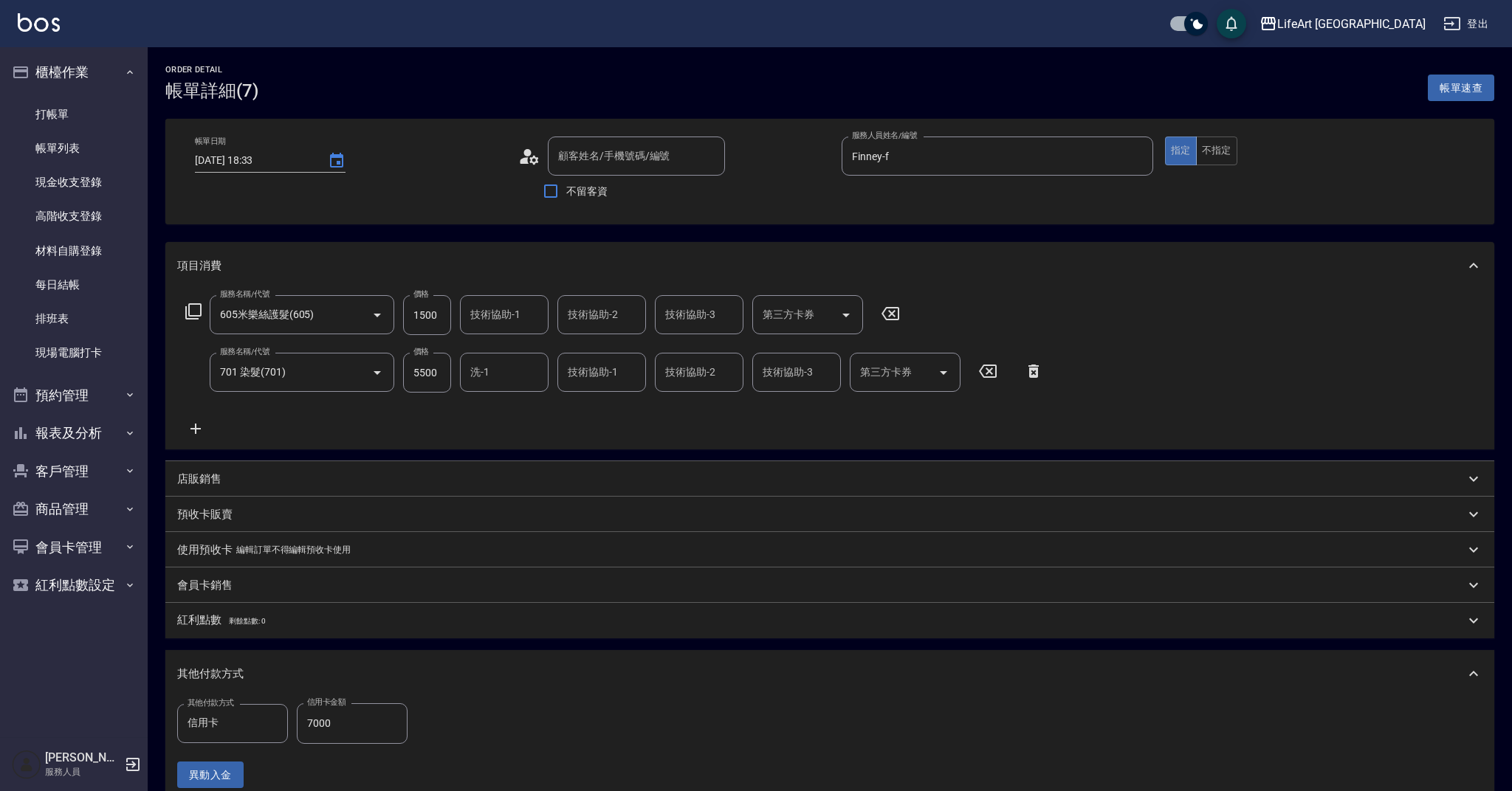
type input "[DATE] 18:33"
type input "Finney-f"
type input "605米樂絲護髮(605)"
type input "701 染髮(701)"
type input "設計師原本客人"
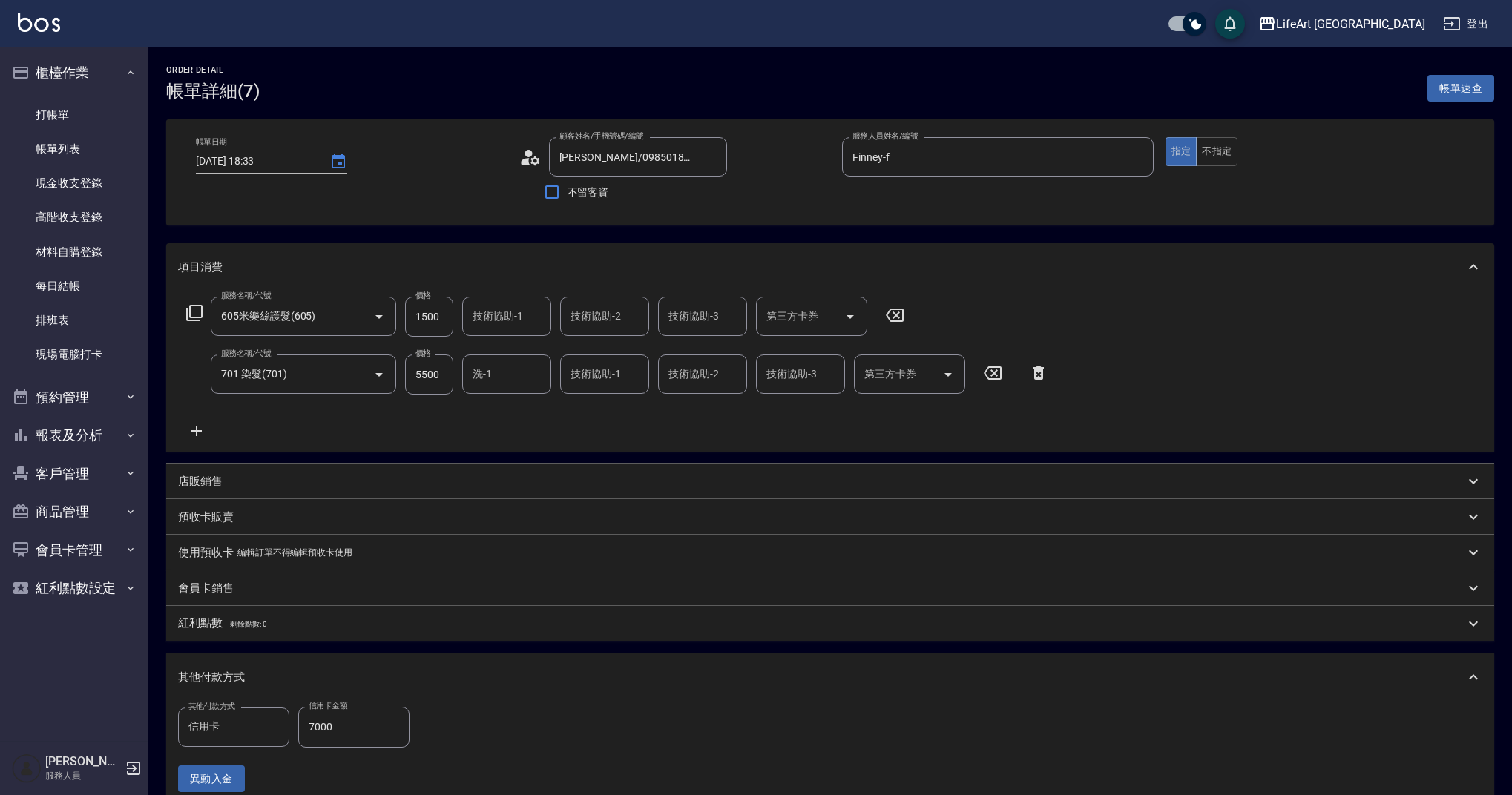
type input "[PERSON_NAME]/0985018343/null"
click at [505, 335] on div "技術協助-1" at bounding box center [507, 315] width 89 height 39
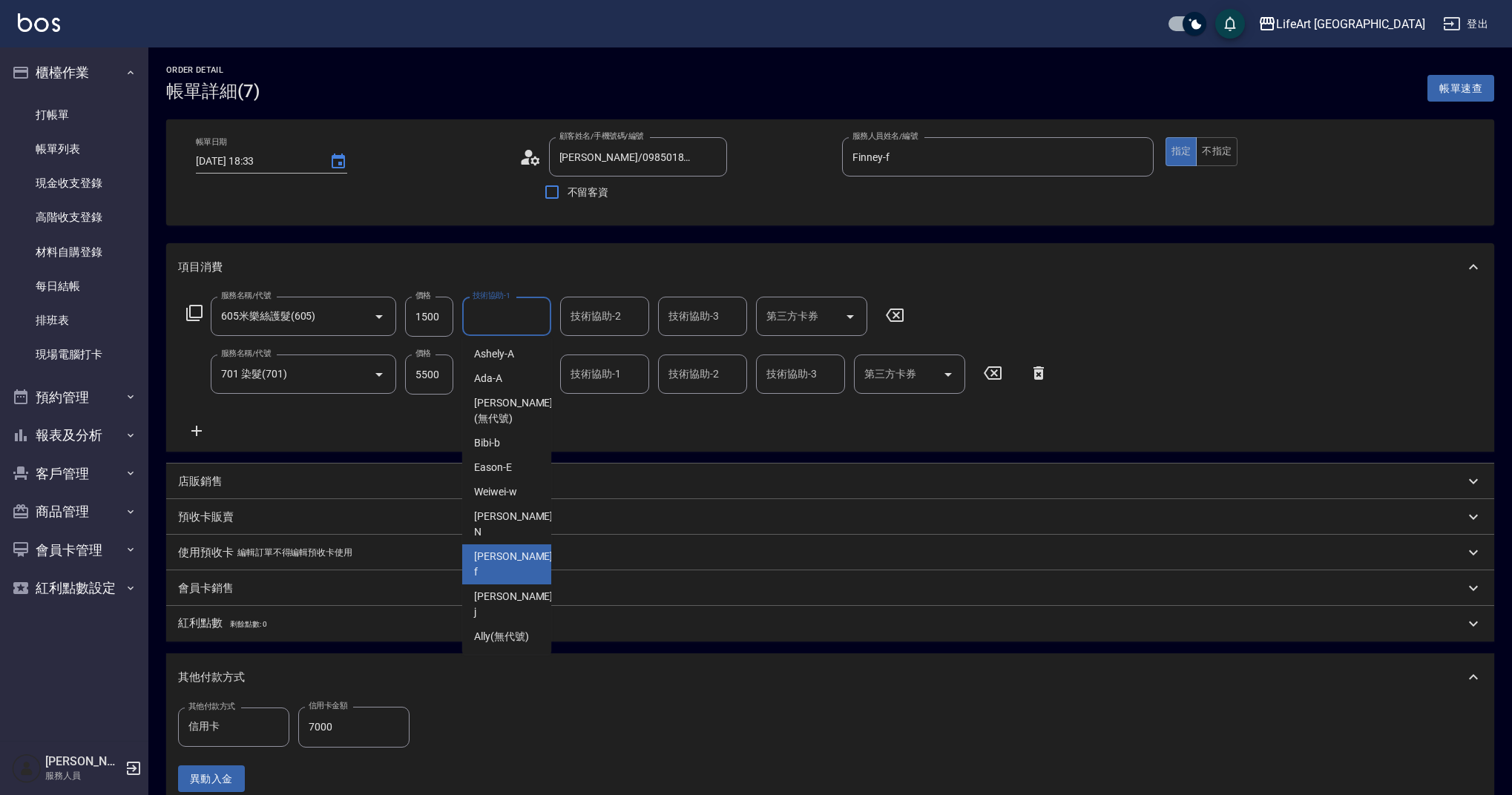
click at [613, 434] on div "服務名稱/代號 605米樂絲護髮(605) 服務名稱/代號 價格 1500 價格 技術協助-1 技術協助-1 技術協助-2 技術協助-2 技術協助-3 技術協…" at bounding box center [617, 368] width 879 height 143
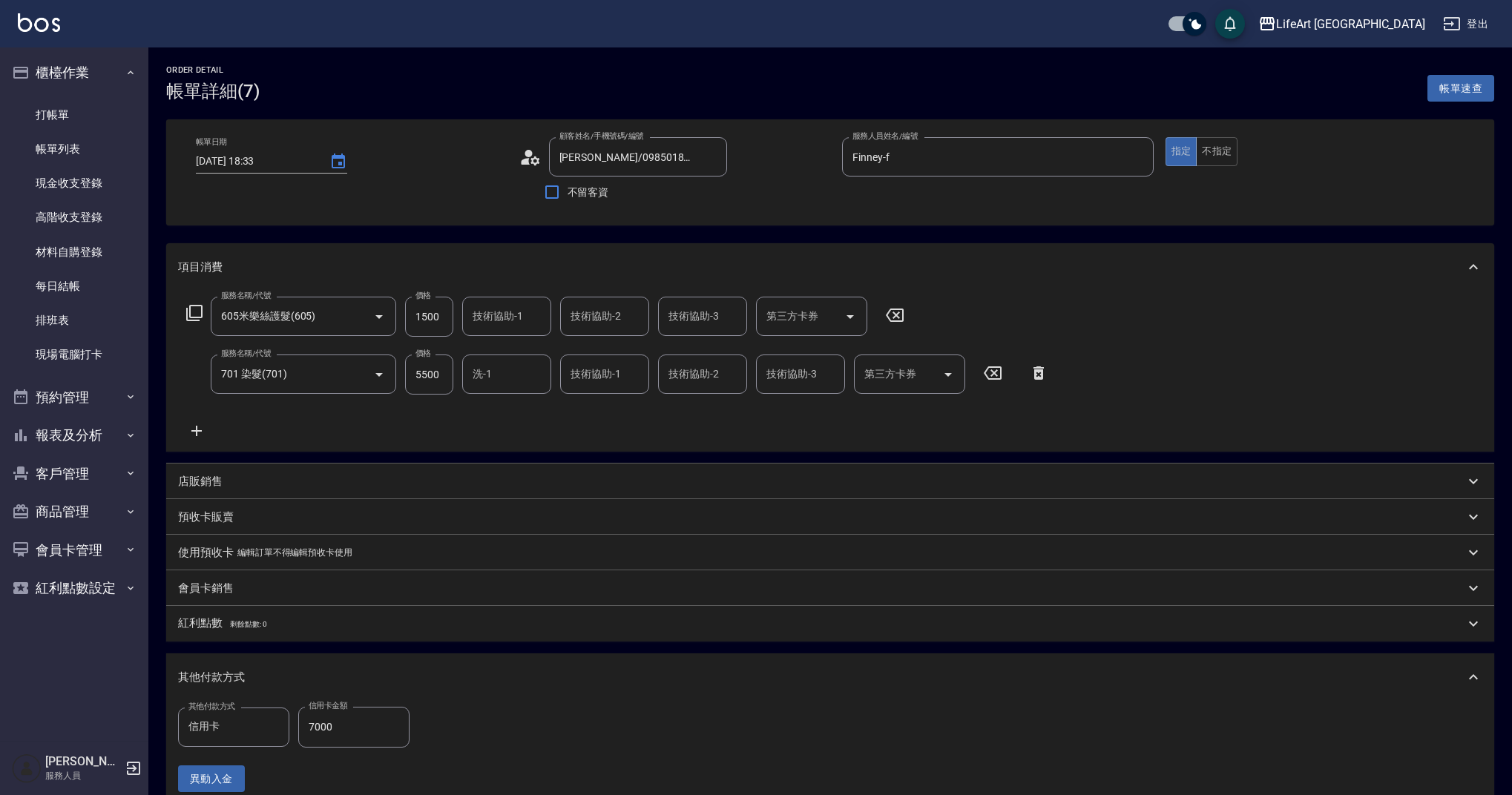
click at [499, 388] on input "洗-1" at bounding box center [506, 374] width 76 height 26
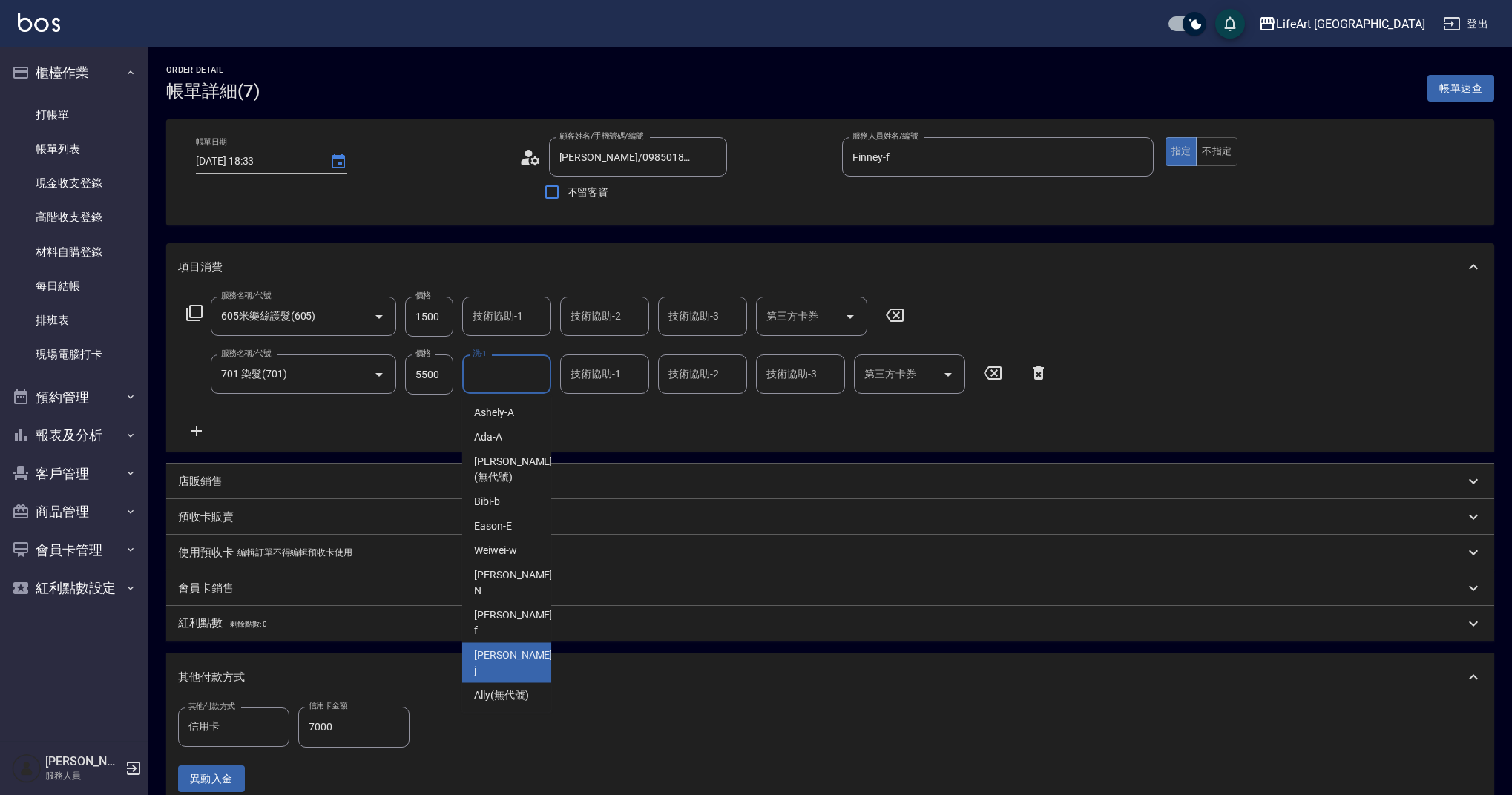
click at [515, 687] on span "Ally (無代號)" at bounding box center [501, 695] width 55 height 16
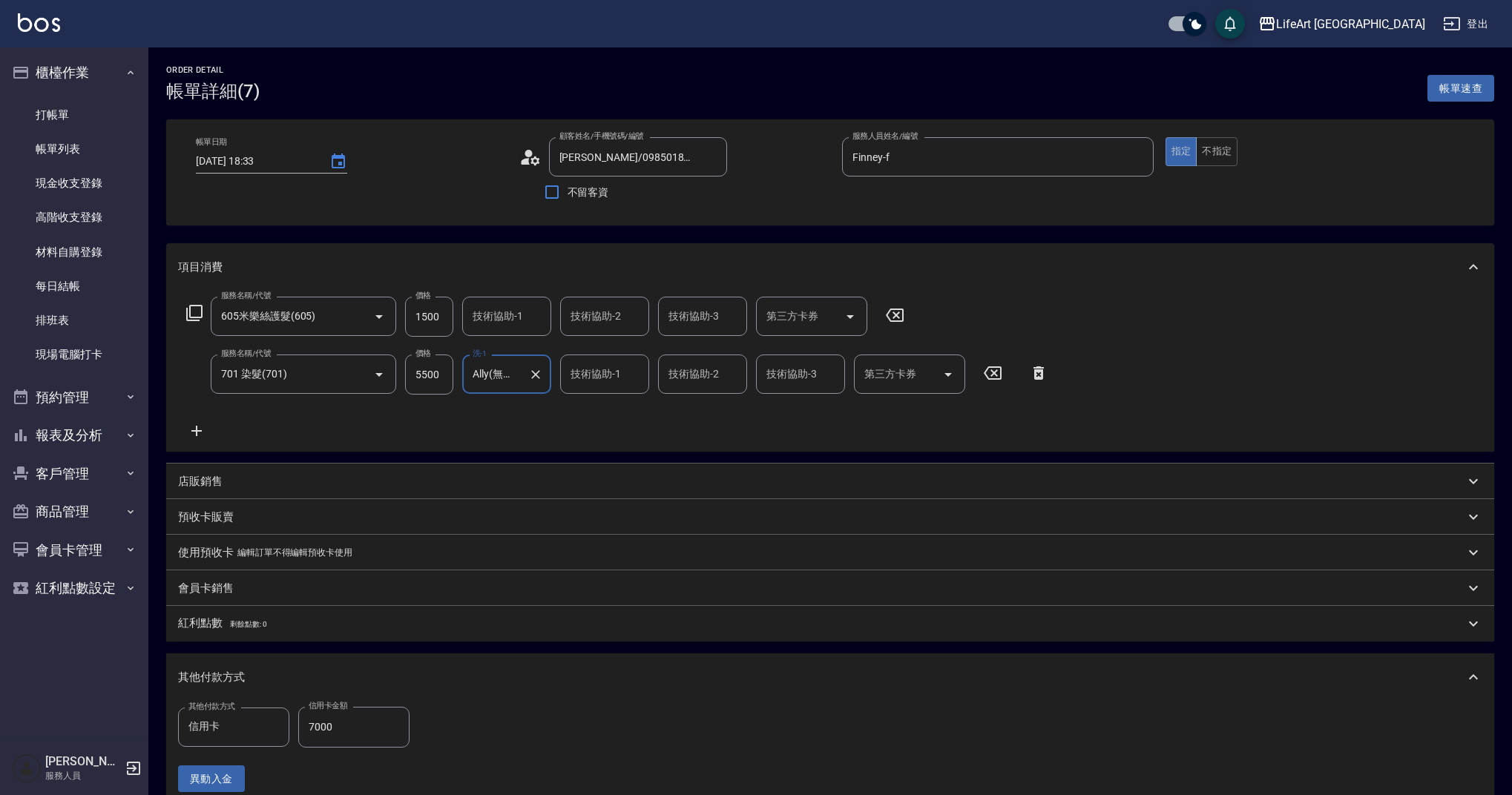
type input "Ally(無代號)"
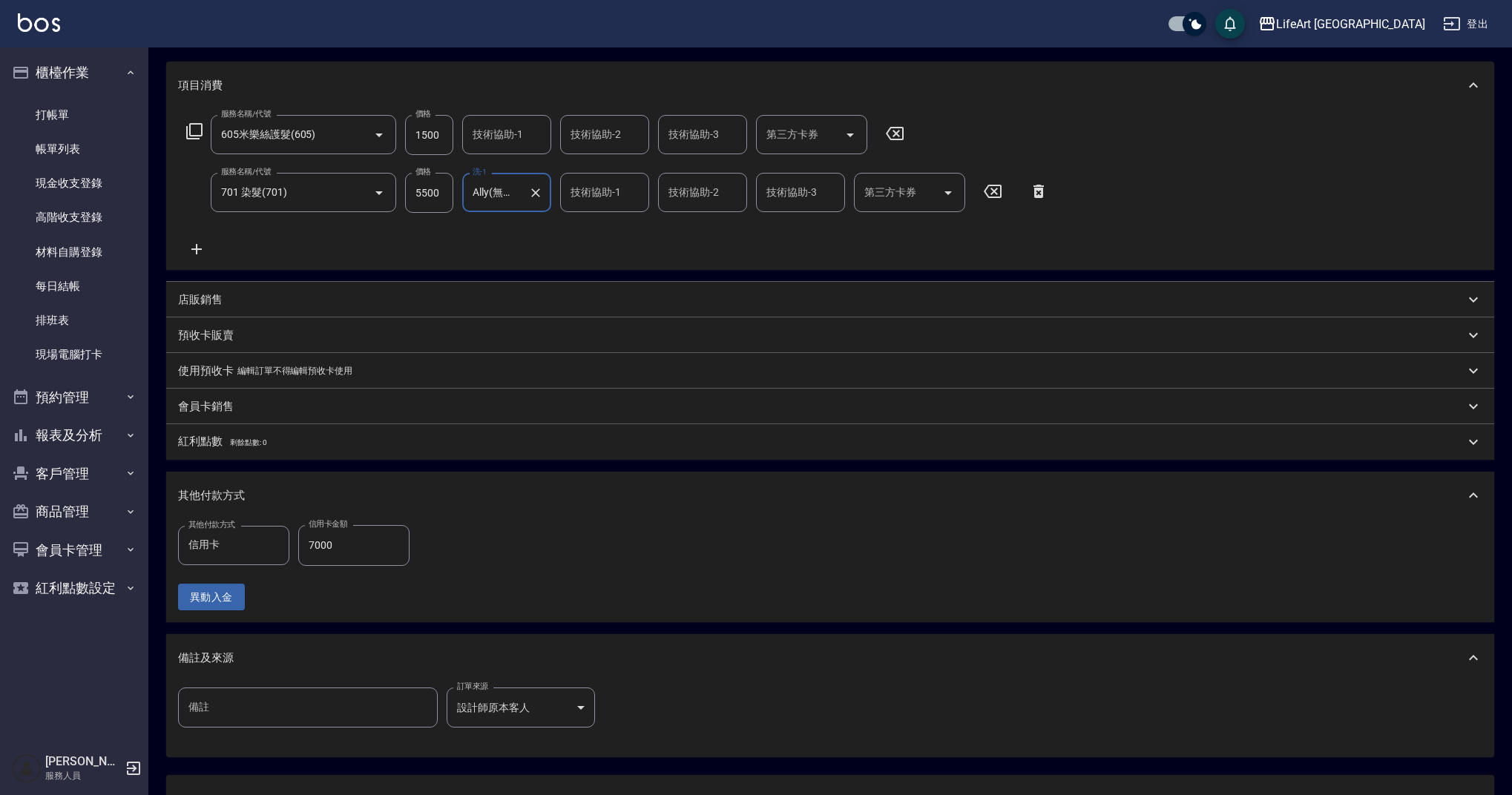
scroll to position [304, 0]
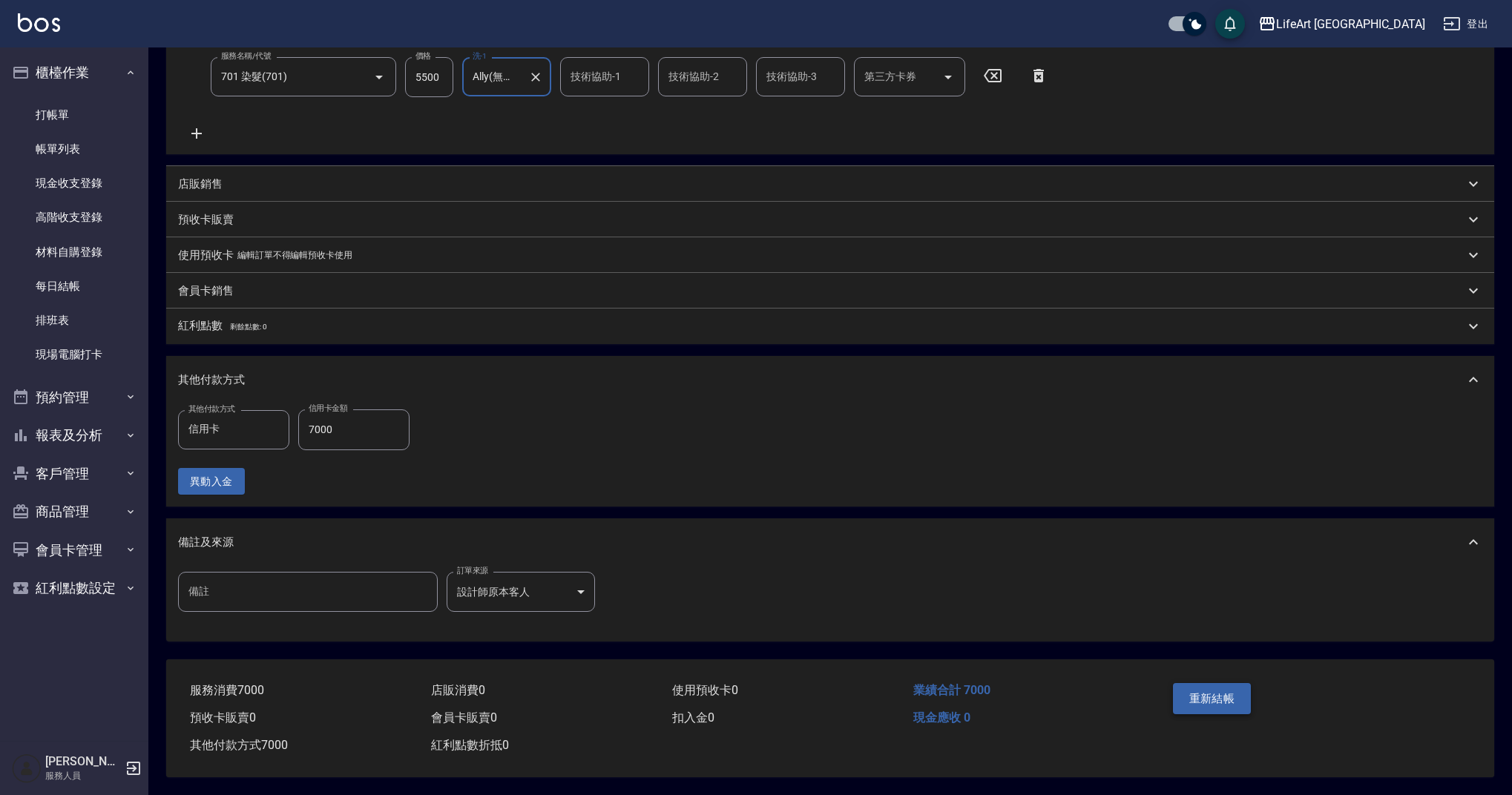
click at [1204, 689] on button "重新結帳" at bounding box center [1212, 699] width 78 height 31
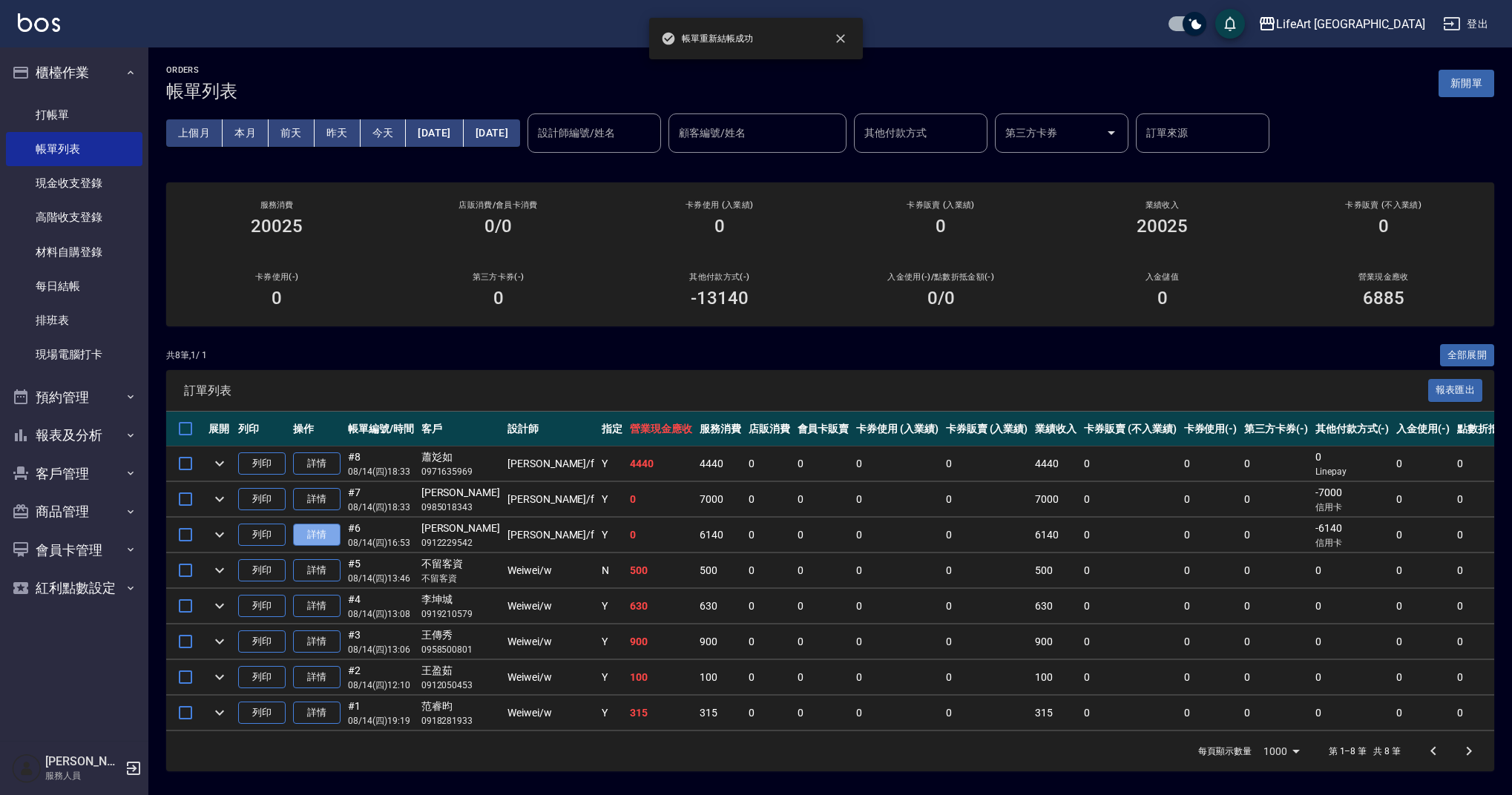
click at [315, 532] on link "詳情" at bounding box center [316, 535] width 48 height 23
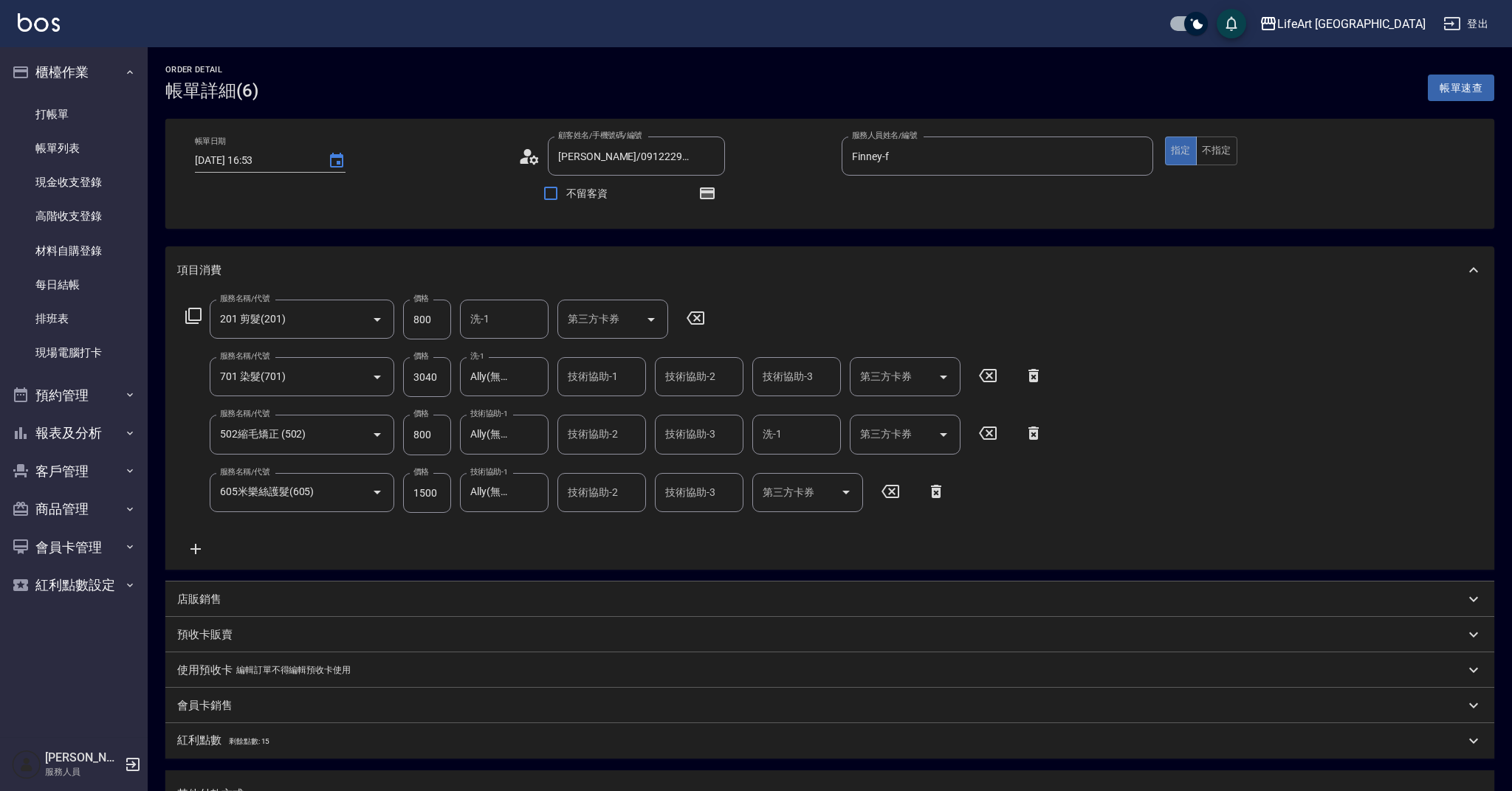
type input "[DATE] 16:53"
type input "[PERSON_NAME]/0912229542/null"
type input "Finney-f"
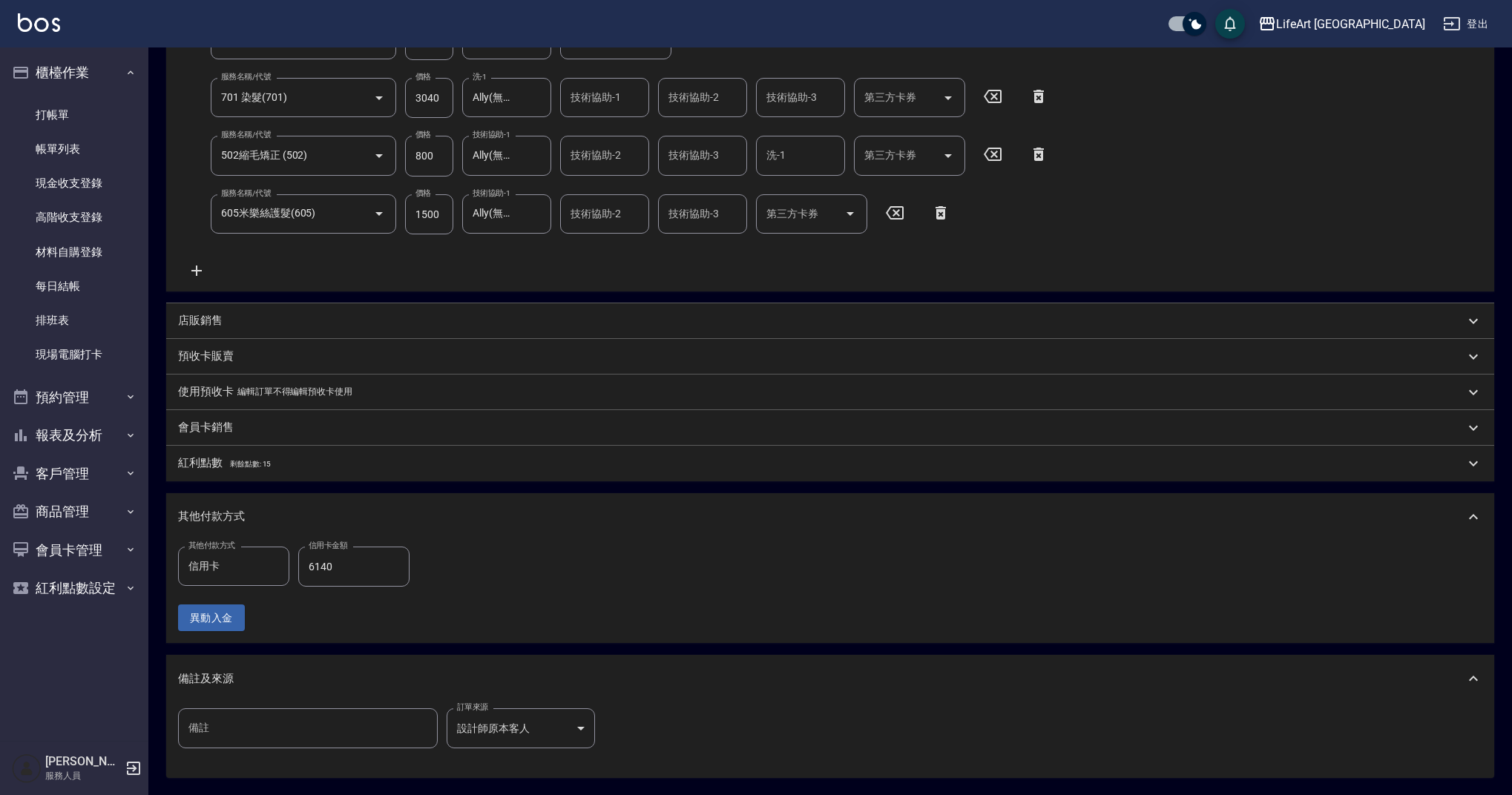
scroll to position [424, 0]
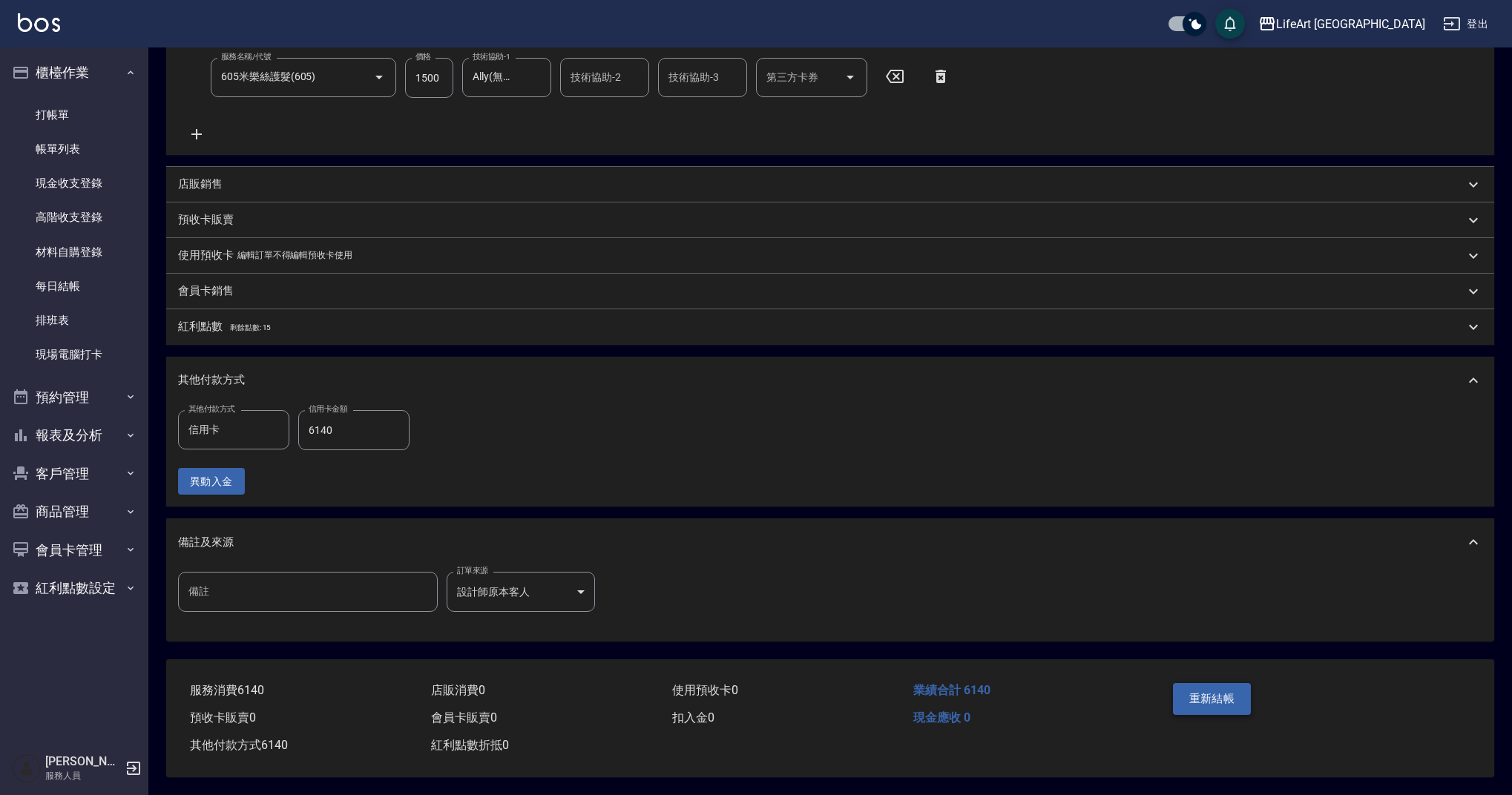
click at [1184, 695] on button "重新結帳" at bounding box center [1212, 699] width 78 height 31
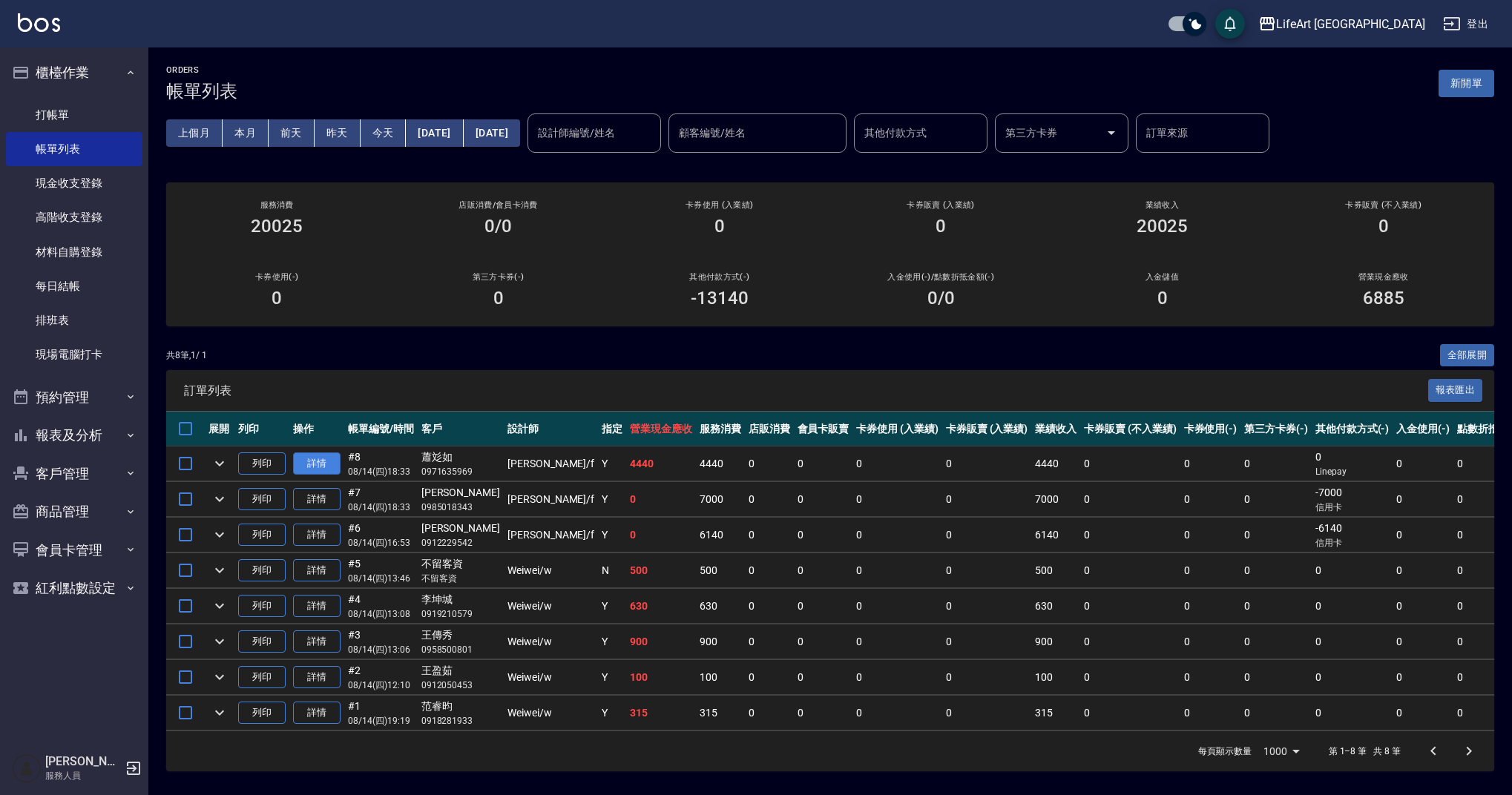
click at [332, 460] on link "詳情" at bounding box center [316, 464] width 48 height 23
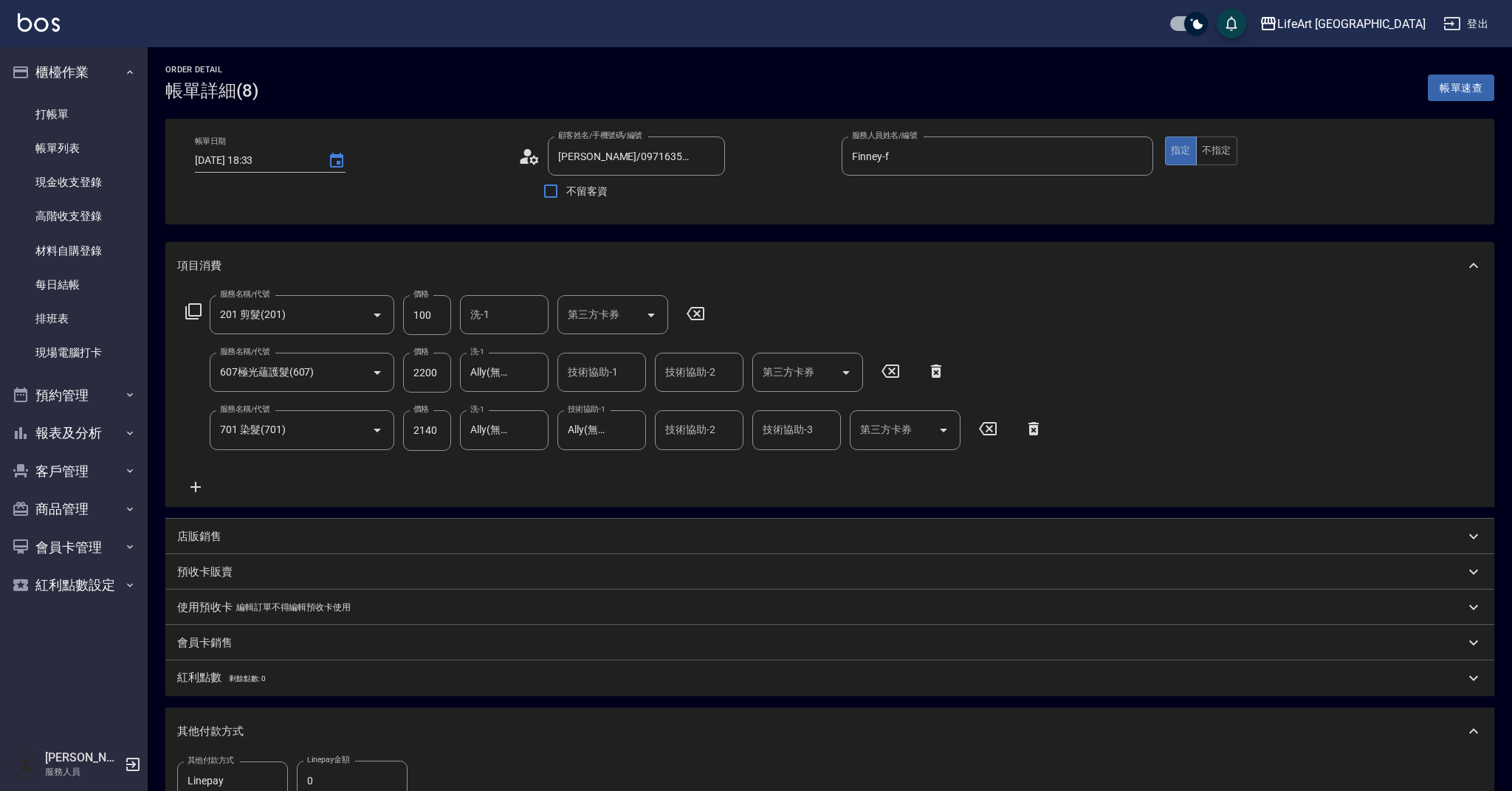
type input "[DATE] 18:33"
type input "[PERSON_NAME]/0971635969/null"
type input "Finney-f"
type input "設計師原本客人"
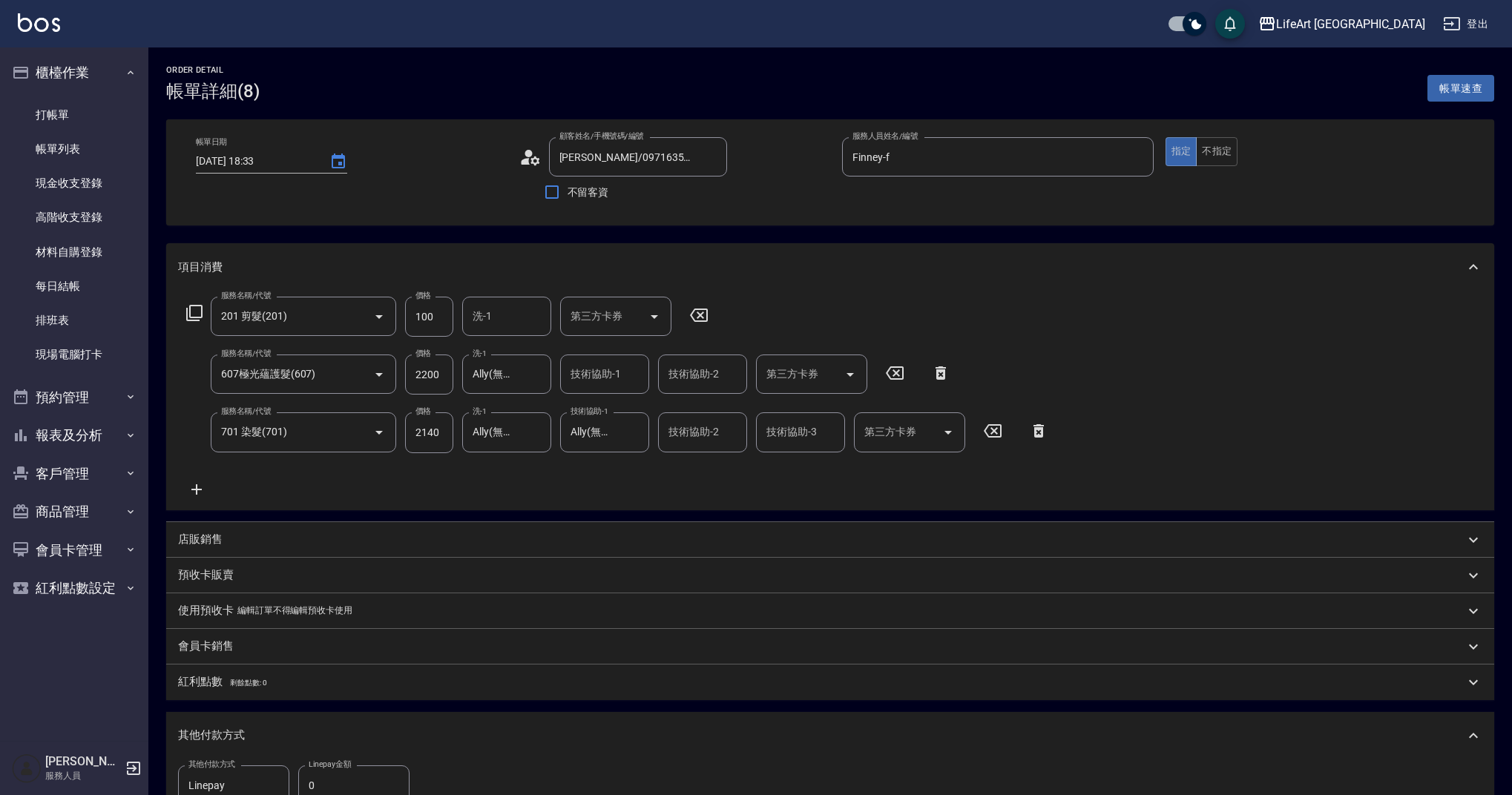
scroll to position [13, 0]
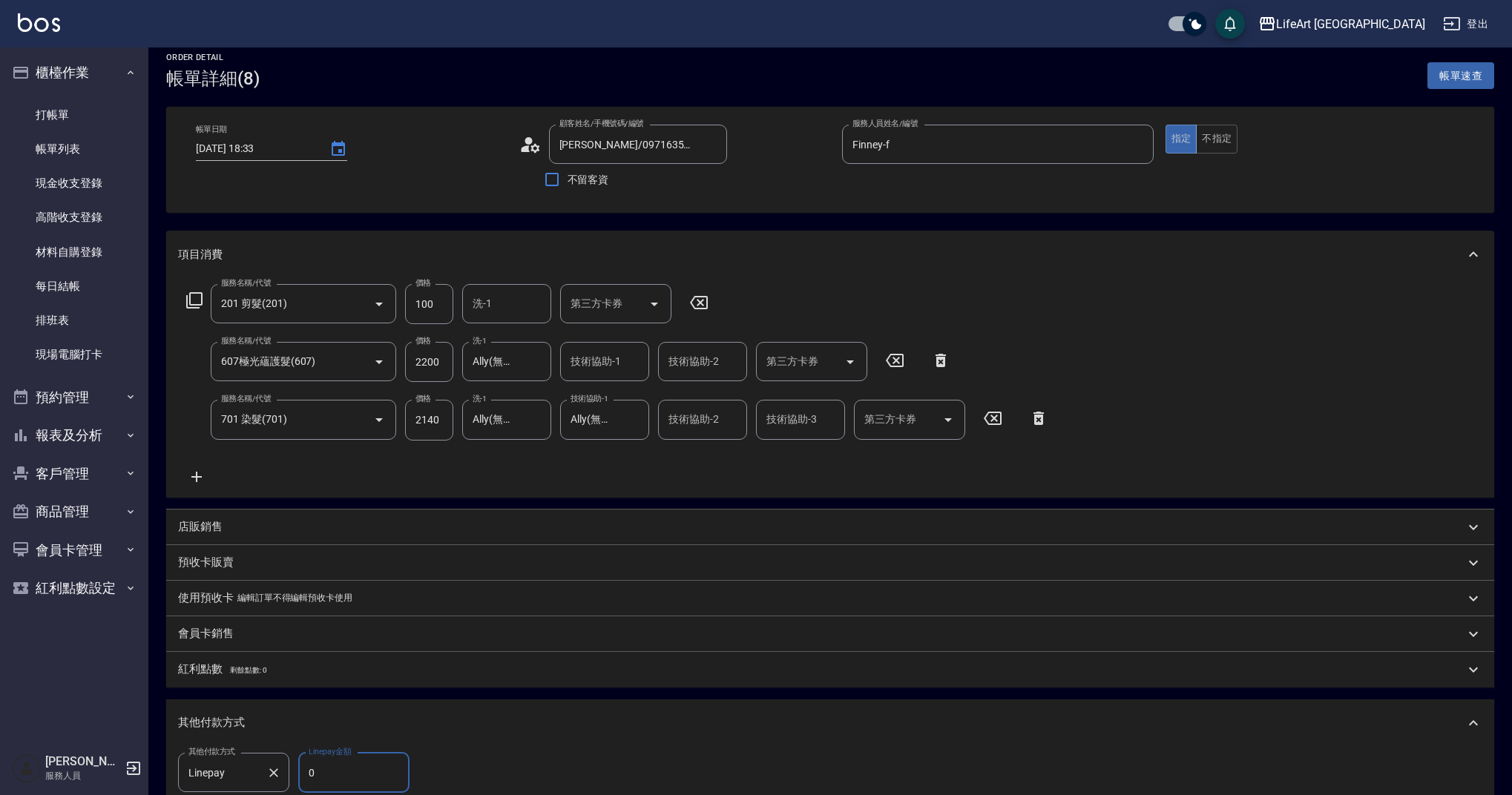
drag, startPoint x: 356, startPoint y: 788, endPoint x: 285, endPoint y: 782, distance: 71.3
click at [285, 782] on div "其他付款方式 Linepay 其他付款方式 Linepay金額 0 Linepay金額" at bounding box center [298, 772] width 241 height 40
drag, startPoint x: 367, startPoint y: 784, endPoint x: 262, endPoint y: 759, distance: 107.9
click at [262, 759] on div "其他付款方式 Linepay 其他付款方式 Linepay金額 0 Linepay金額" at bounding box center [298, 772] width 241 height 40
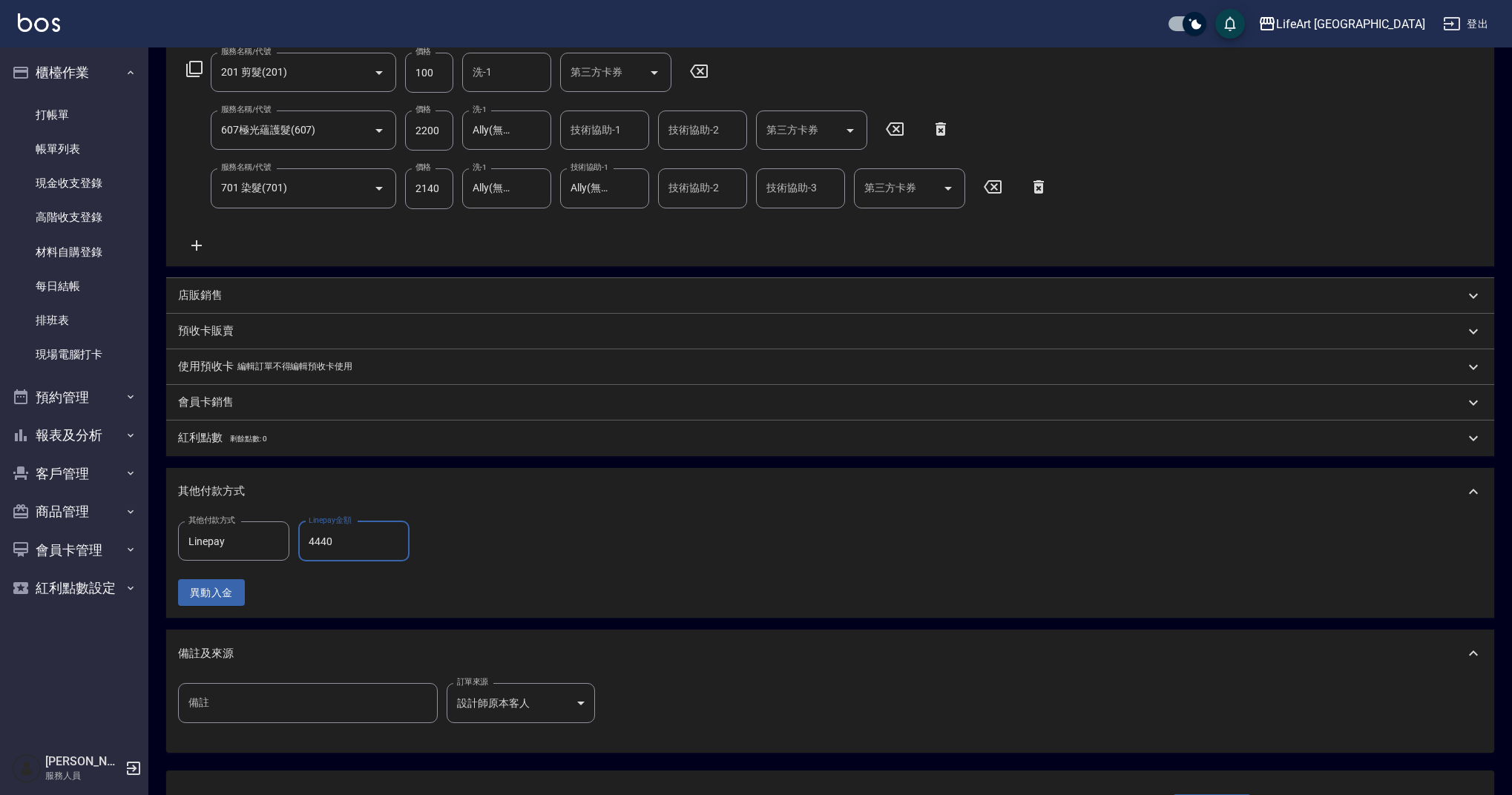
scroll to position [362, 0]
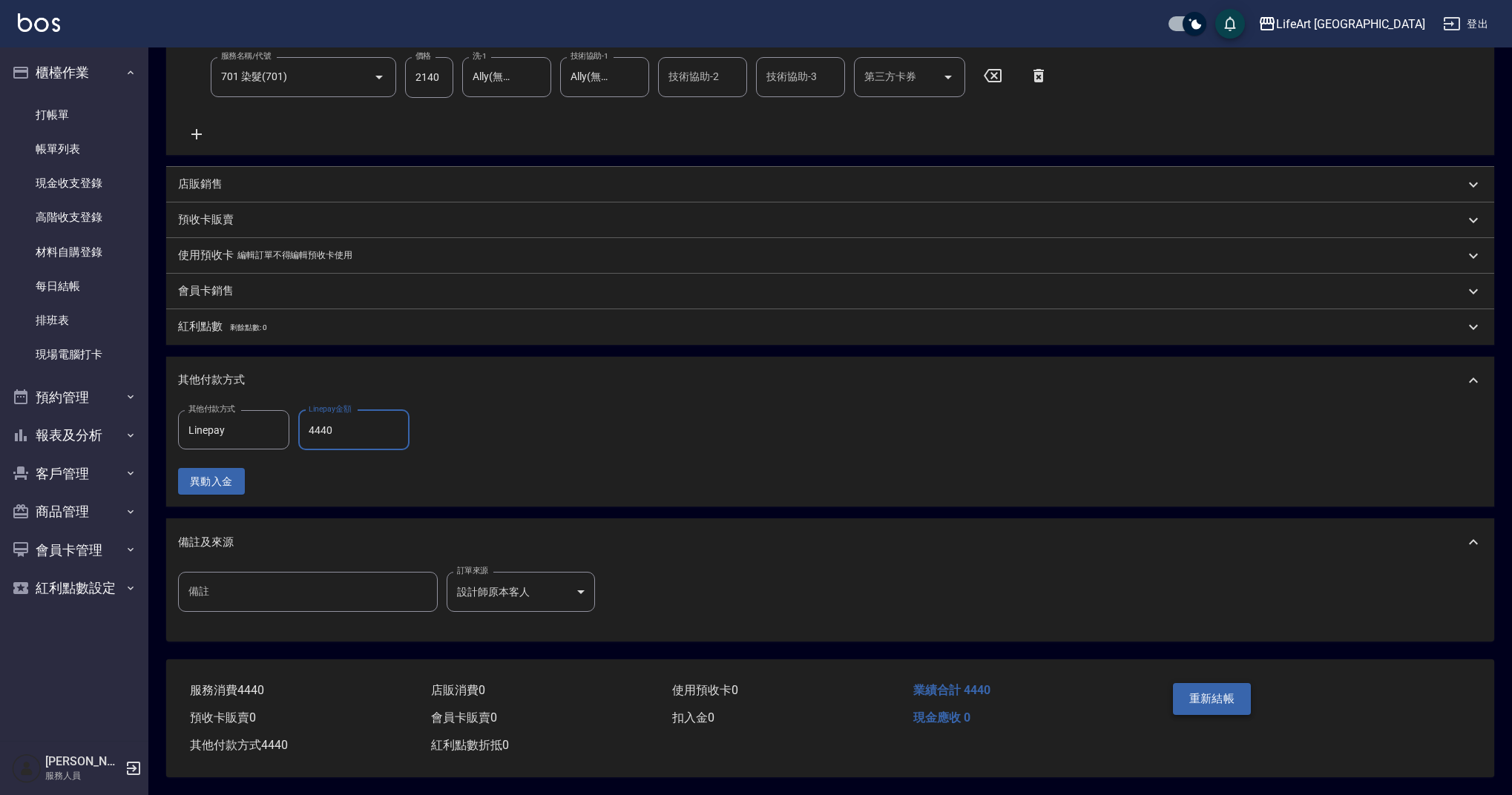
type input "4440"
click at [1204, 698] on button "重新結帳" at bounding box center [1212, 699] width 78 height 31
